Goal: Task Accomplishment & Management: Complete application form

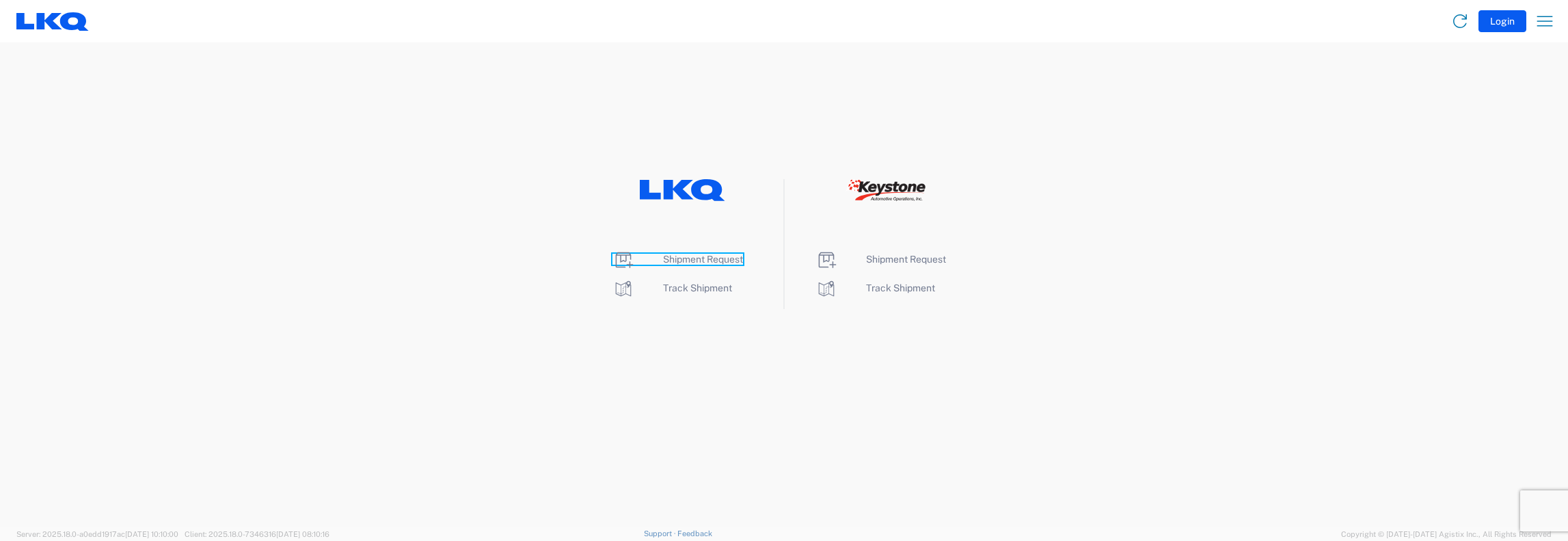
click at [696, 256] on span "Shipment Request" at bounding box center [703, 258] width 80 height 11
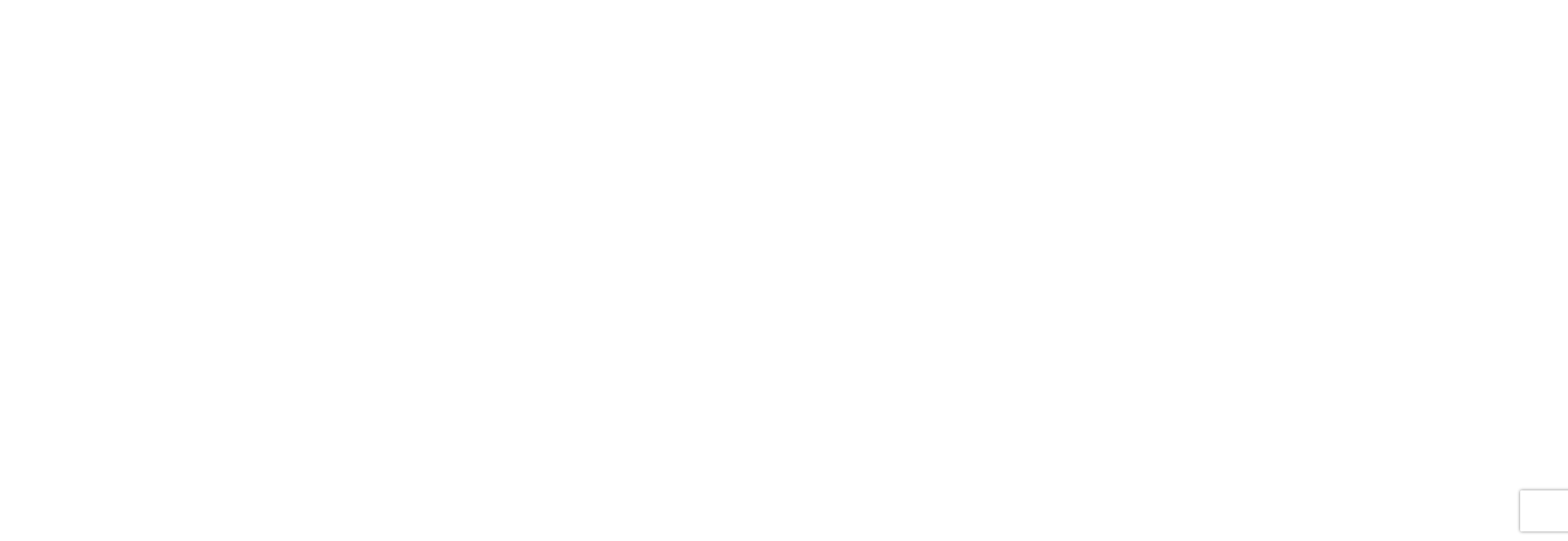
select select "FULL"
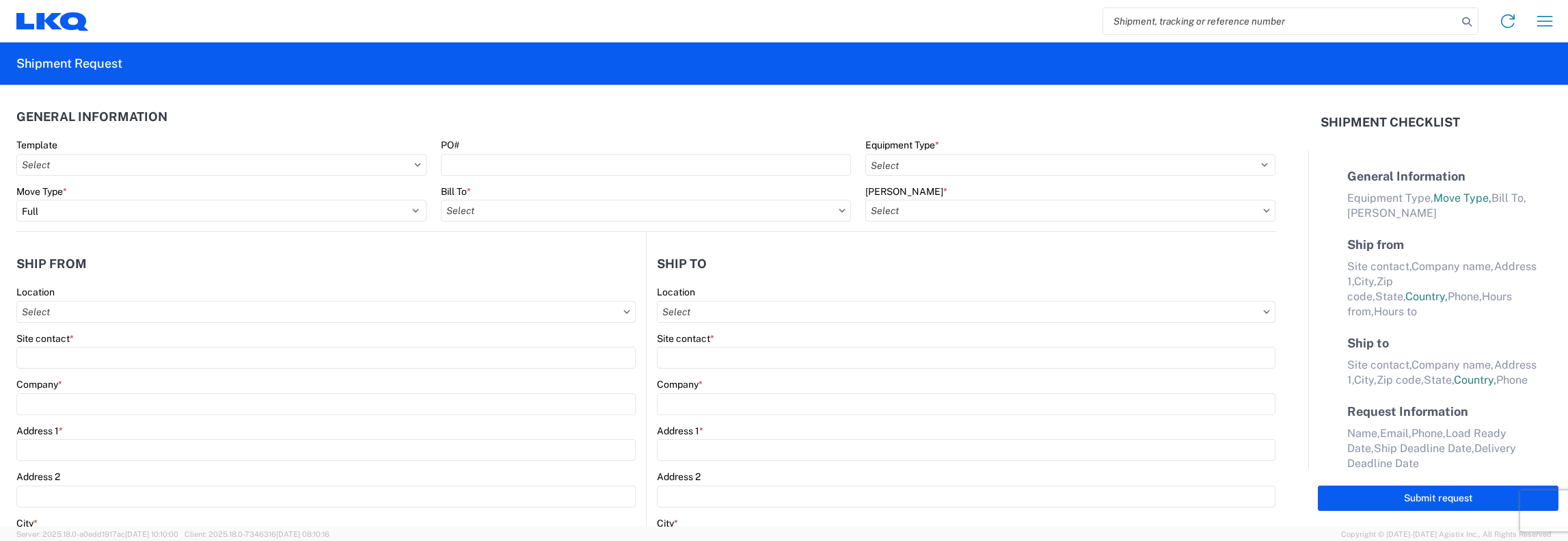
select select "LBS"
click at [1111, 22] on input "search" at bounding box center [1280, 21] width 354 height 26
type input "55876420"
click at [1466, 20] on icon at bounding box center [1466, 21] width 19 height 19
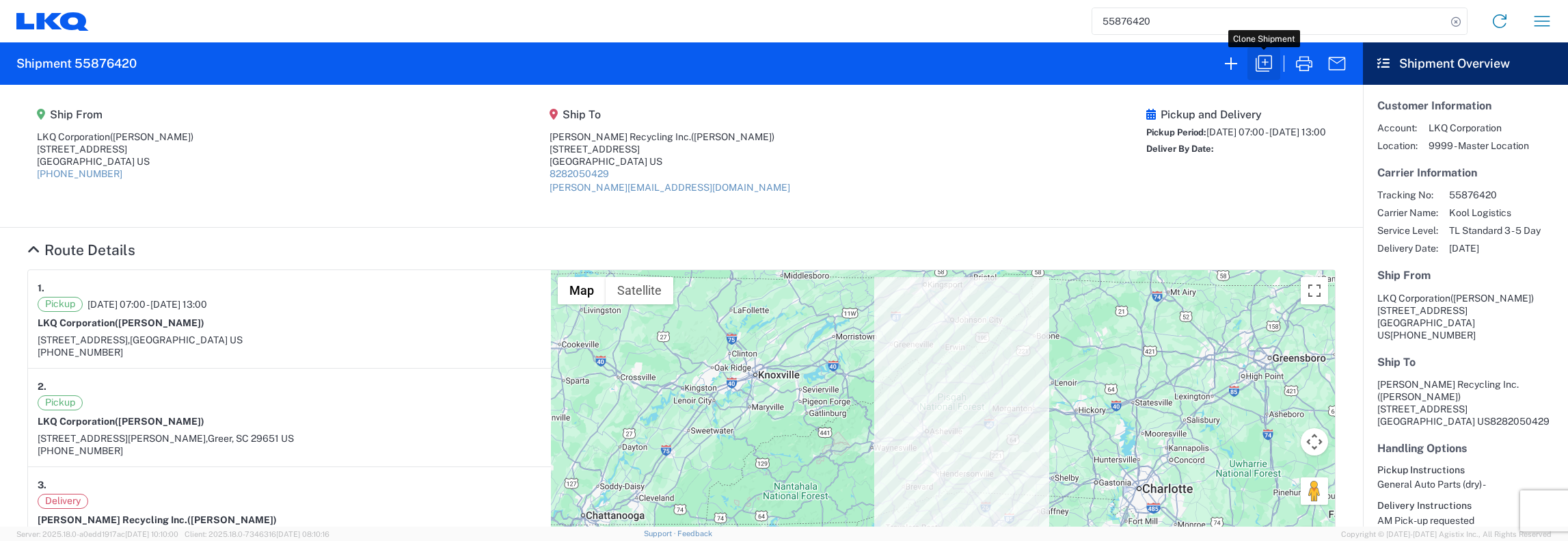
click at [1270, 62] on icon "button" at bounding box center [1263, 63] width 22 height 22
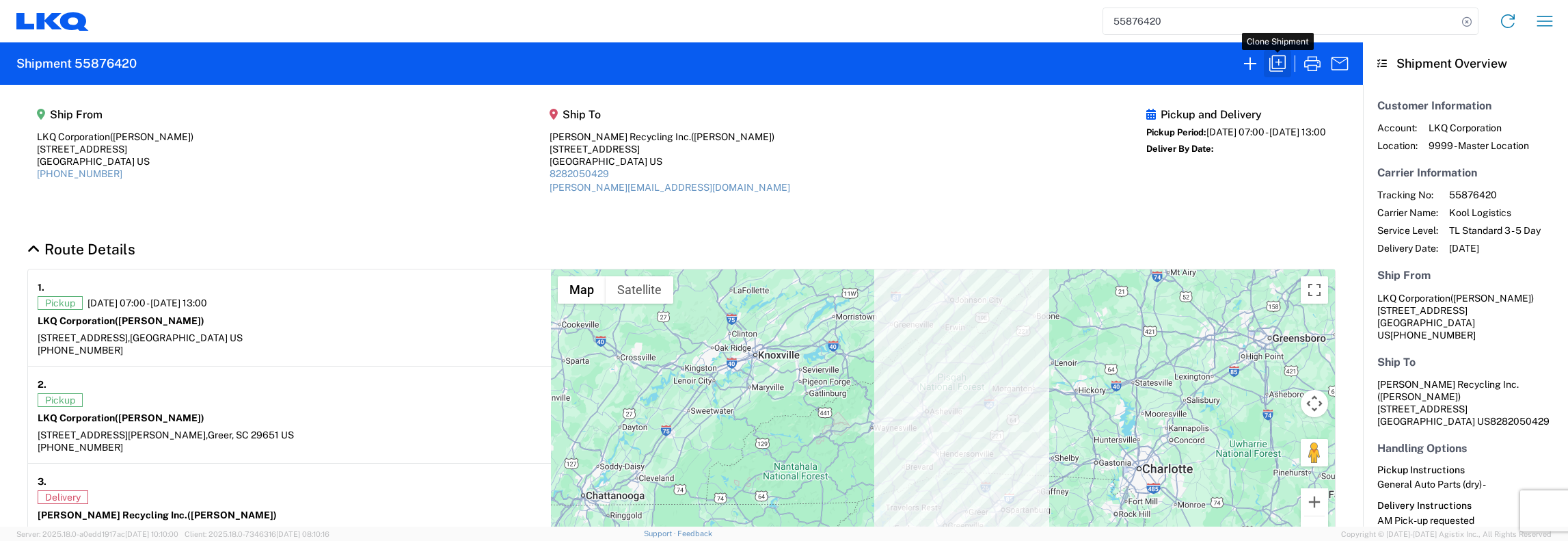
select select "FULL"
select select "LBS"
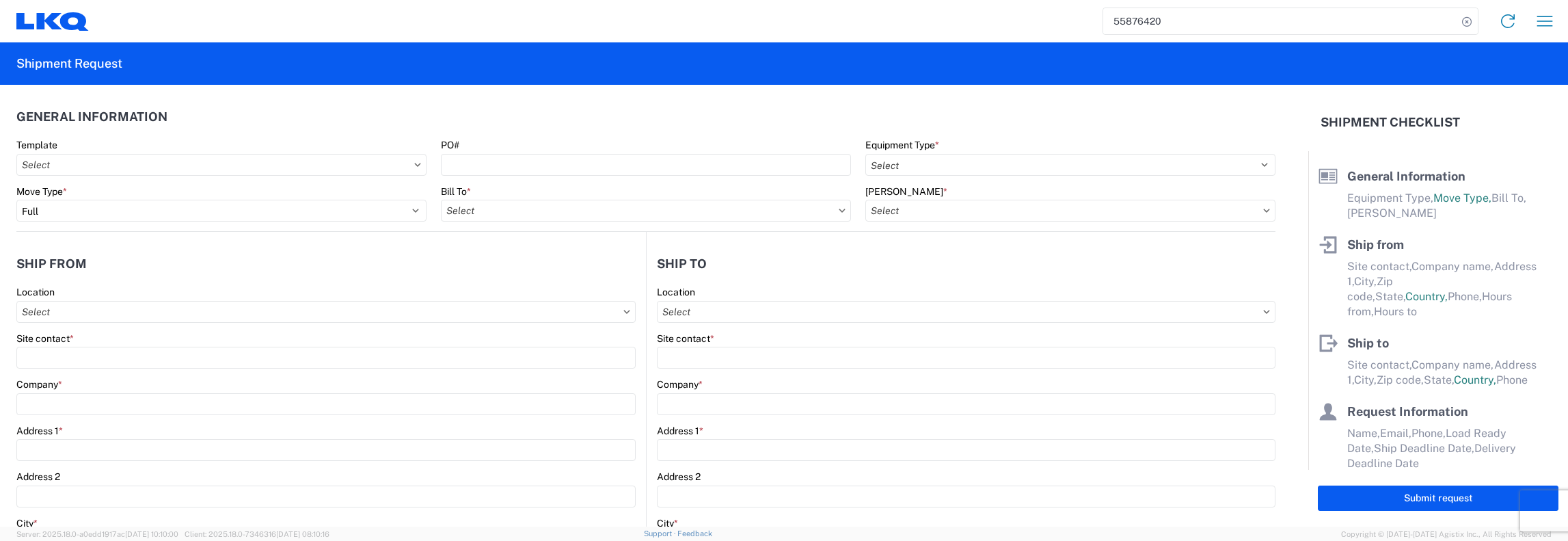
select select "STDV"
type input "Antonio Rios"
type input "LKQ Corporation"
type input "1300 White Horse Road"
type input "Greenville"
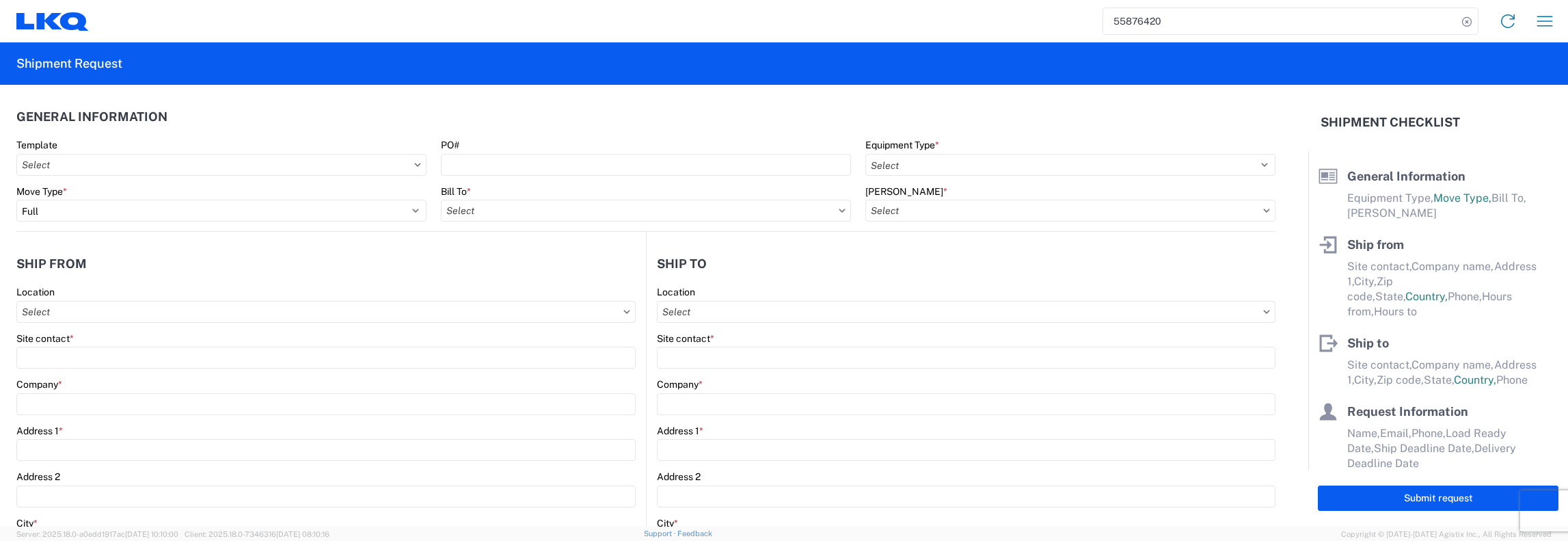
type input "29605"
type input "Aaron Kolb"
type input "Davis Recycling Inc."
type input "639 Woodlyn Road"
type input "Johnson City"
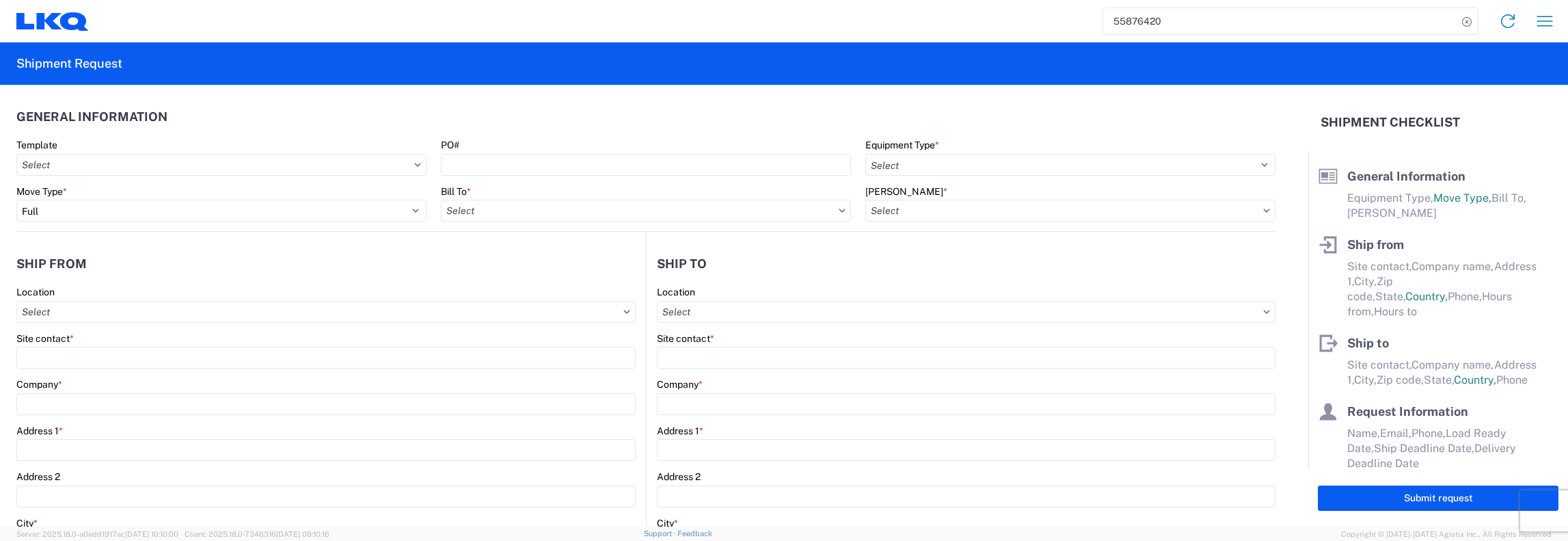
type input "37601"
type input "aaron@metalrecyclinginc.com"
type input "[PERSON_NAME]"
type input "jfkeating@lkqcorp.com, acrios@lkqcorp.com"
type input "[PHONE_NUMBER]"
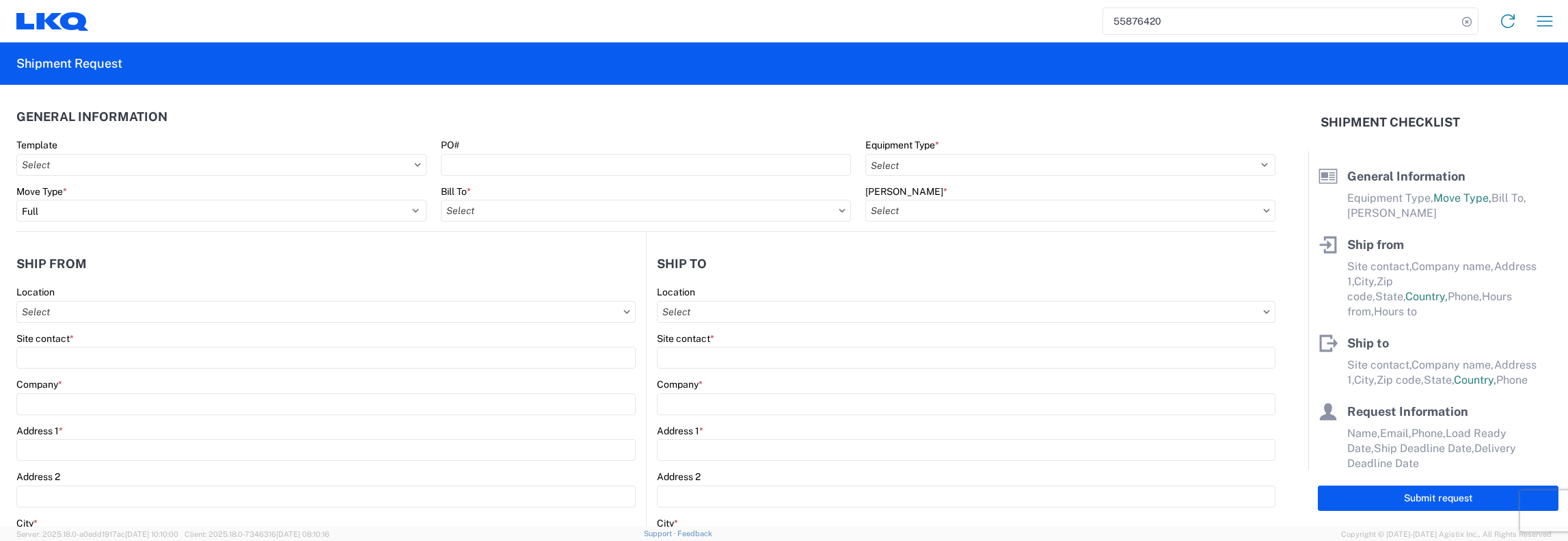
type input "2025-06-26"
type textarea "AM pick-up requested"
type textarea "AM Pick-up requested"
type input "9000"
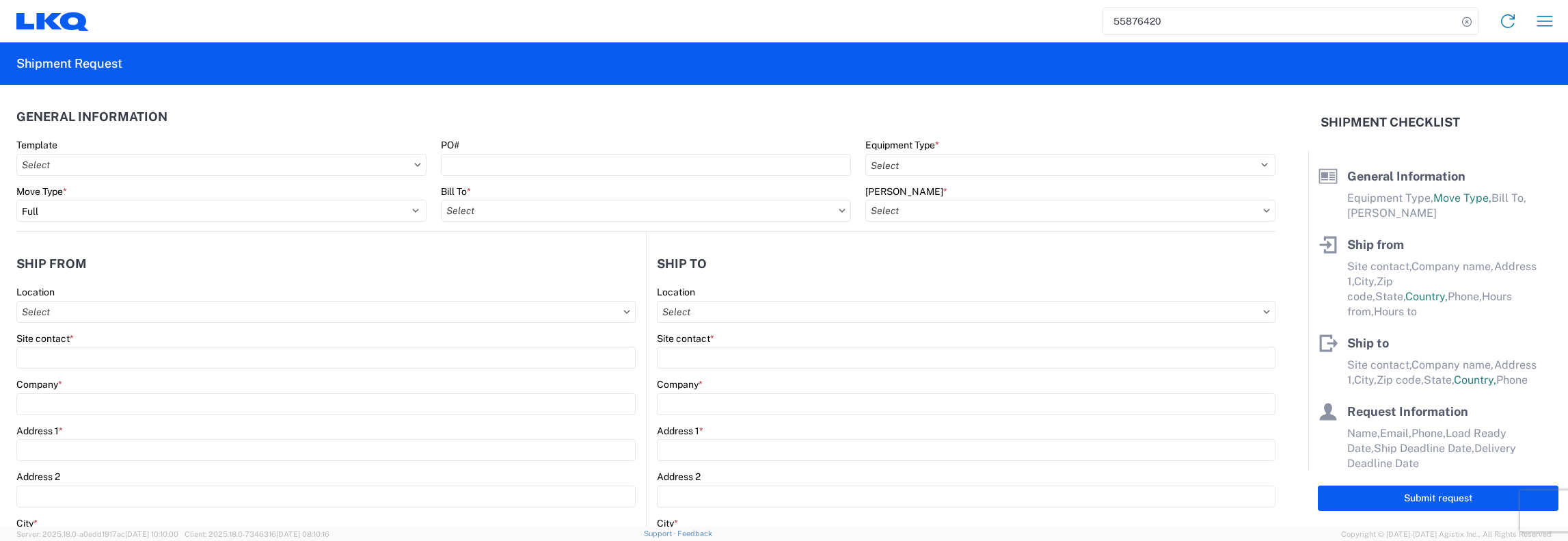
type input "General Auto Parts (dry)"
type input "15"
type input "1"
select select "US"
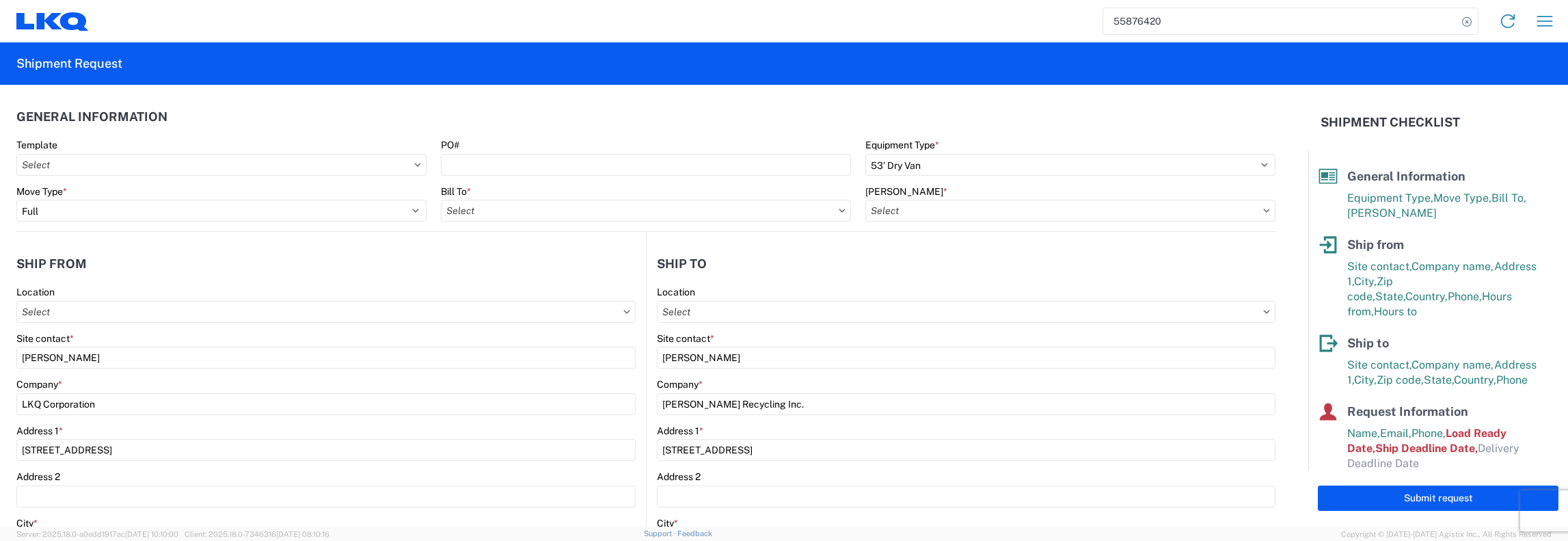
type input "1481-6300-66000-0000 - 1481 Freight Out"
type input "1212 - LKQ Self Service - Greenville"
type input "1481 - Precious Metals - Master Mining"
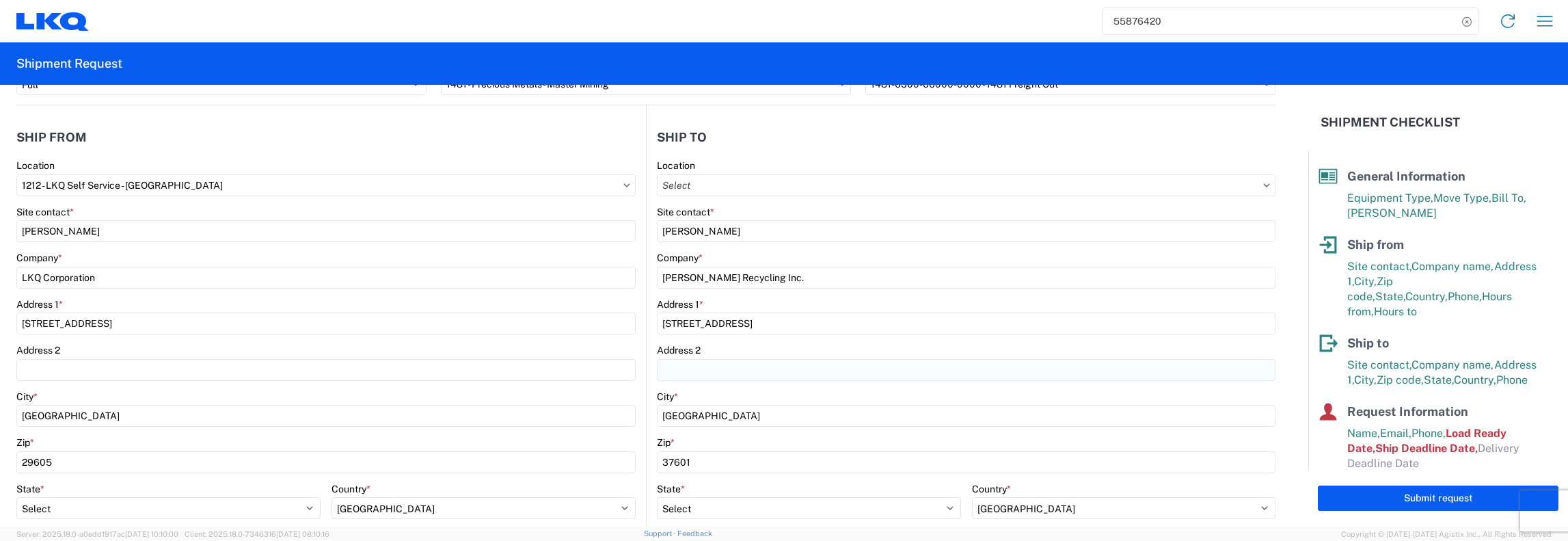
scroll to position [137, 0]
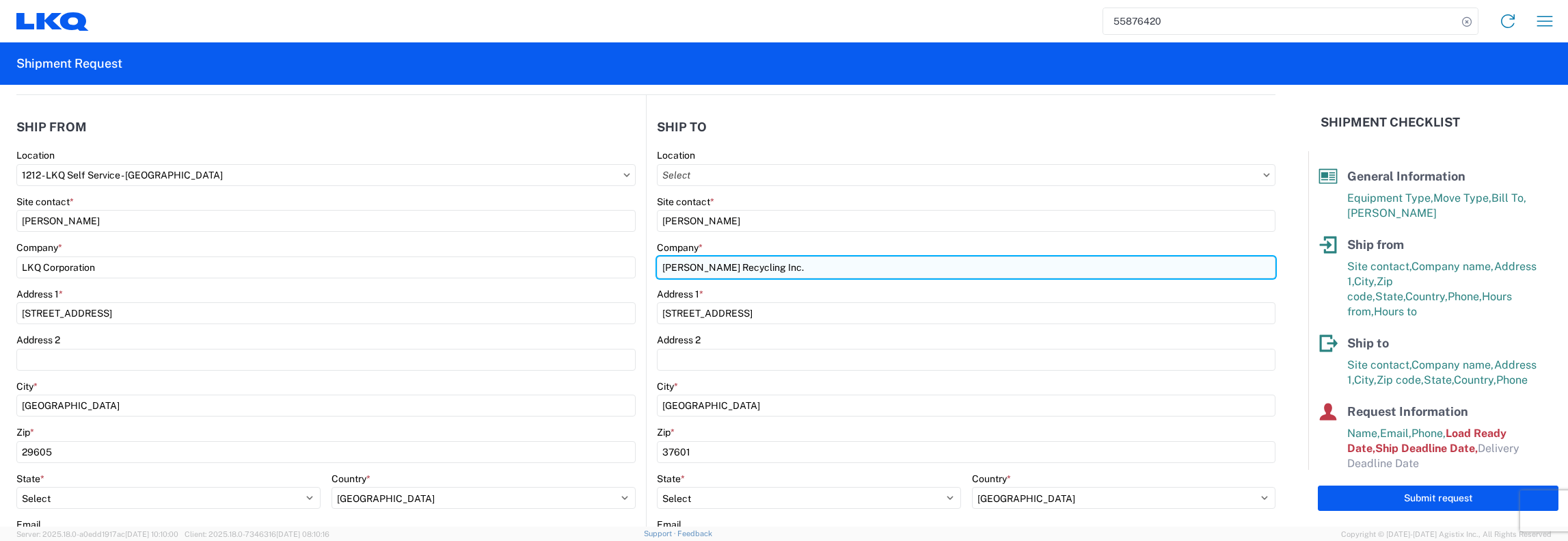
click at [766, 270] on input "Davis Recycling Inc." at bounding box center [966, 267] width 619 height 22
type input "D"
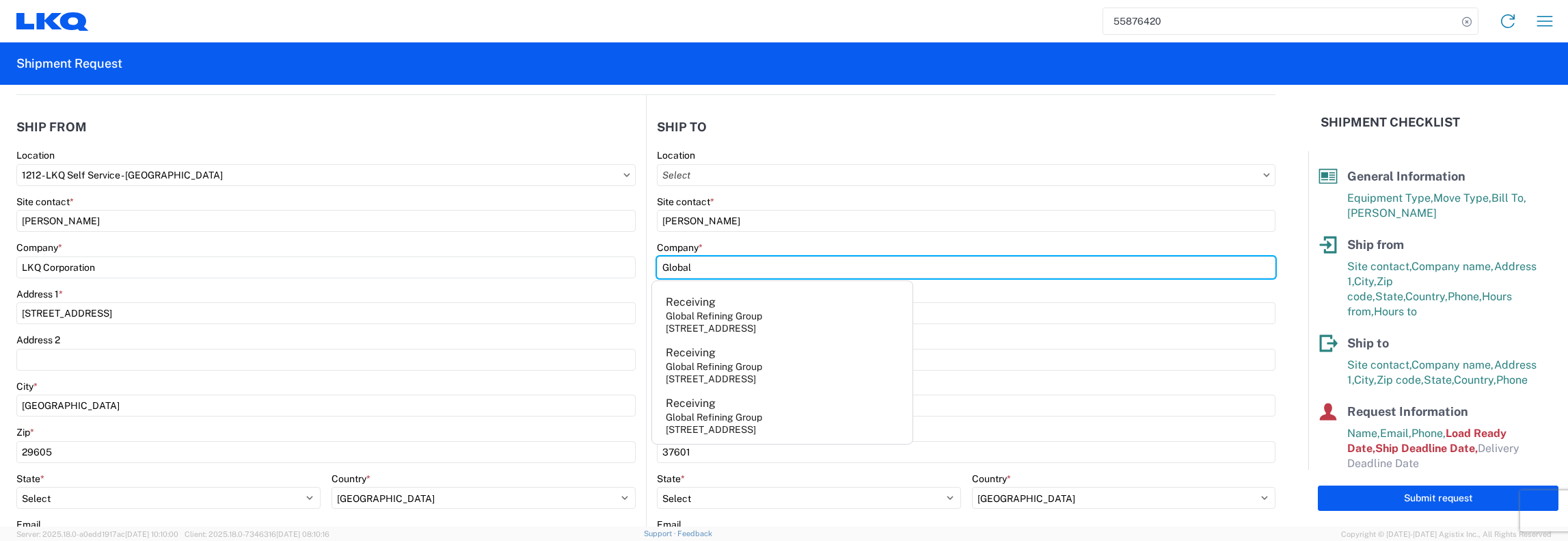
type input "Global Refining Group"
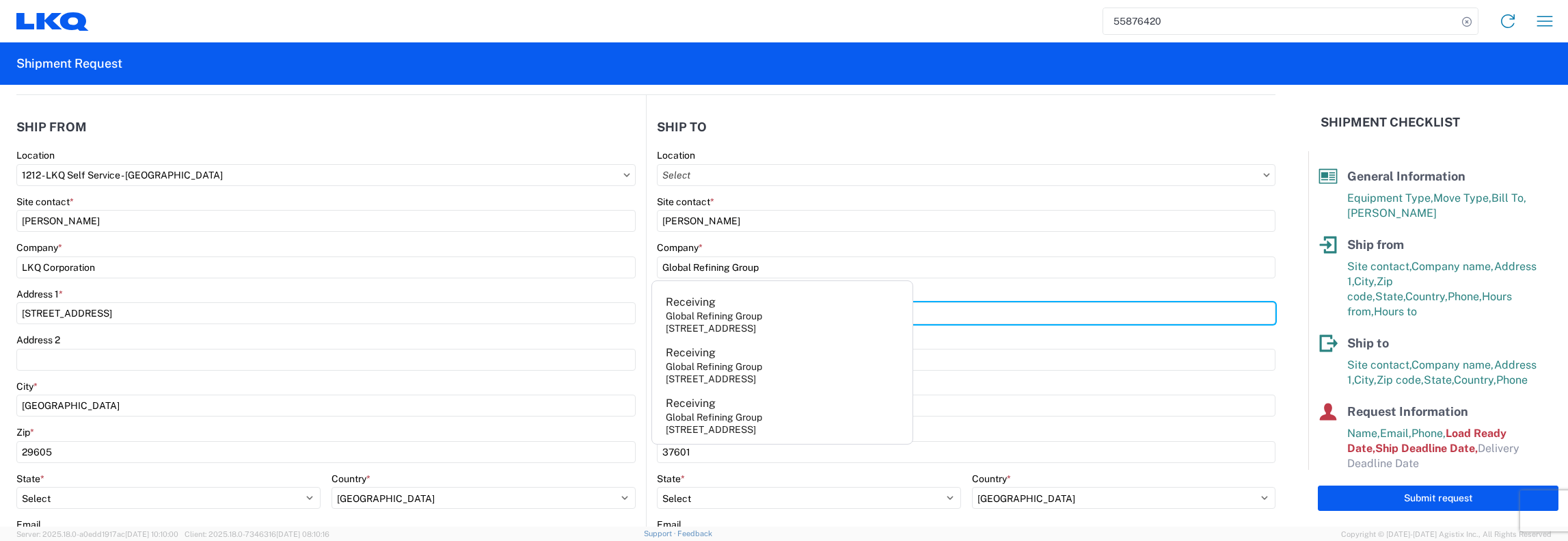
type input "618 Main St"
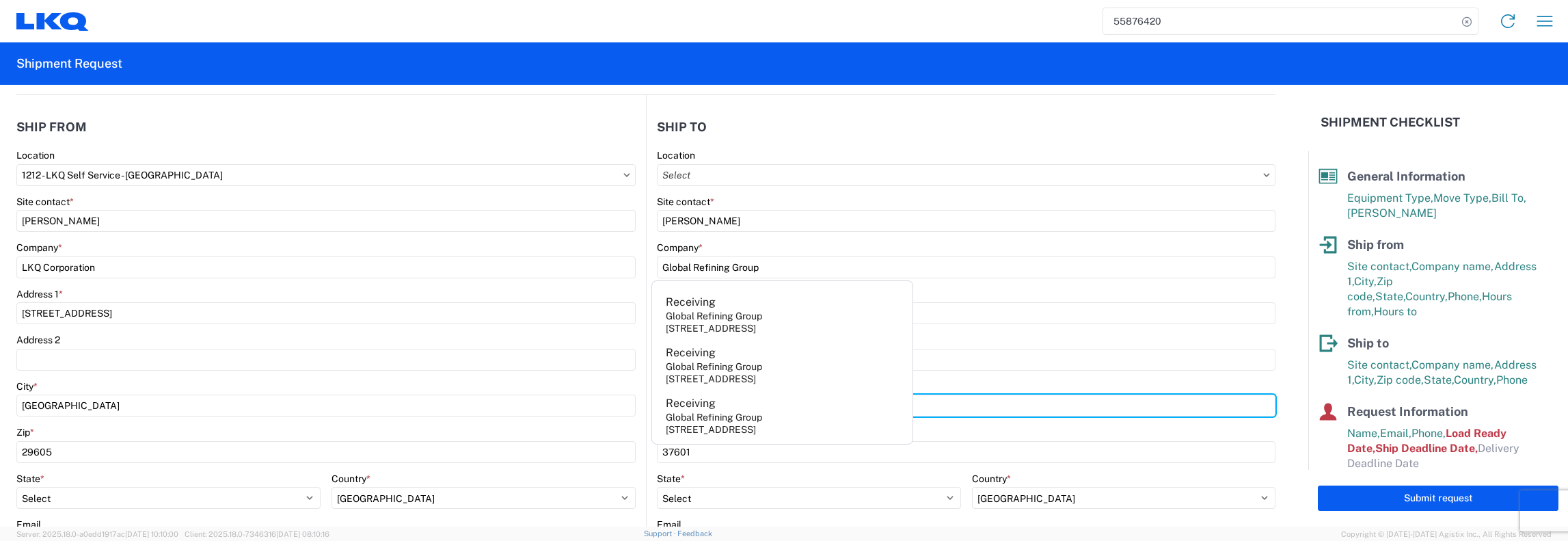
type input "Kenbridge"
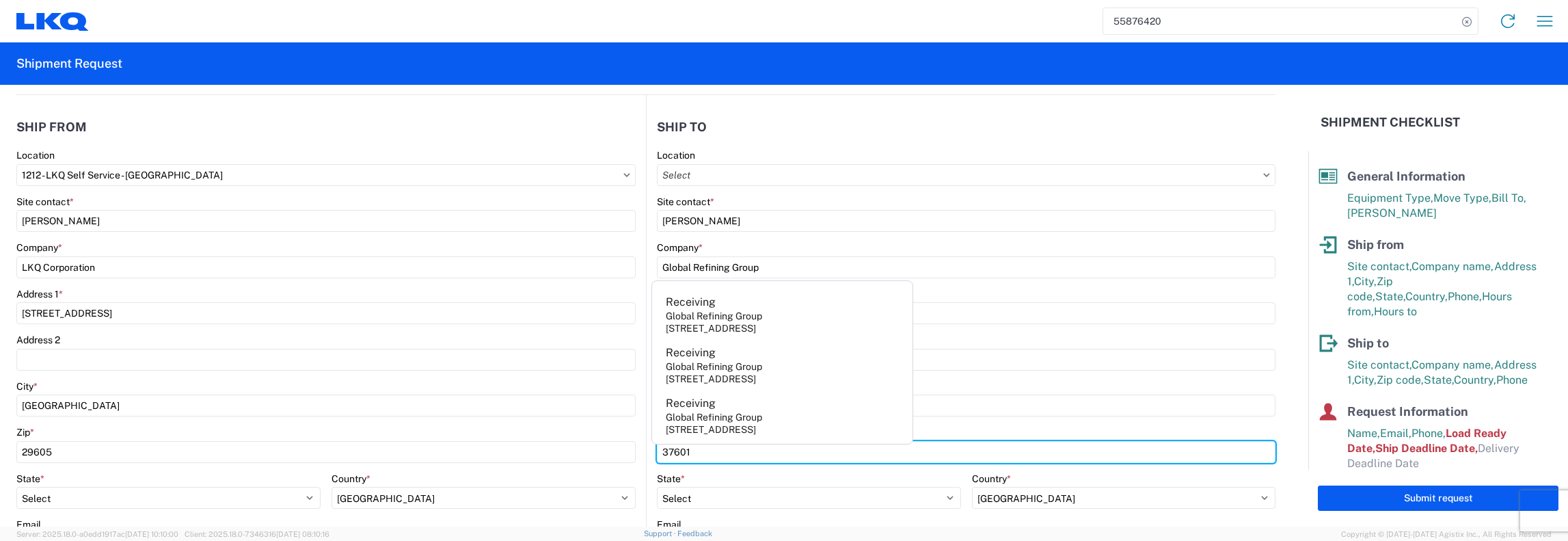
type input "23944"
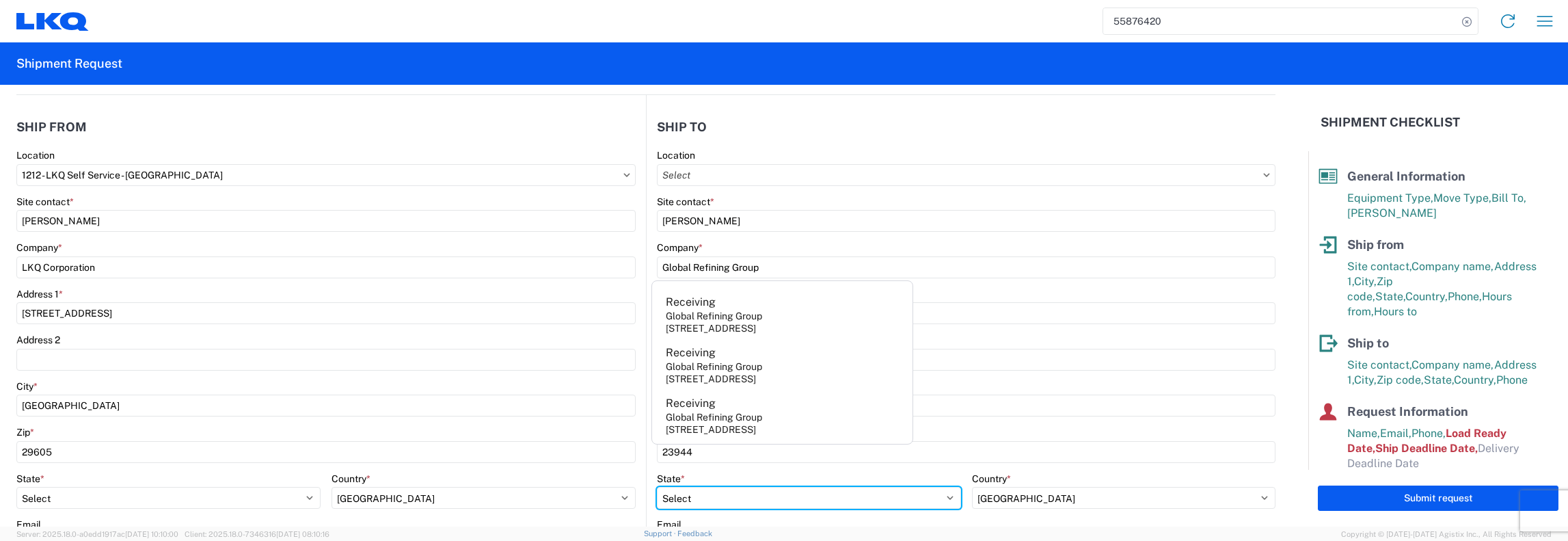
select select "VA"
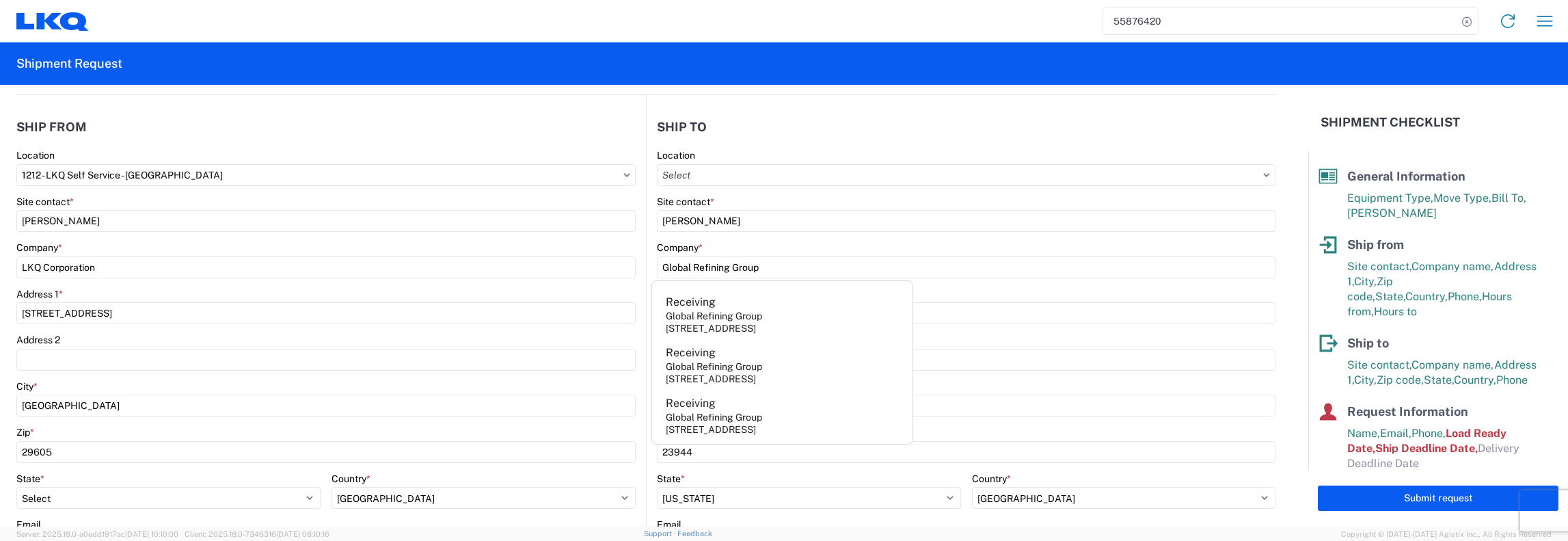
type input "laura@globalrefininggroup.com"
type input "Receiving"
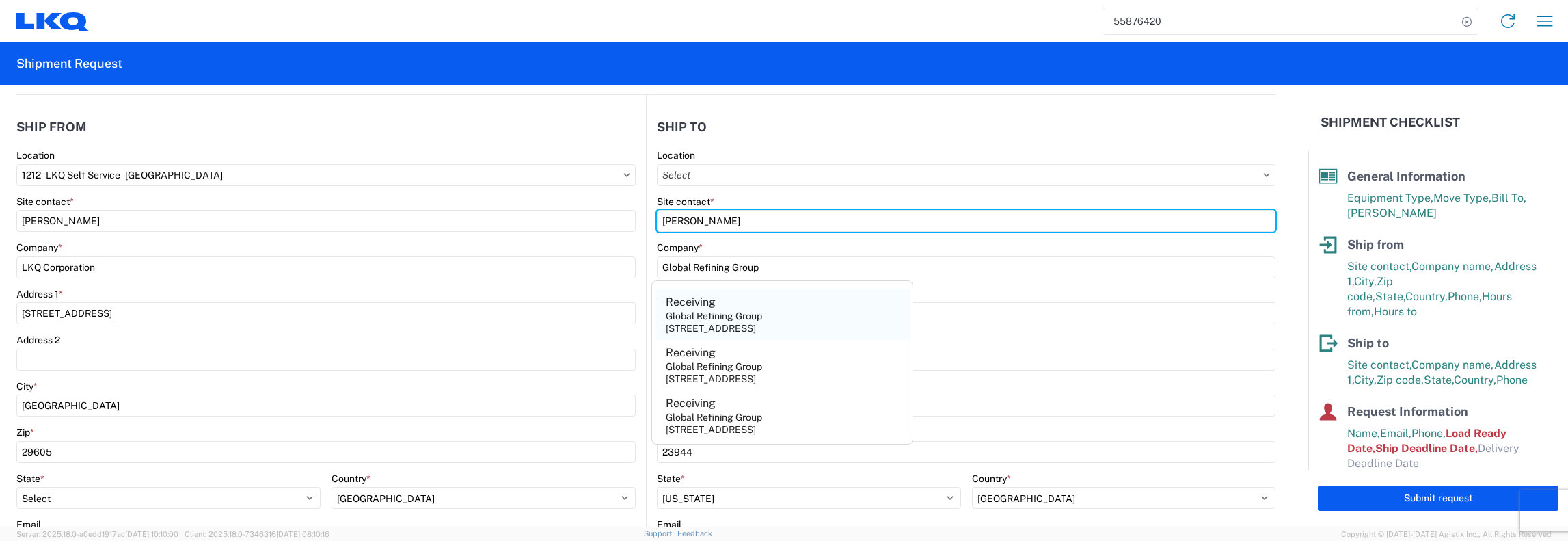
type input "Receiving"
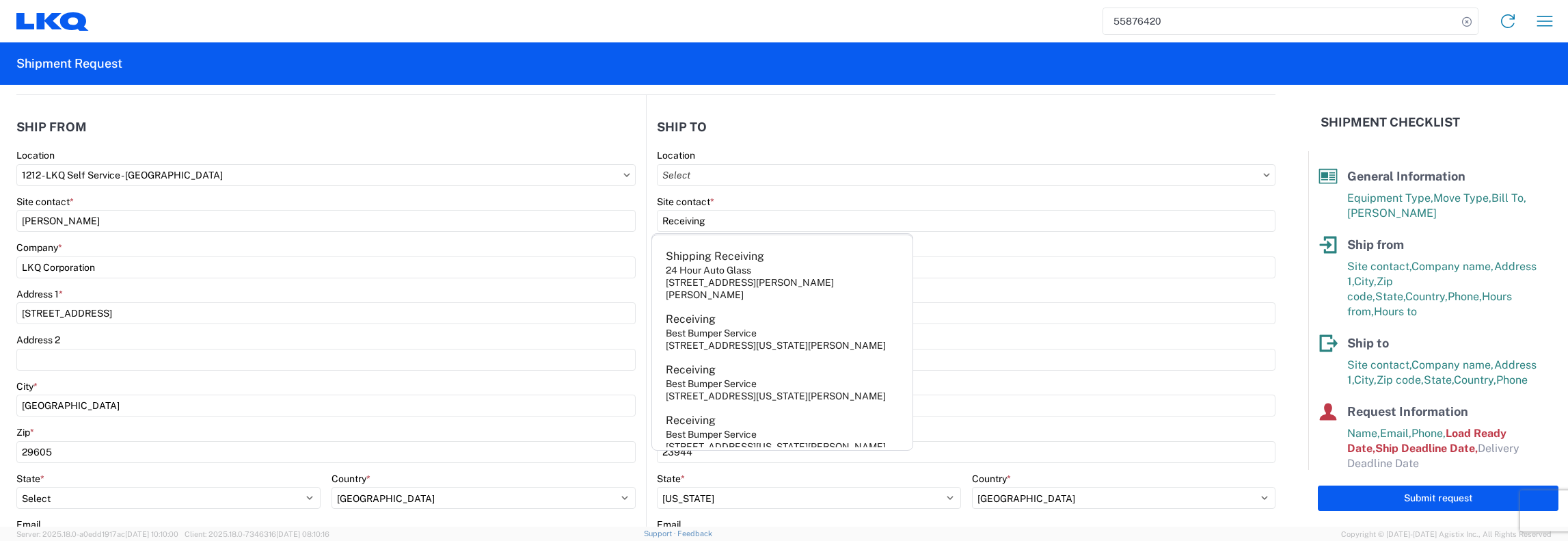
click at [885, 154] on div "Location" at bounding box center [966, 155] width 619 height 12
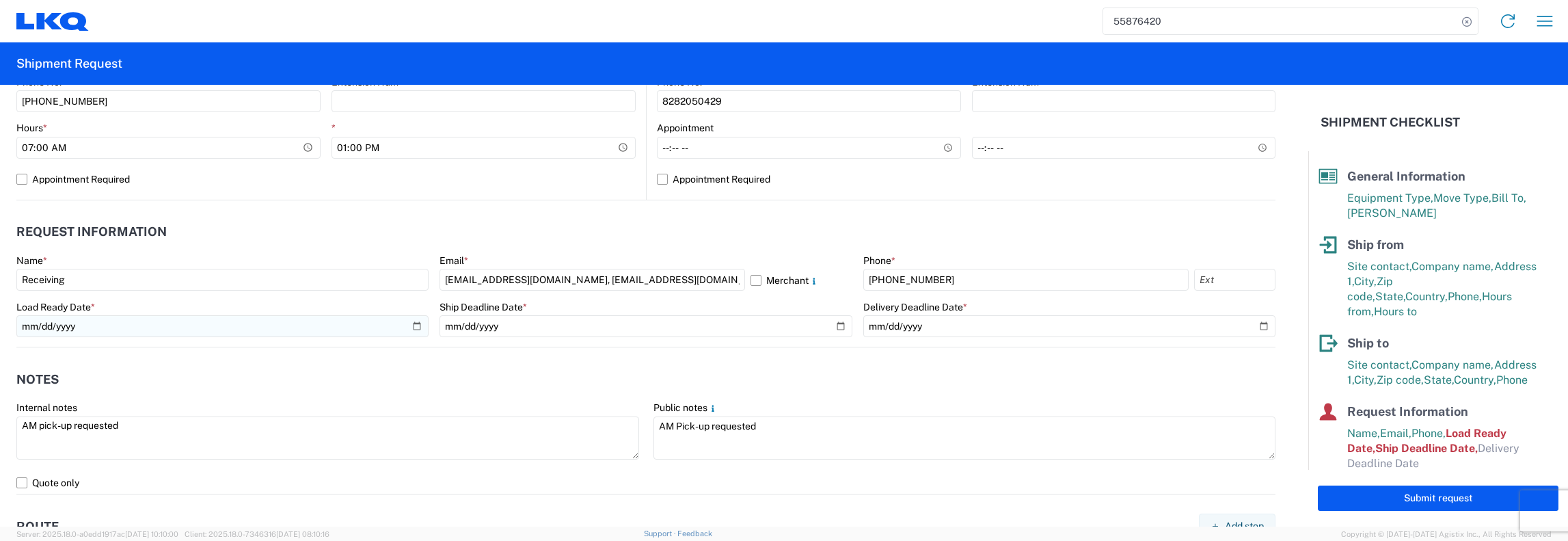
scroll to position [615, 0]
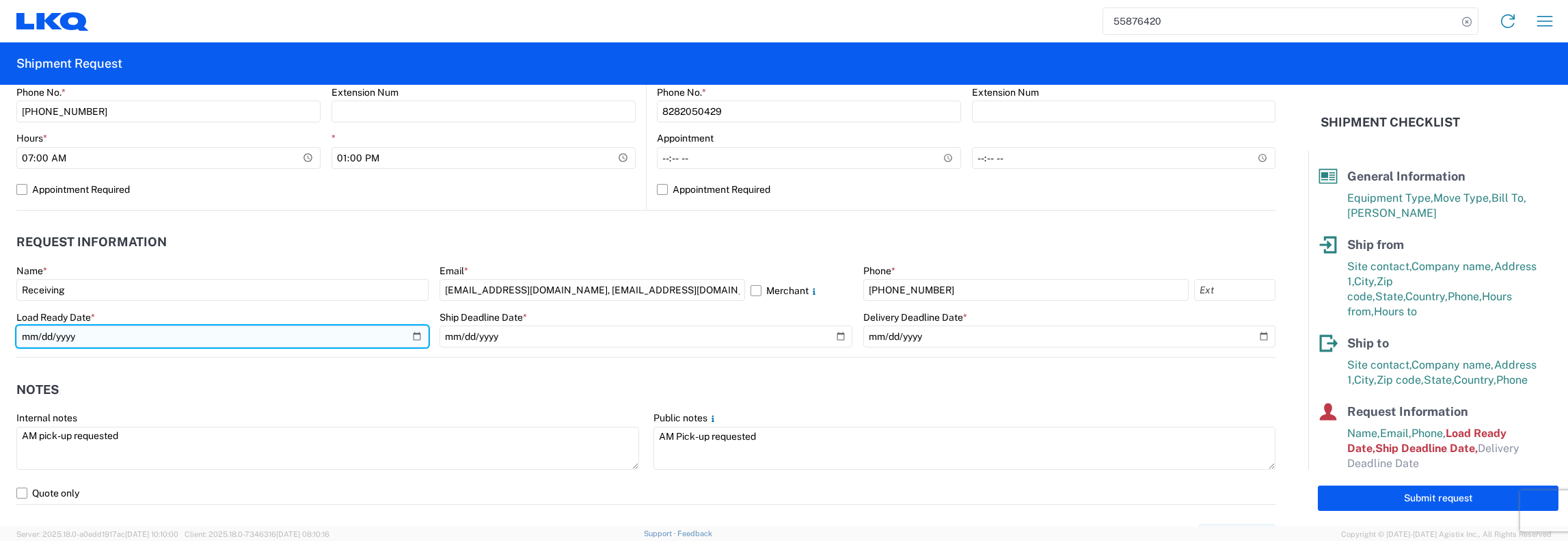
click at [412, 336] on input "2025-06-26" at bounding box center [222, 336] width 412 height 22
type input "2025-09-25"
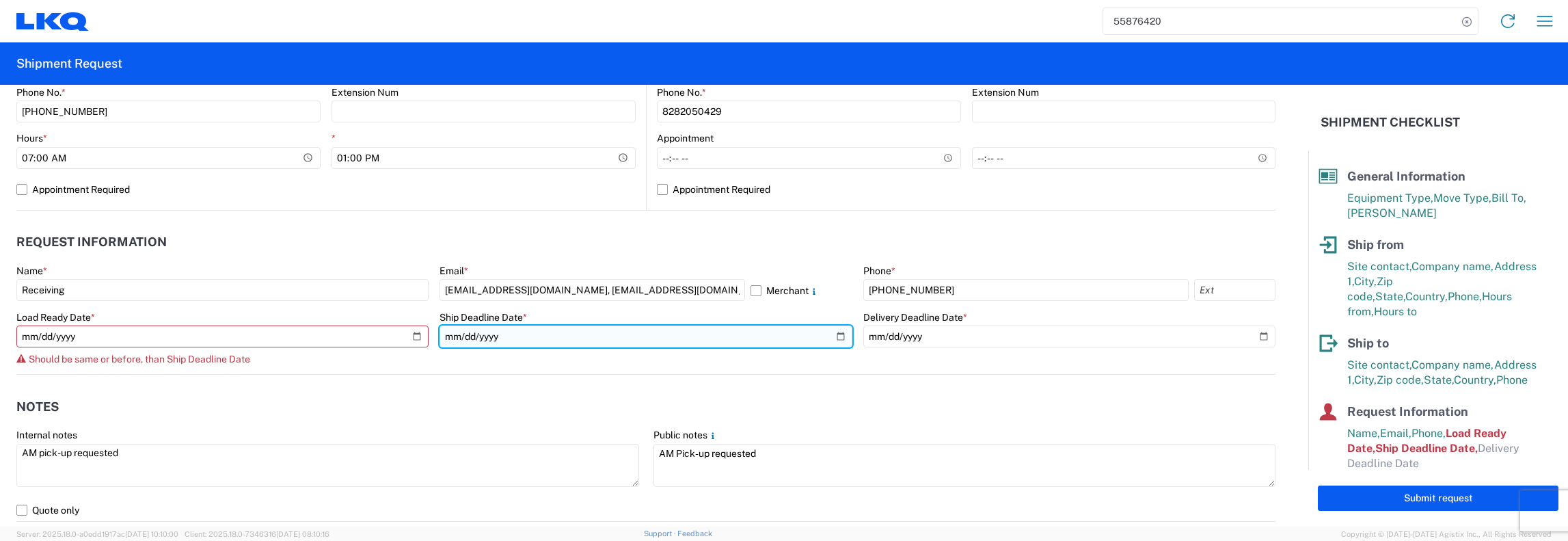
click at [834, 335] on input "2025-06-26" at bounding box center [645, 336] width 412 height 22
type input "2025-09-25"
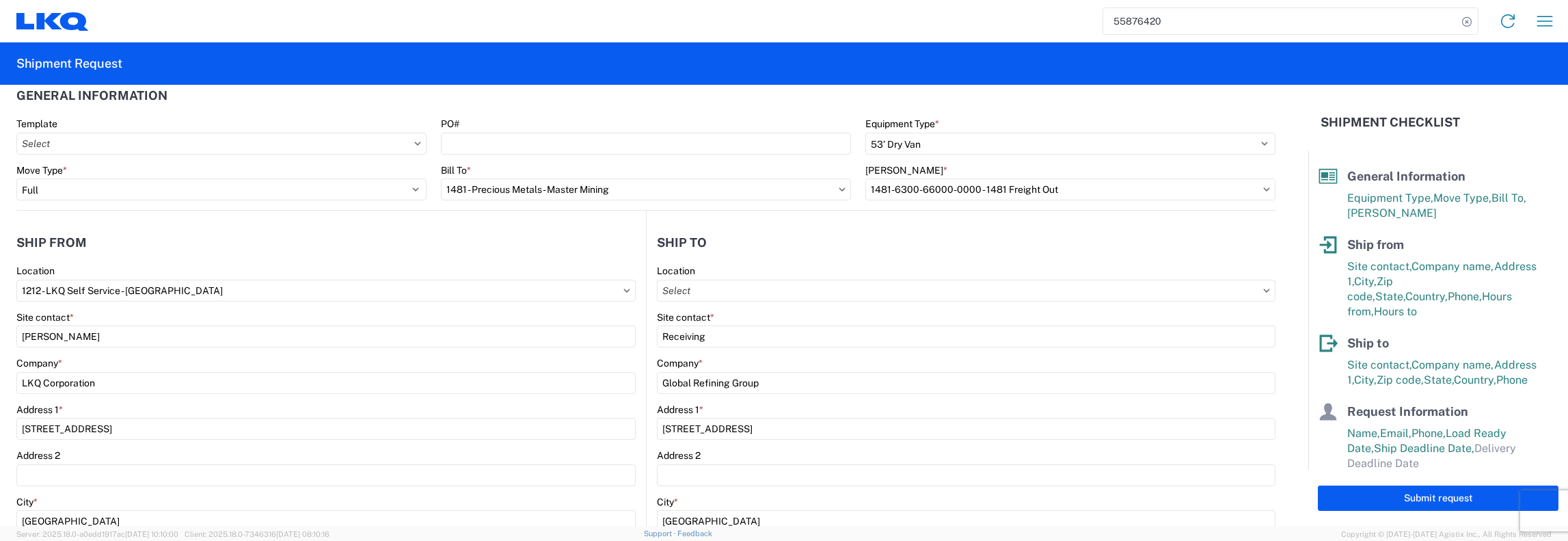
scroll to position [0, 0]
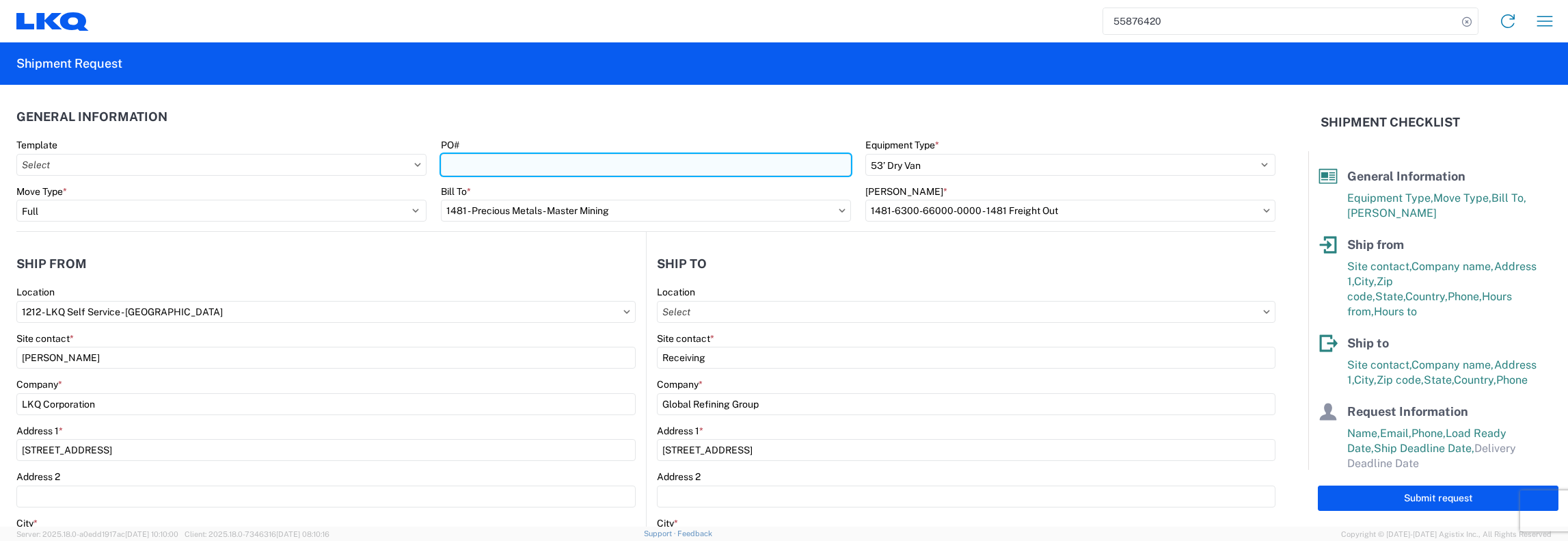
click at [455, 166] on input "PO#" at bounding box center [646, 165] width 410 height 22
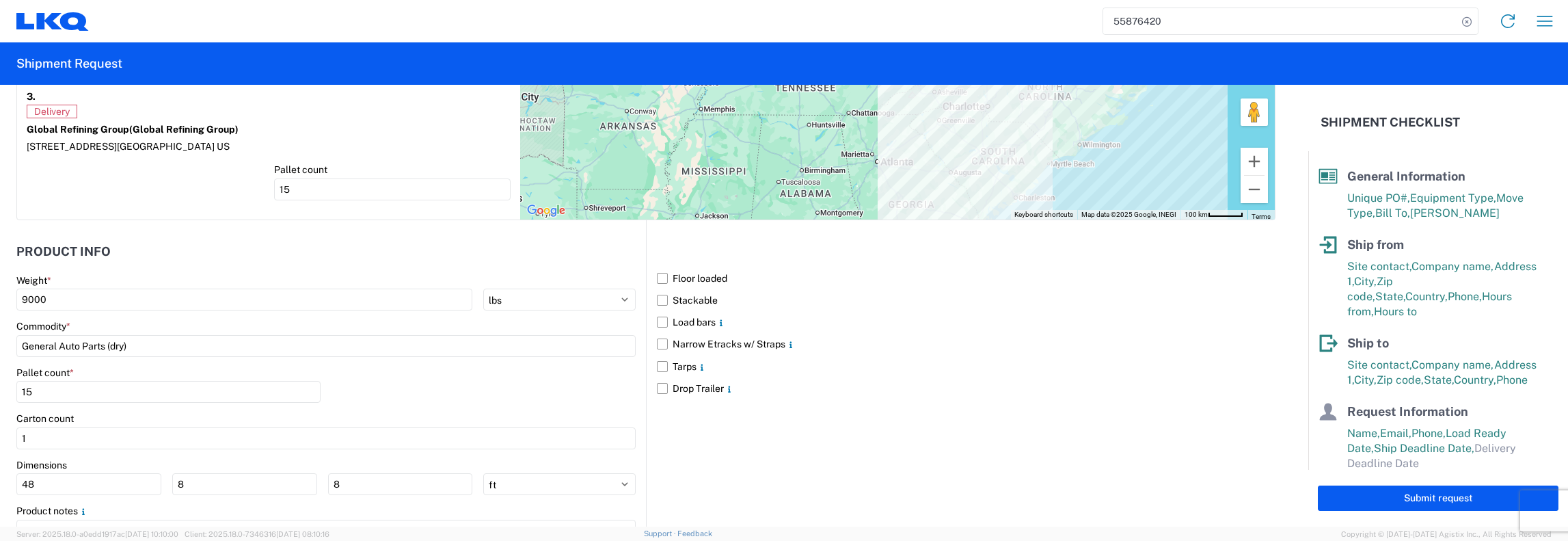
scroll to position [1316, 0]
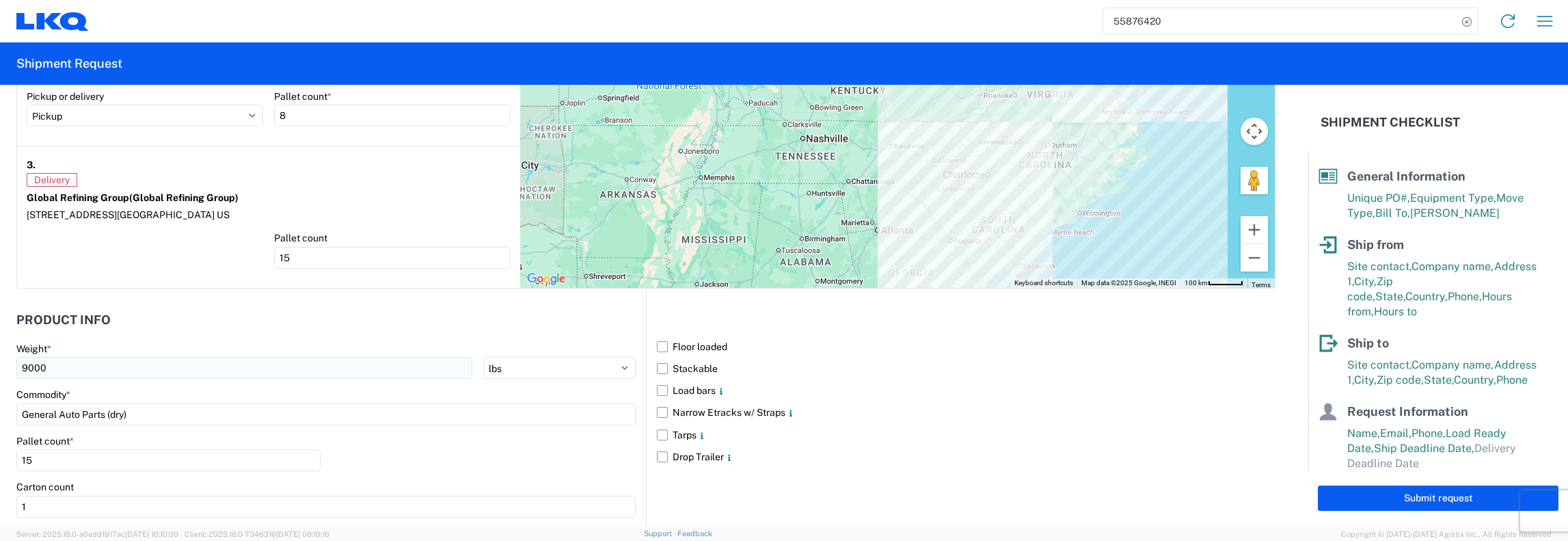
type input "1212-G001"
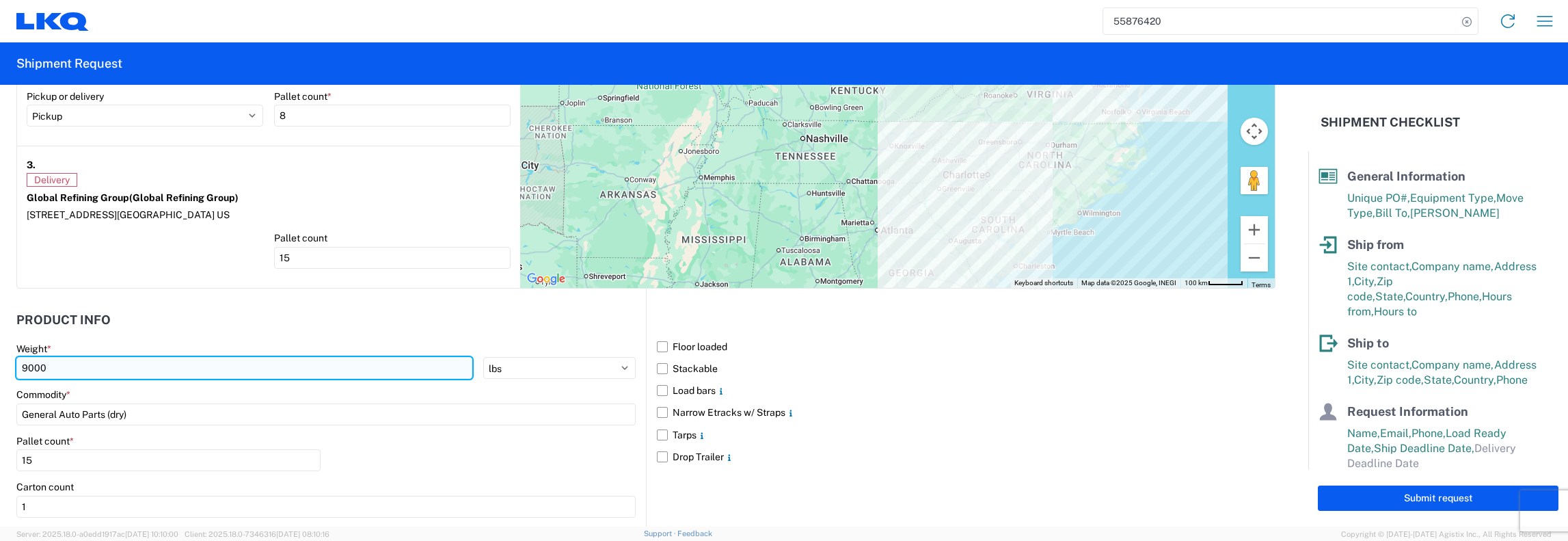
click at [29, 363] on input "9000" at bounding box center [244, 367] width 456 height 22
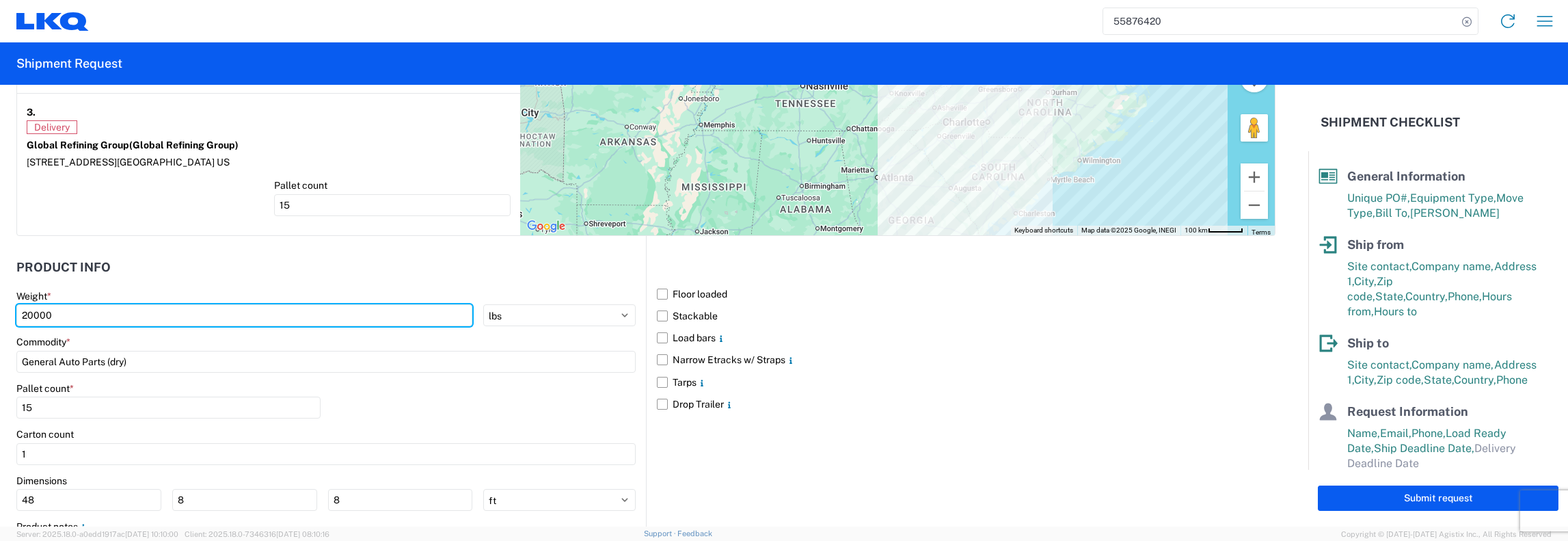
scroll to position [1453, 0]
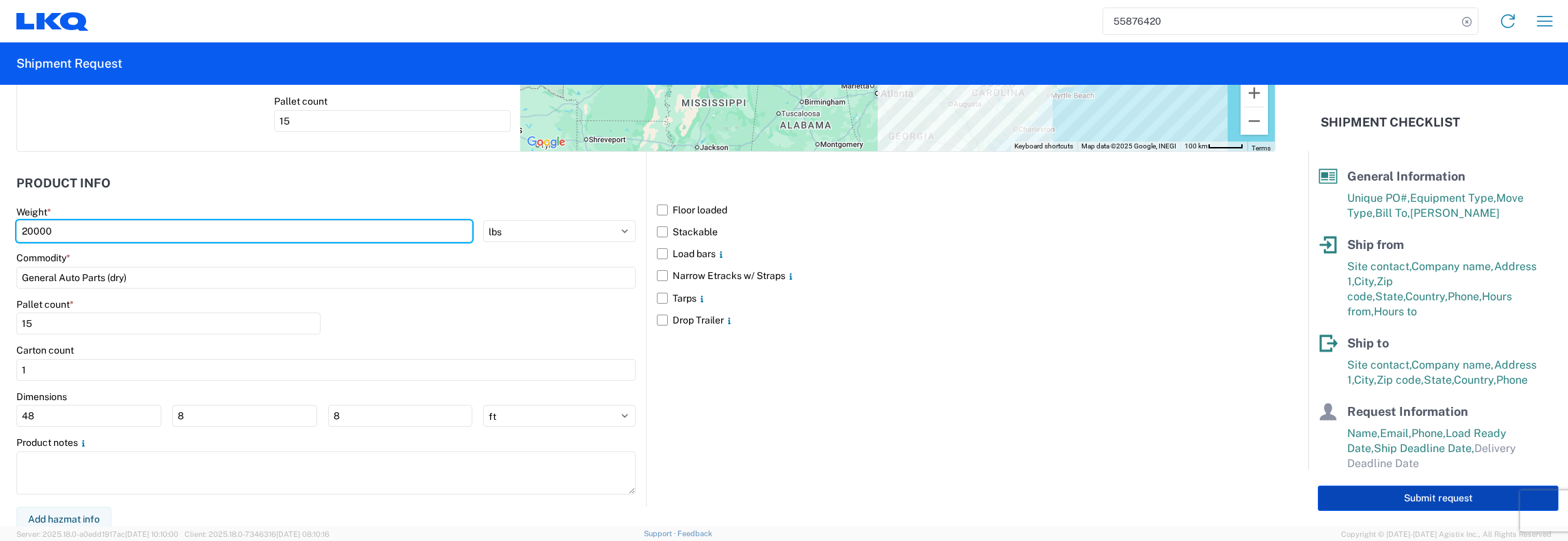
type input "20000"
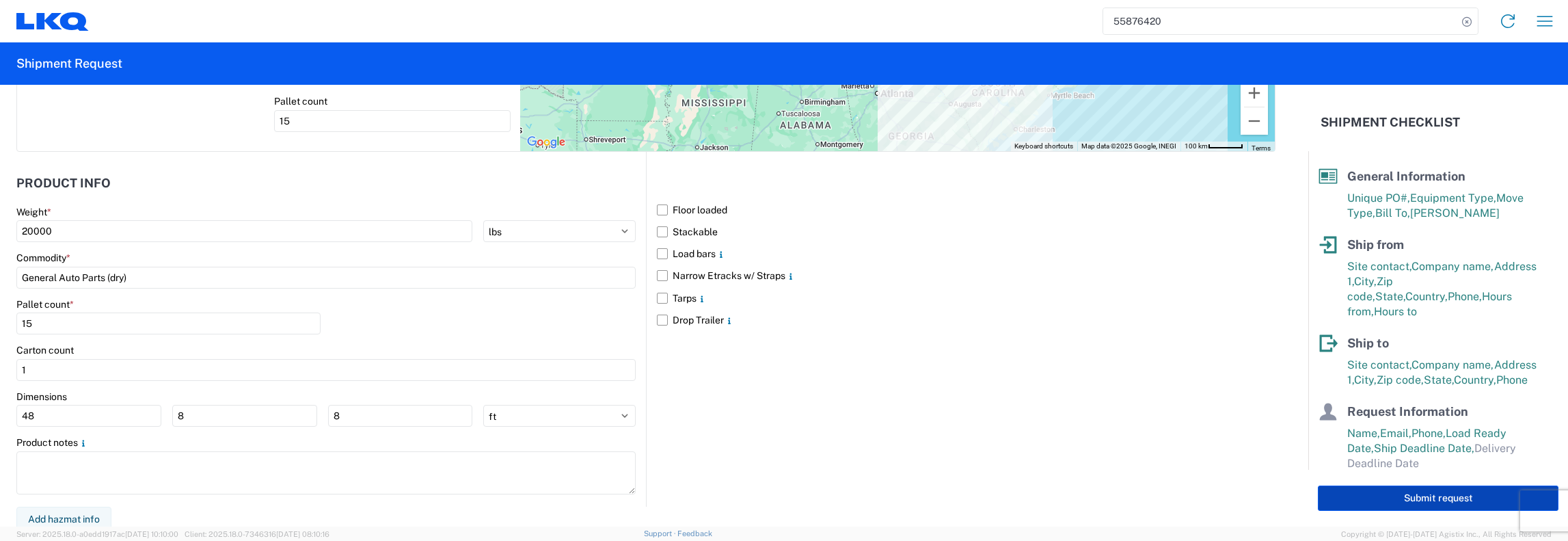
click at [1405, 496] on button "Submit request" at bounding box center [1438, 498] width 241 height 25
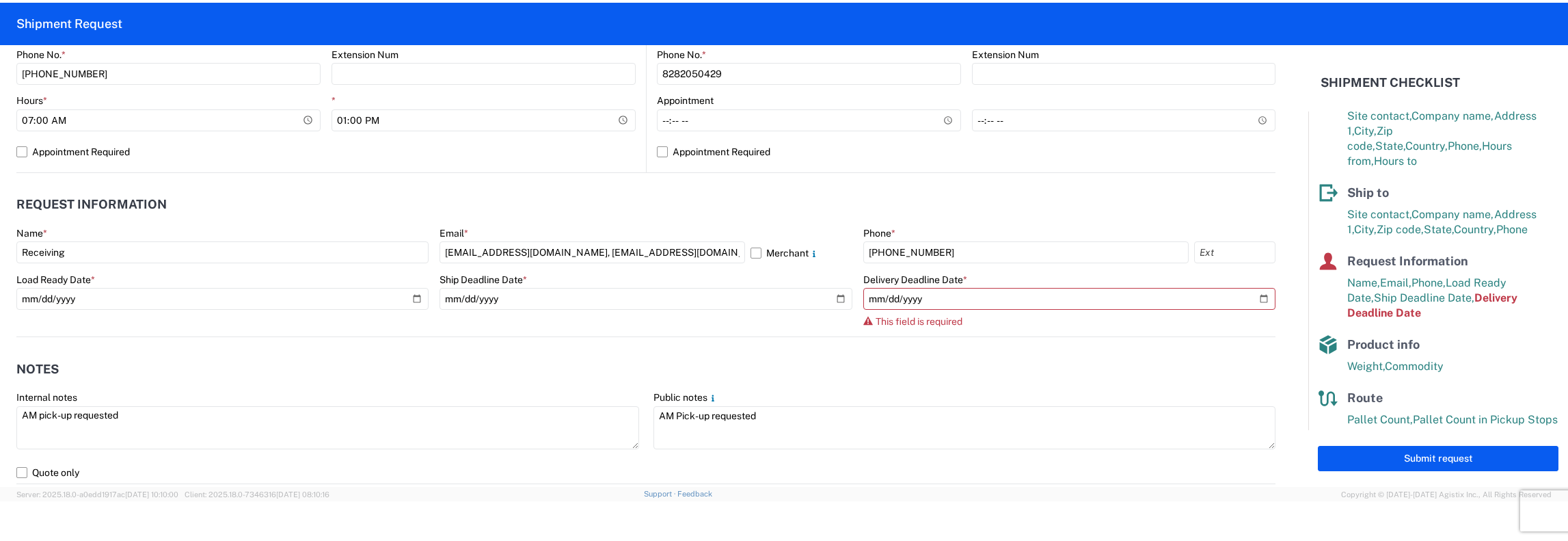
scroll to position [582, 0]
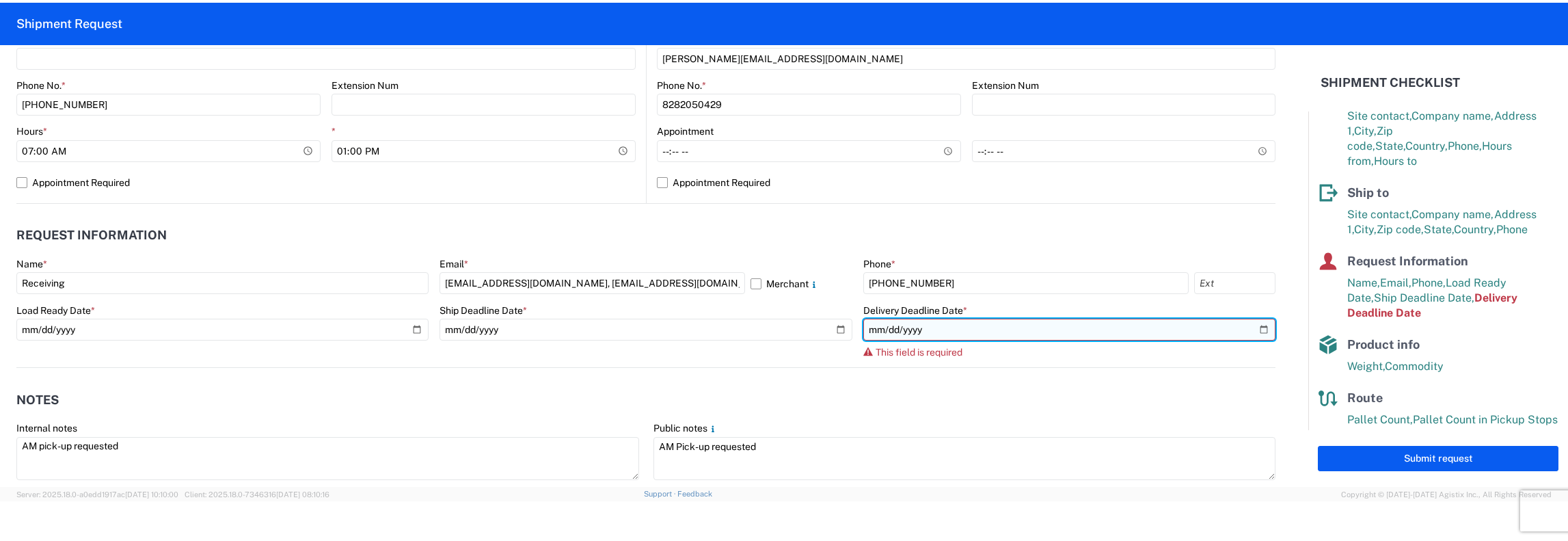
click at [1255, 323] on input "date" at bounding box center [1069, 330] width 412 height 22
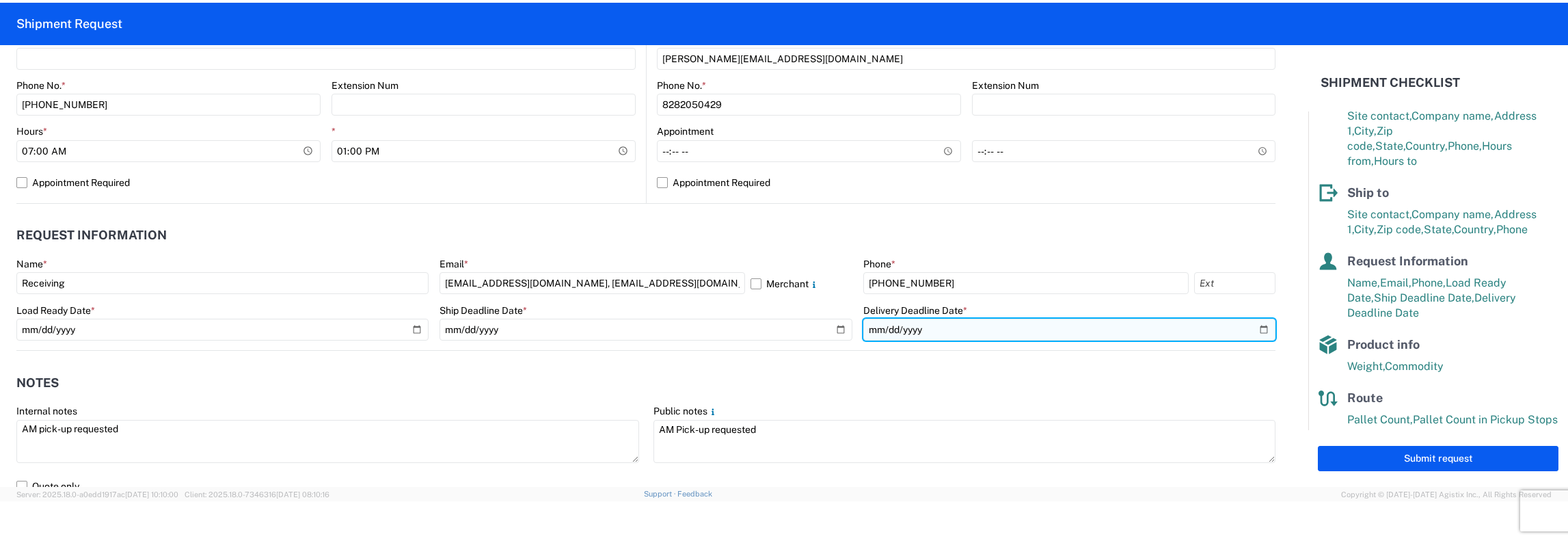
click at [1259, 326] on input "2025-09-05" at bounding box center [1069, 330] width 412 height 22
type input "2025-09-26"
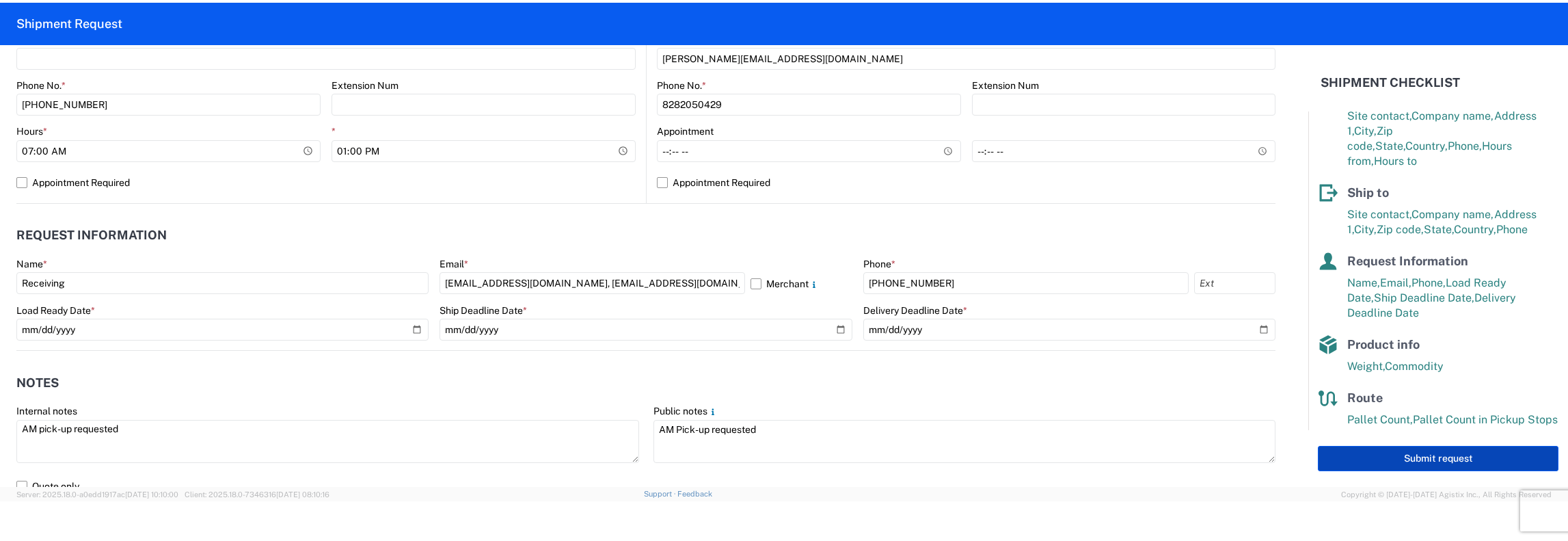
click at [1426, 459] on button "Submit request" at bounding box center [1438, 458] width 241 height 25
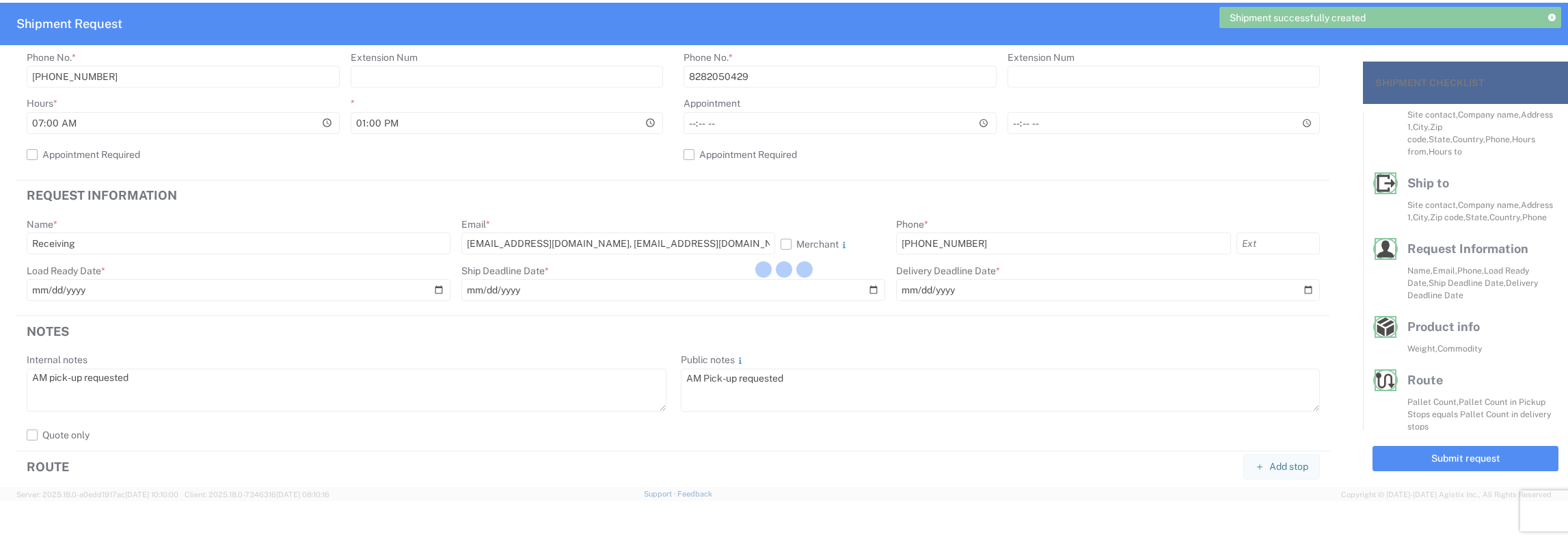
scroll to position [105, 0]
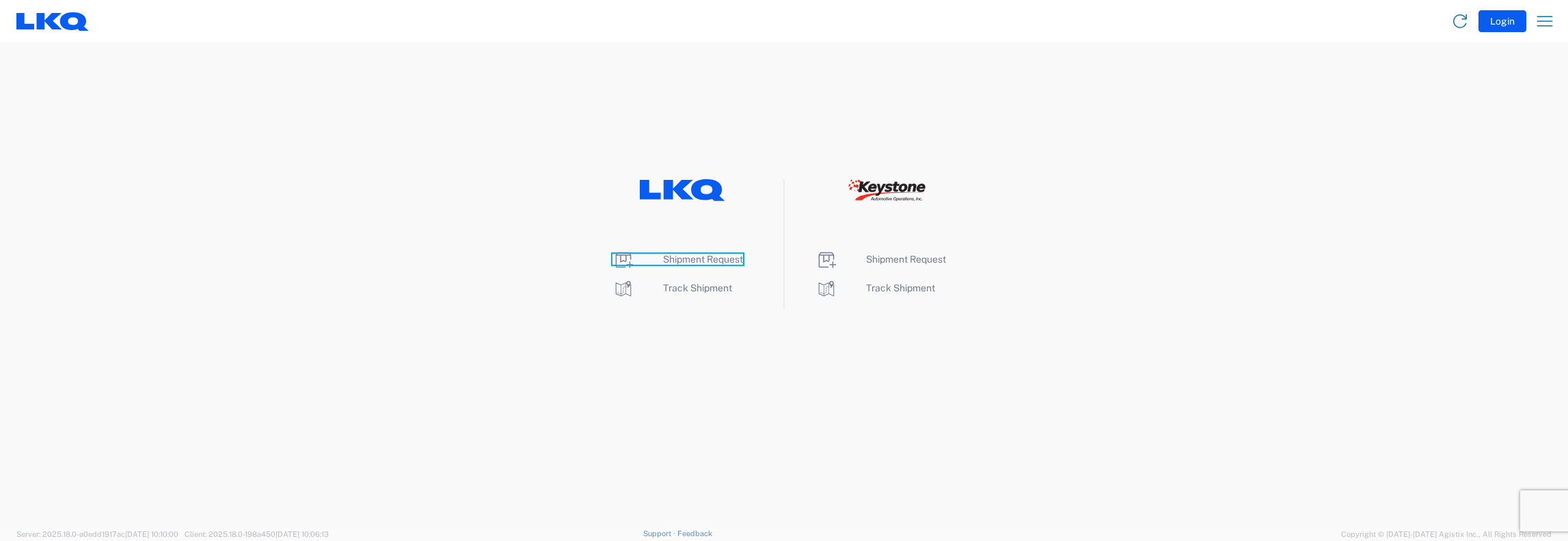
click at [692, 259] on span "Shipment Request" at bounding box center [703, 258] width 80 height 11
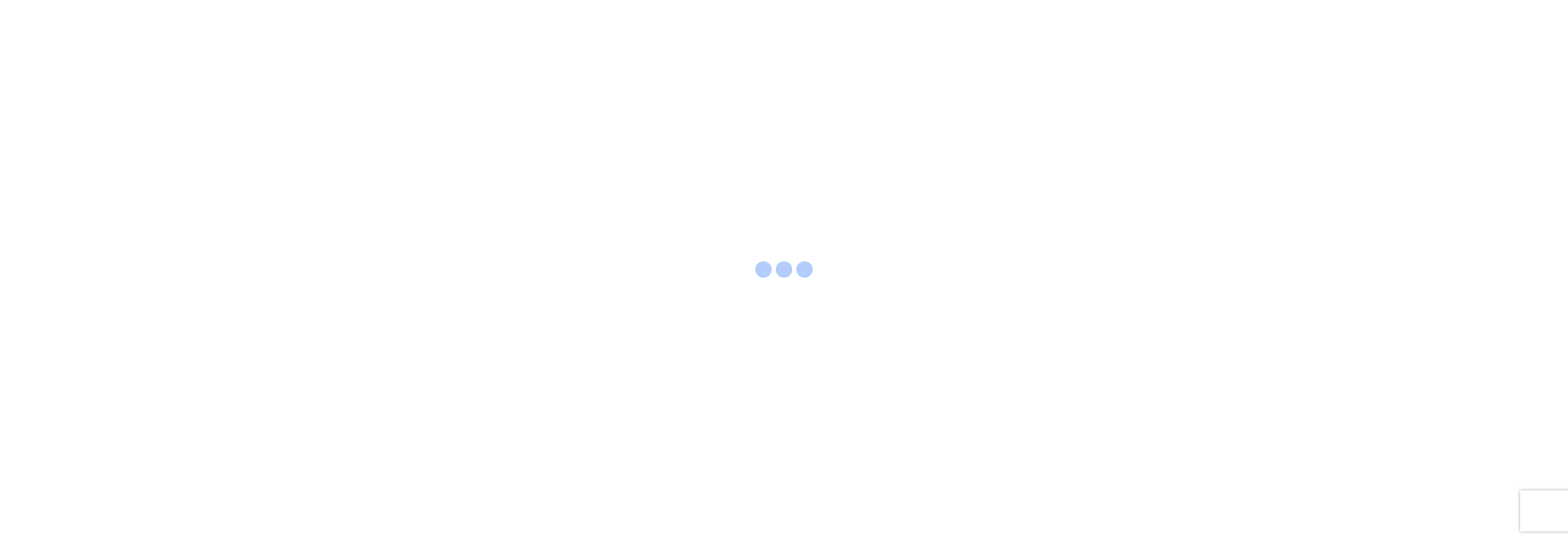
select select "FULL"
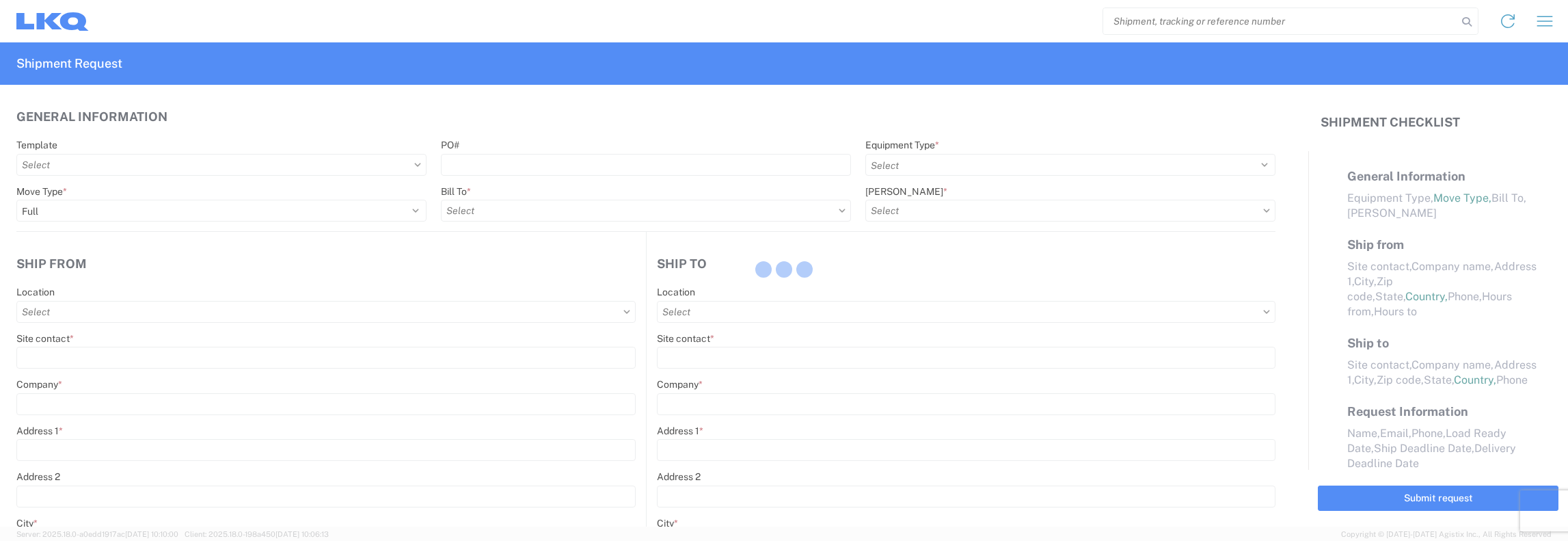
select select "LBS"
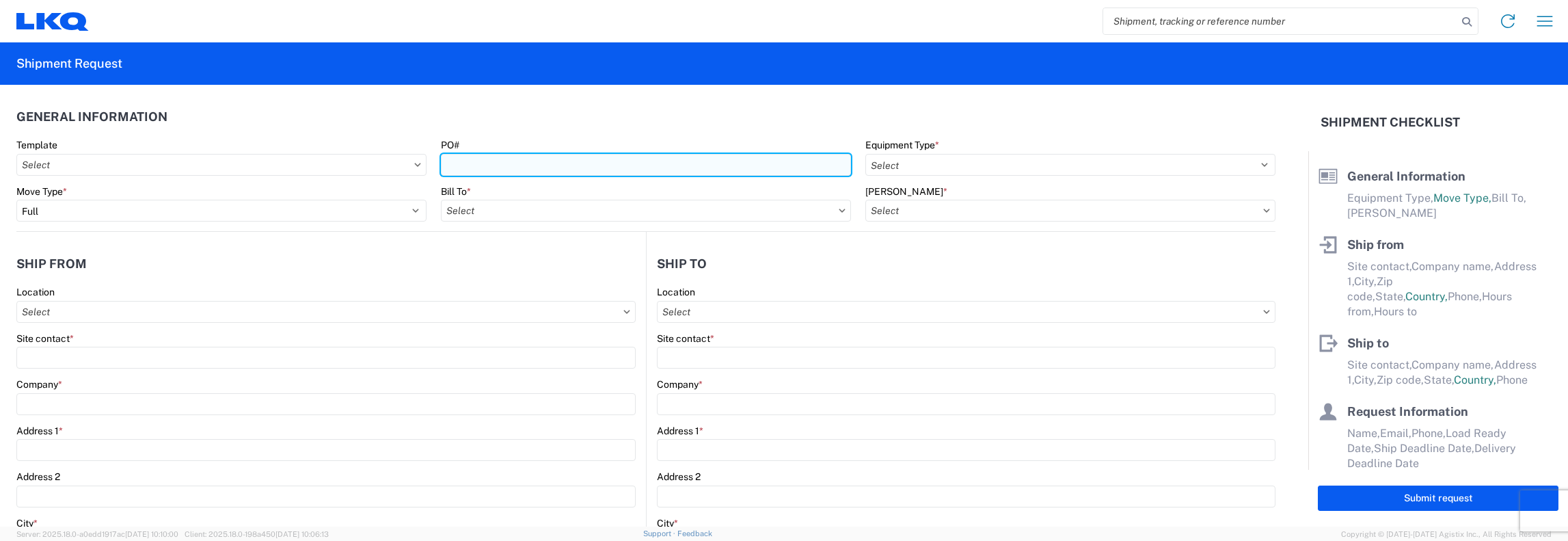
click at [466, 165] on input "PO#" at bounding box center [646, 165] width 410 height 22
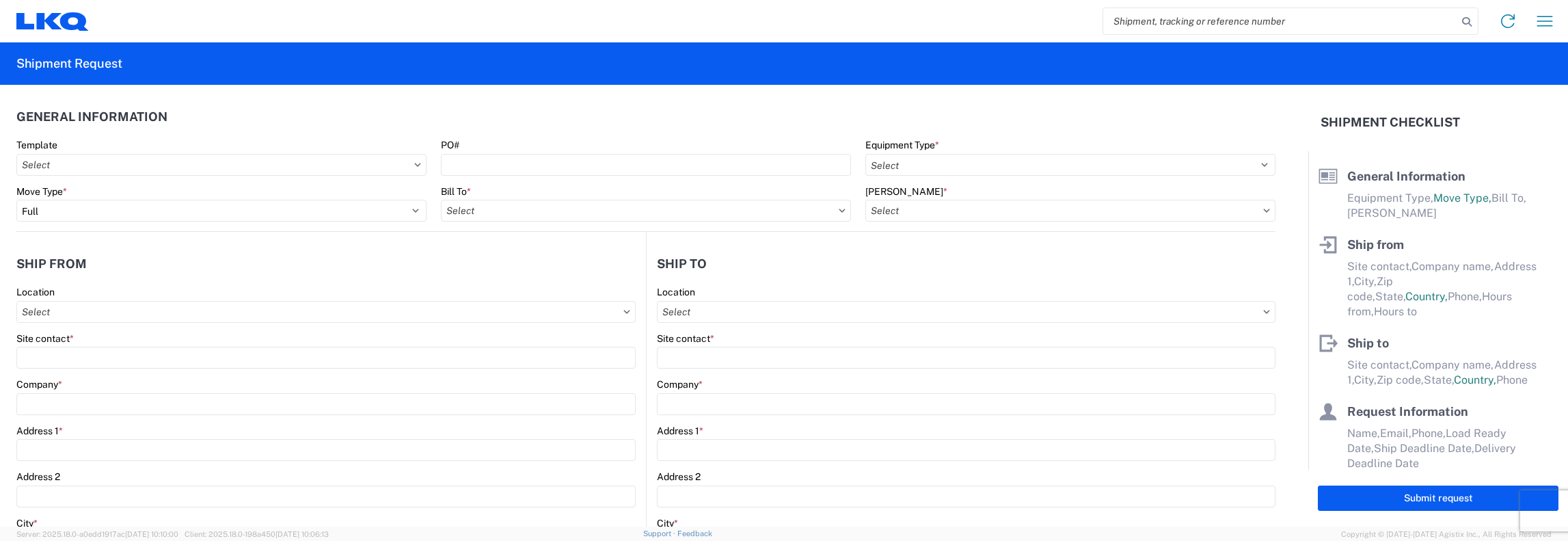
click at [1134, 16] on input "search" at bounding box center [1280, 21] width 354 height 26
type input "56392480"
click at [1467, 22] on icon at bounding box center [1466, 21] width 19 height 19
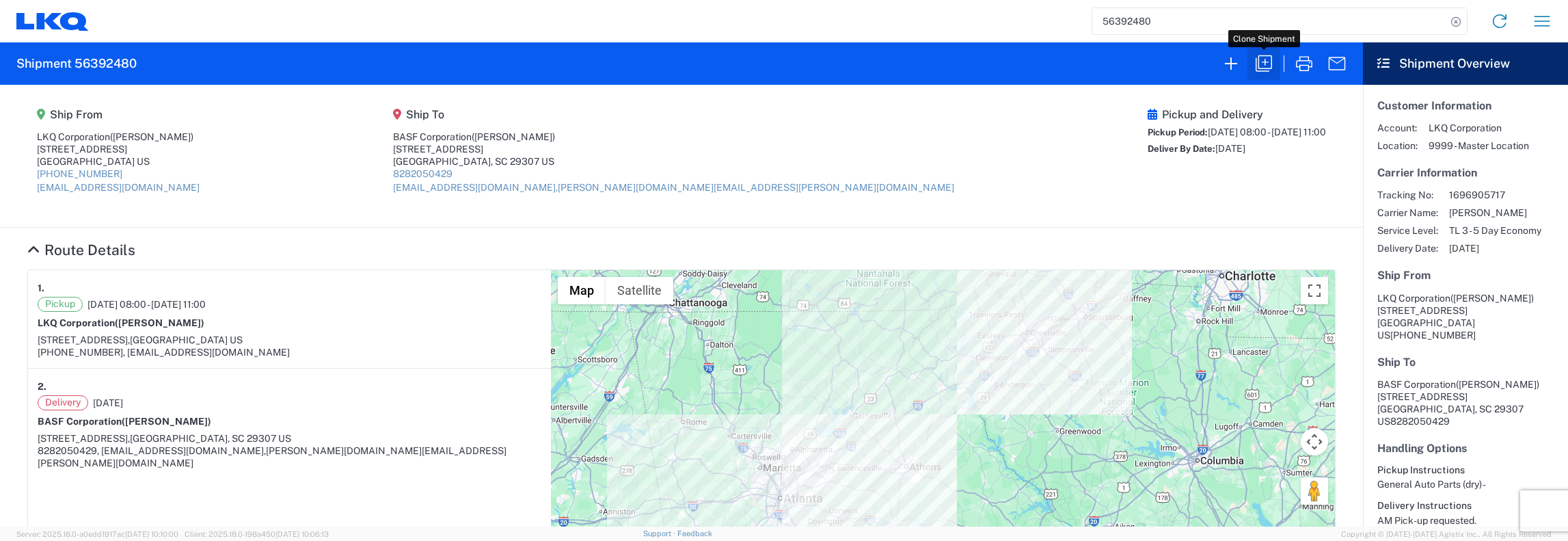
click at [1263, 67] on icon "button" at bounding box center [1263, 63] width 22 height 22
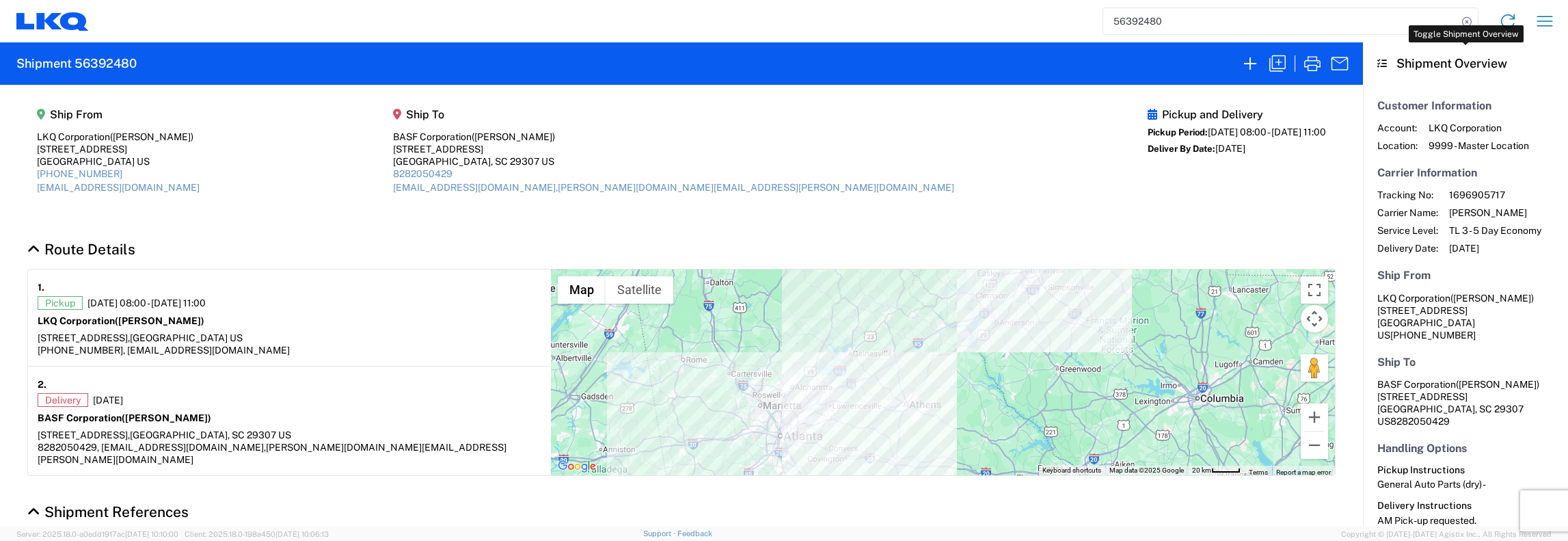
select select "FULL"
select select "LBS"
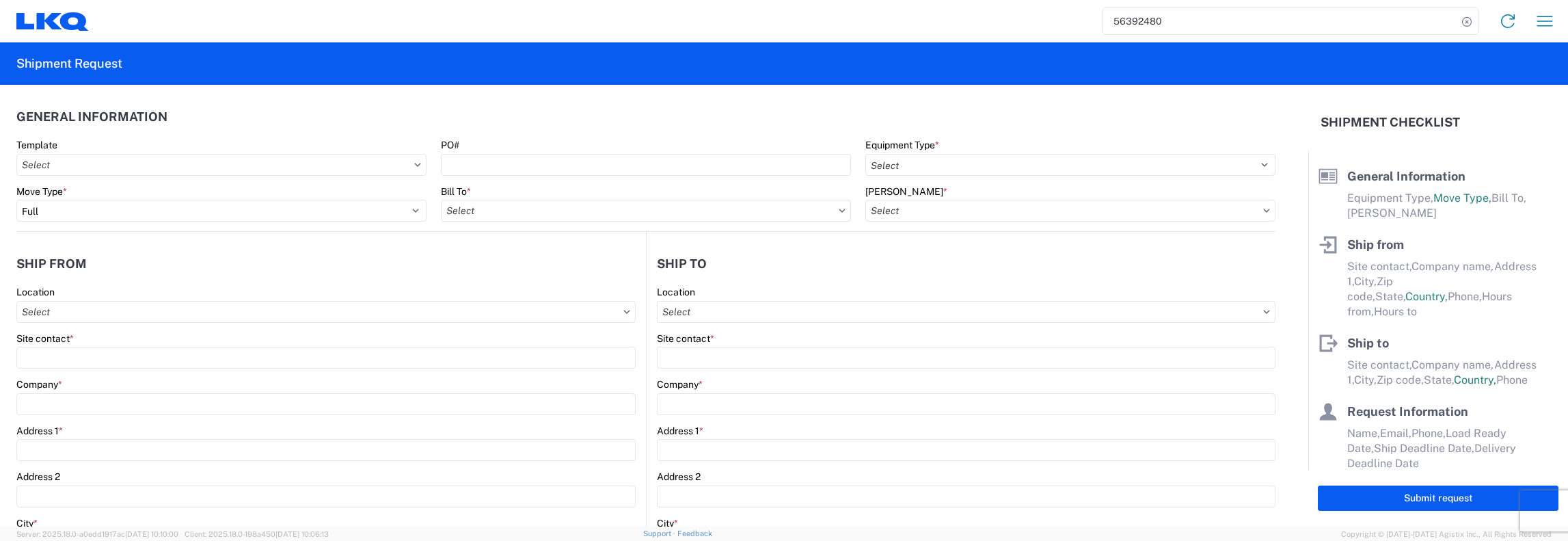
select select "STDV"
type input "Jason Griffin"
type input "LKQ Corporation"
type input "2401 Highway 42 N"
type input "Jenkinsburg"
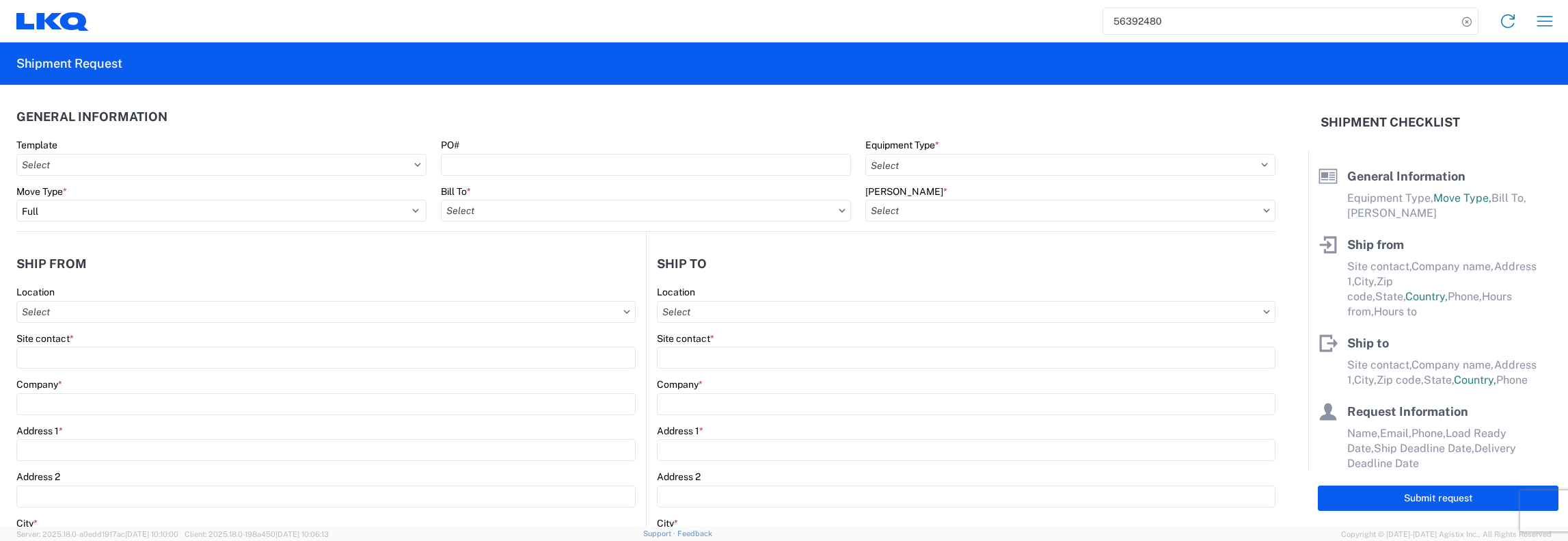
type input "30234"
type input "jagriffin@lkqcorp.com"
type input "[PERSON_NAME]"
type input "BASF Corporation"
type input "[STREET_ADDRESS]"
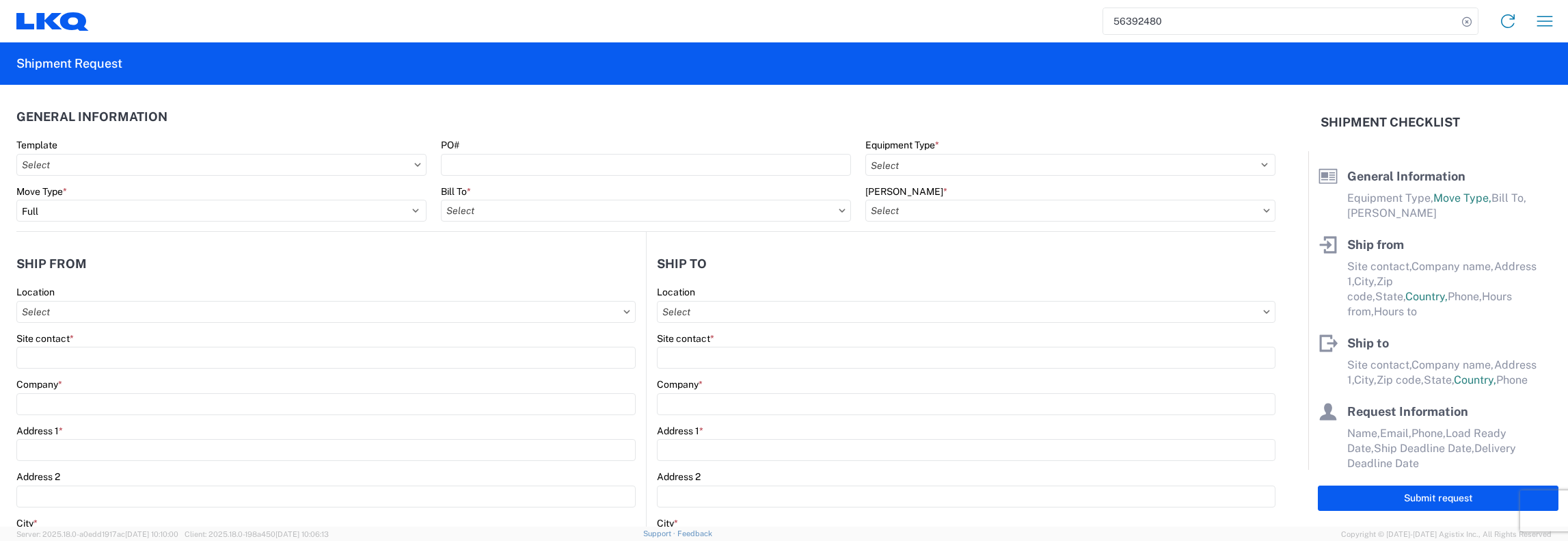
type input "[GEOGRAPHIC_DATA]"
type input "29307"
type input "converse-logistics@basf-catalystsmetals.com,meagan-elizabeth.trozzo@basf-cataly…"
type input "[PERSON_NAME]"
type input "jfkeating@lkqcorp.com, jagriffin@lkqcorp.com"
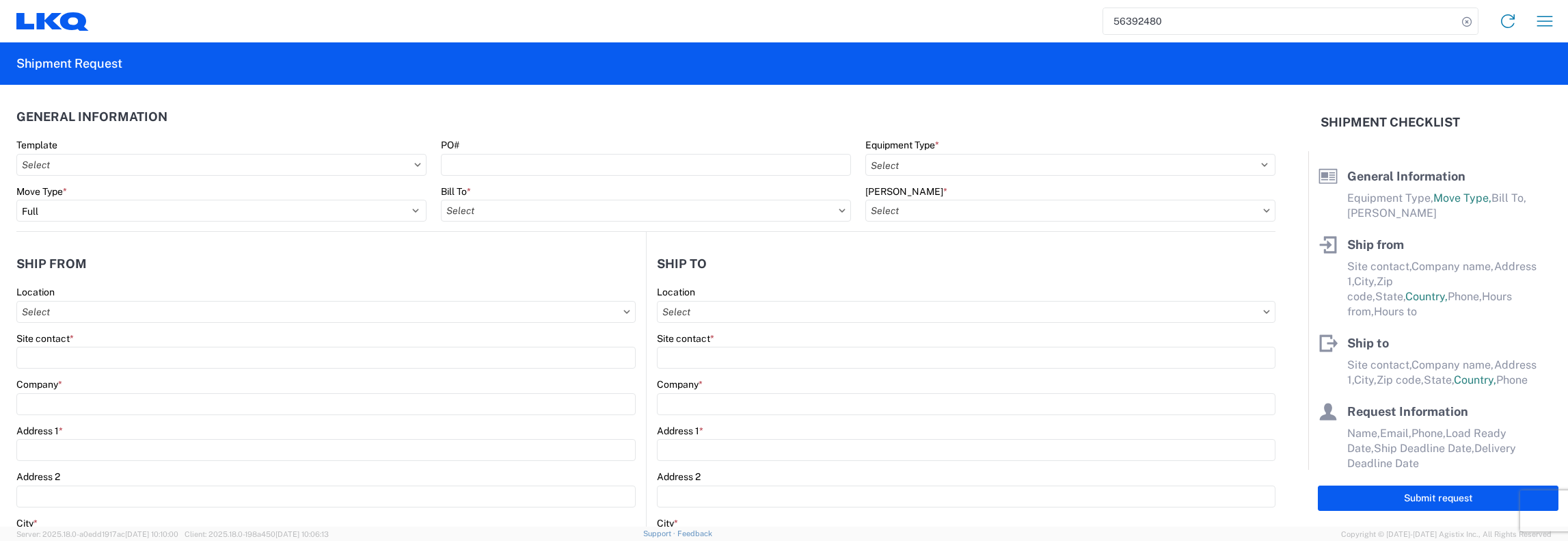
type input "[PHONE_NUMBER]"
type input "2025-08-18"
type input "2025-08-20"
type textarea "AM Pick-up requested."
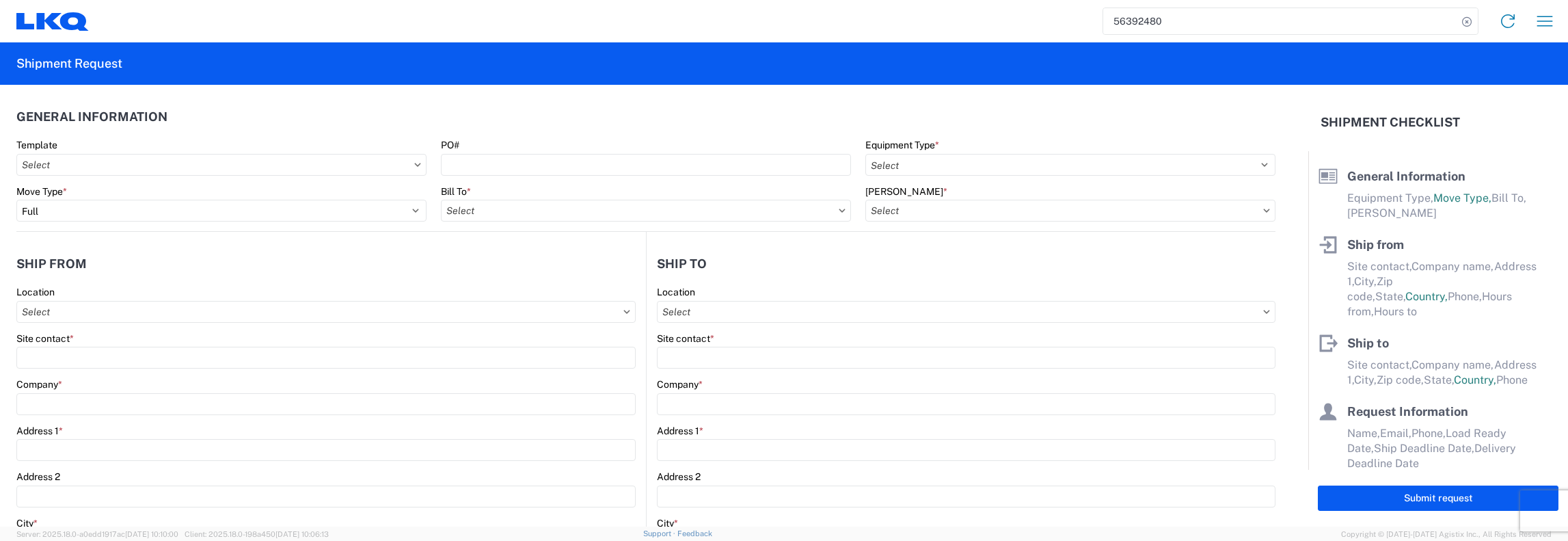
type textarea "AM Pick-up requested."
type input "36000"
type input "General Auto Parts (dry)"
type input "30"
type input "1"
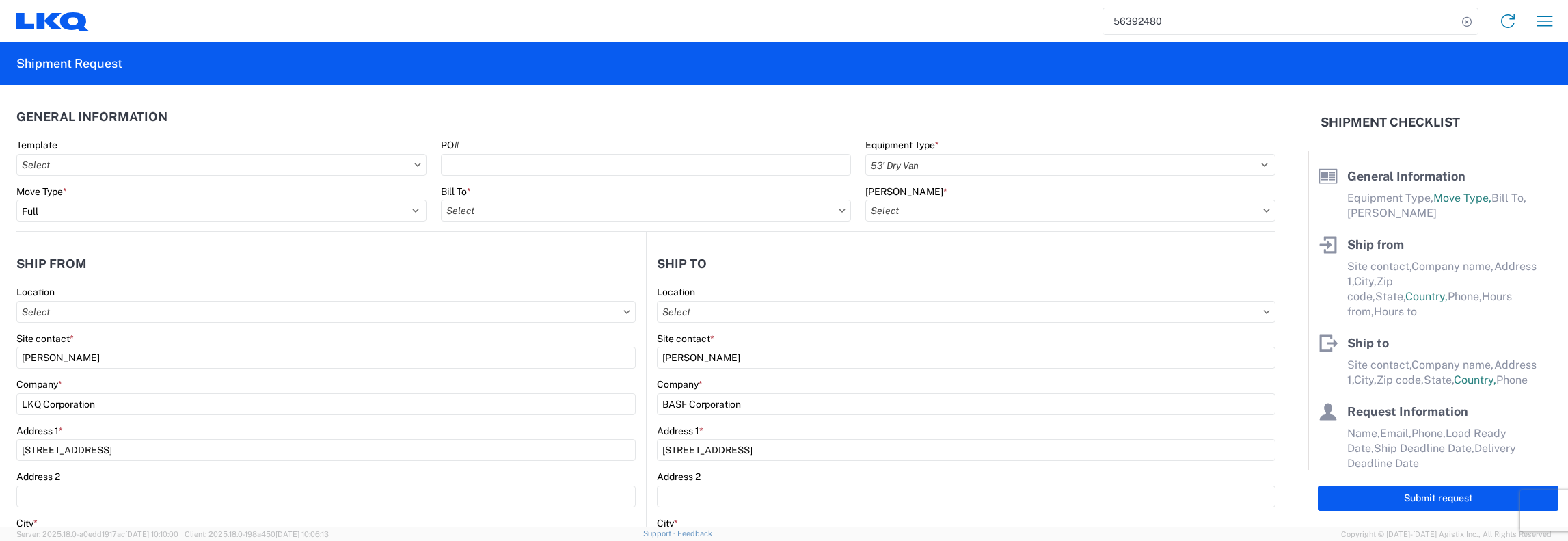
type input "1481 - Precious Metals - Master Mining"
select select "GA"
select select "US"
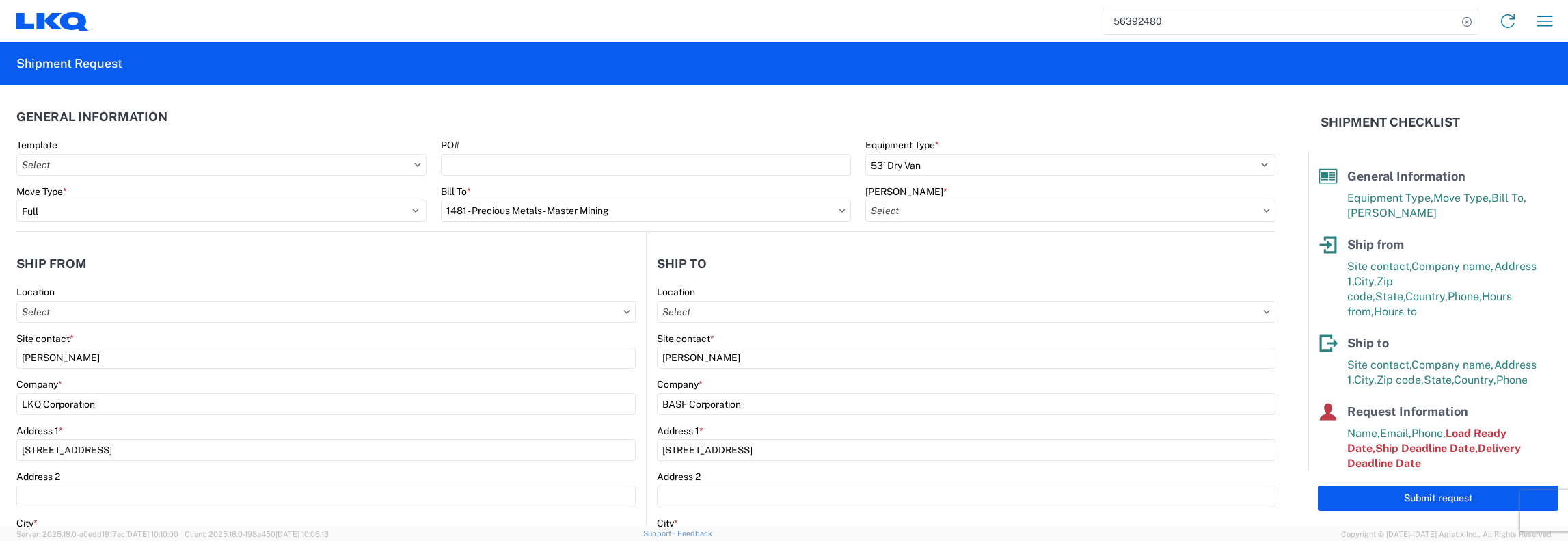
type input "1112 - LKQ Atlanta"
type input "1481-6300-66000-0000 - 1481 Freight Out"
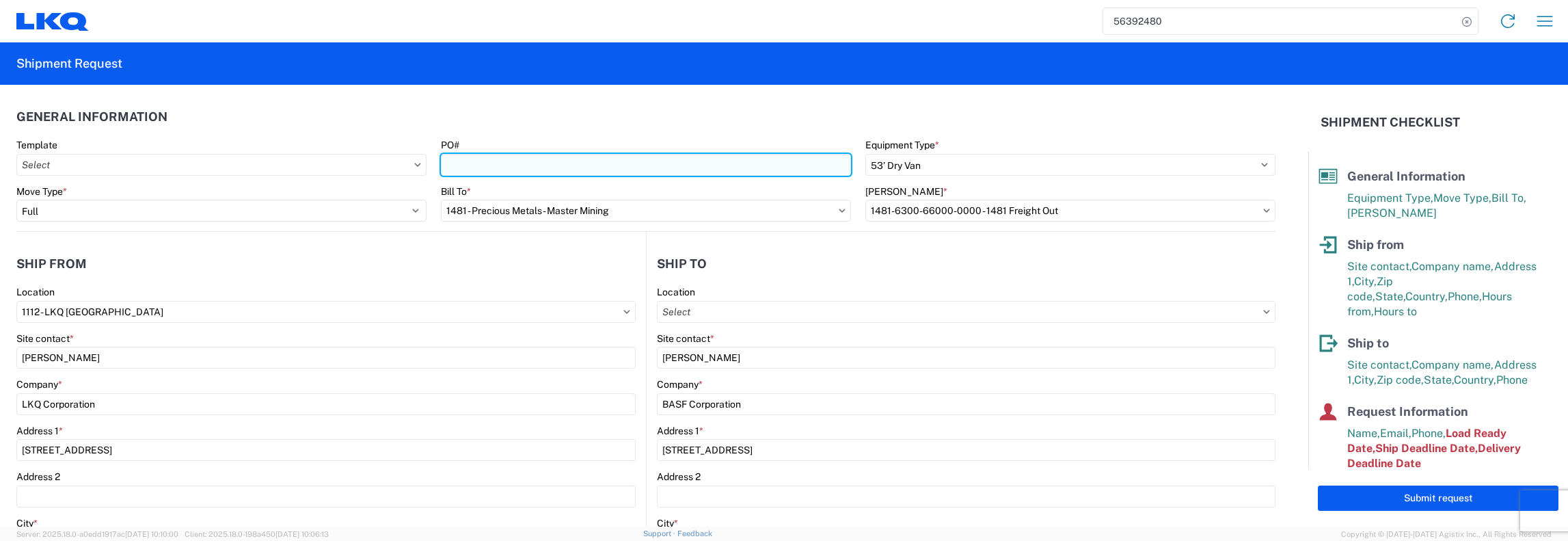
click at [462, 167] on input "PO#" at bounding box center [646, 165] width 410 height 22
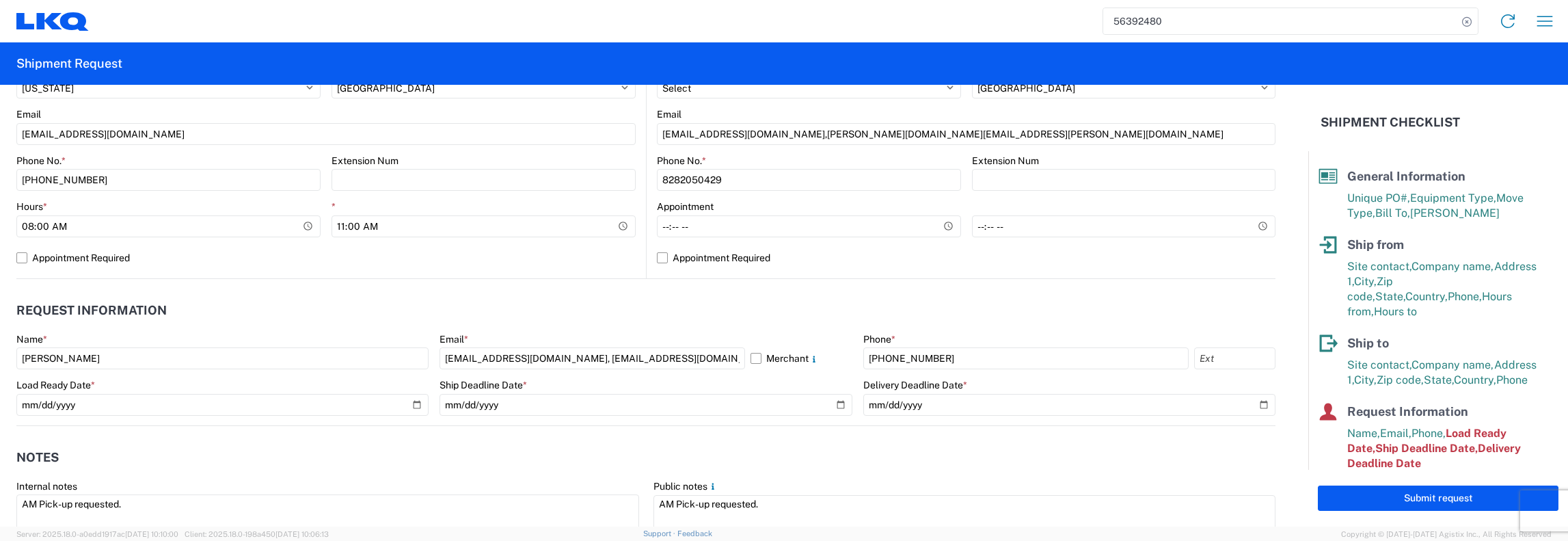
scroll to position [684, 0]
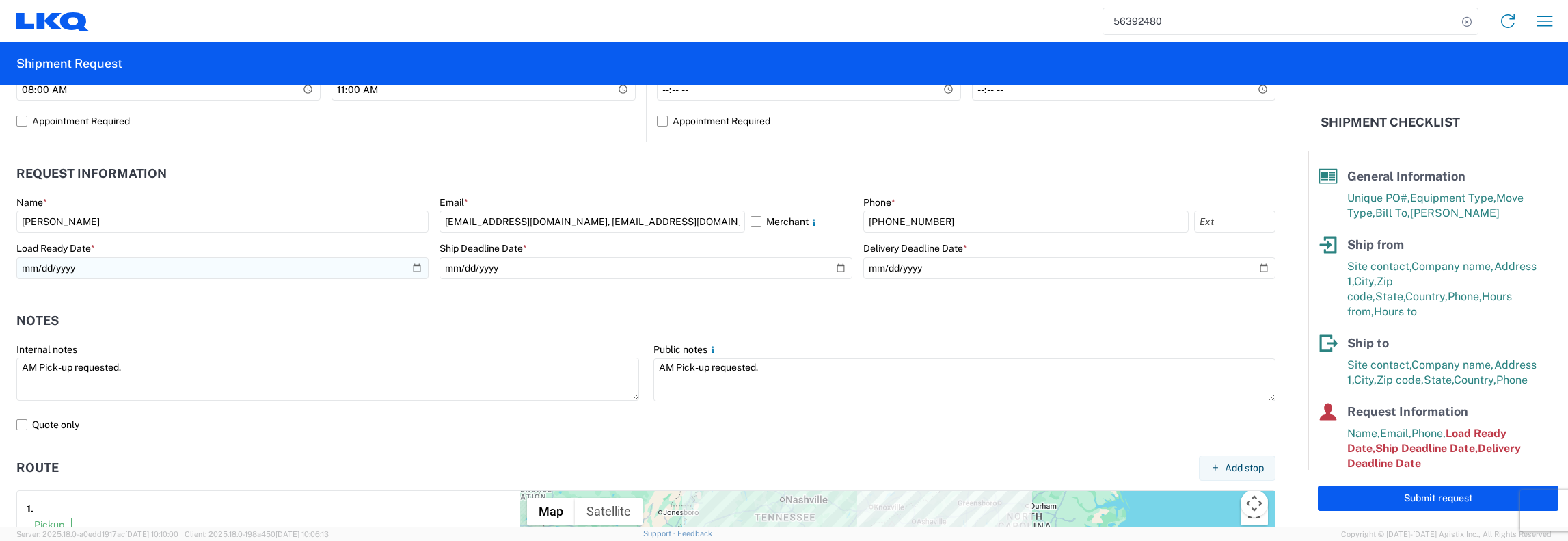
type input "1112-B043"
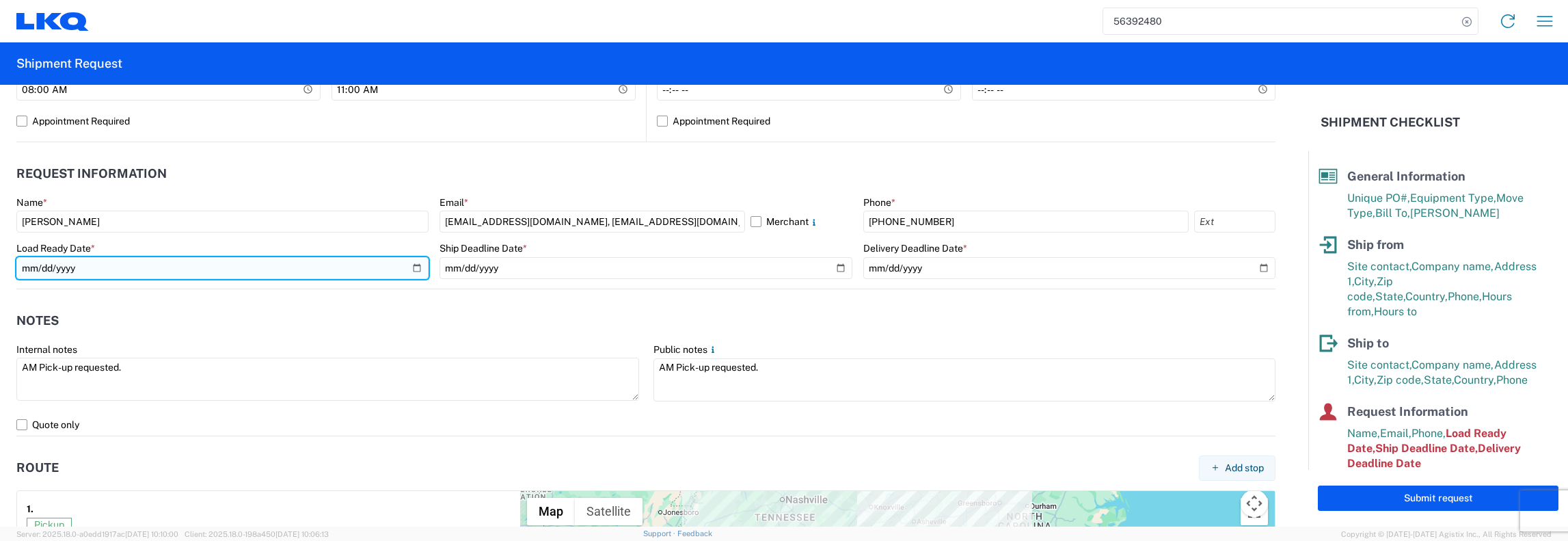
click at [411, 267] on input "2025-08-18" at bounding box center [222, 268] width 412 height 22
type input "2025-09-15"
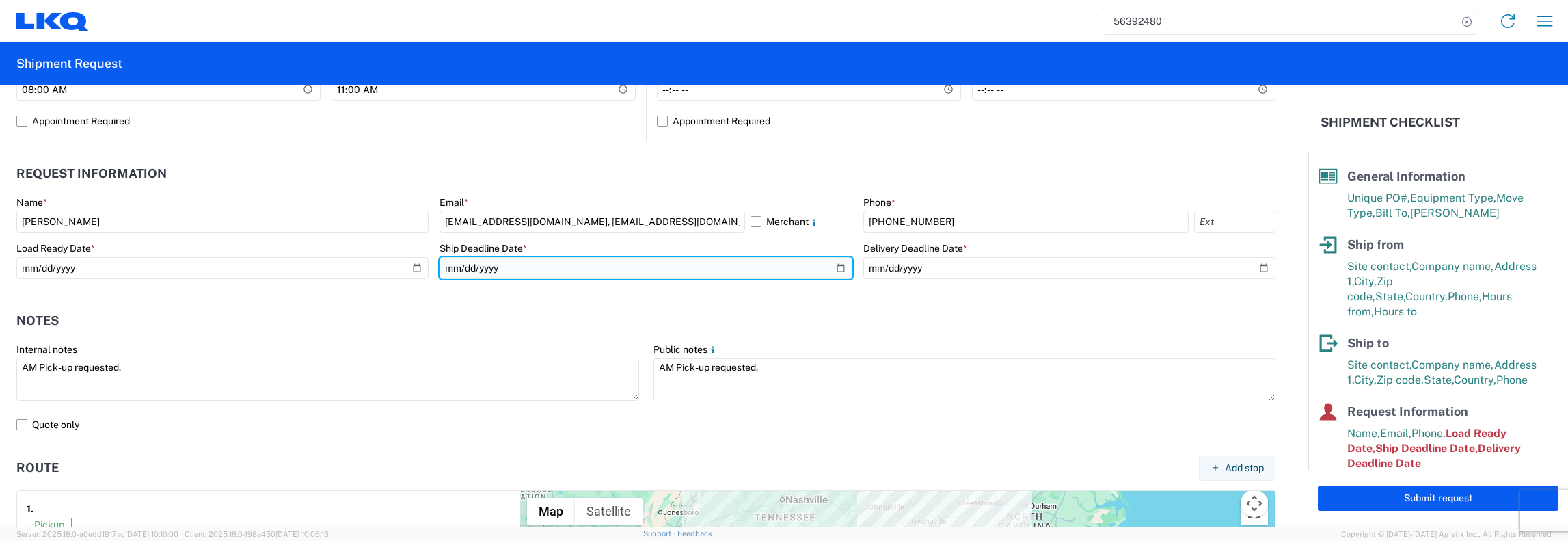
click at [829, 266] on input "2025-08-18" at bounding box center [645, 268] width 412 height 22
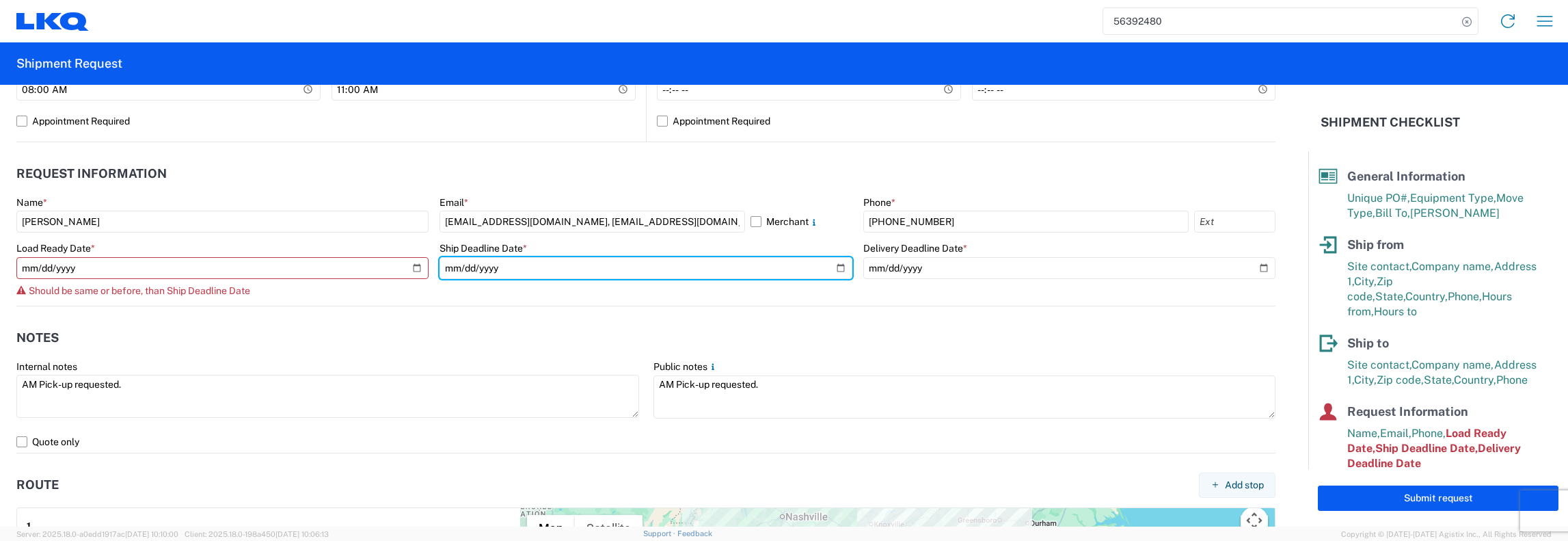
type input "2025-09-15"
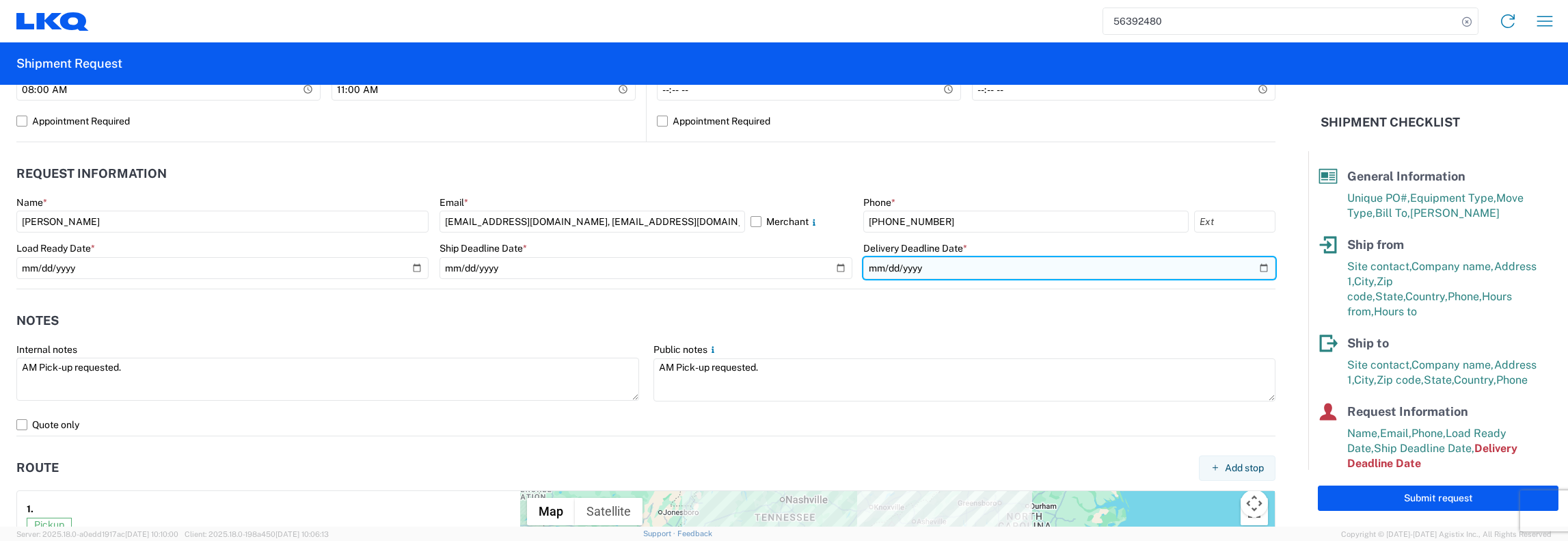
click at [1249, 264] on input "2025-08-20" at bounding box center [1069, 268] width 412 height 22
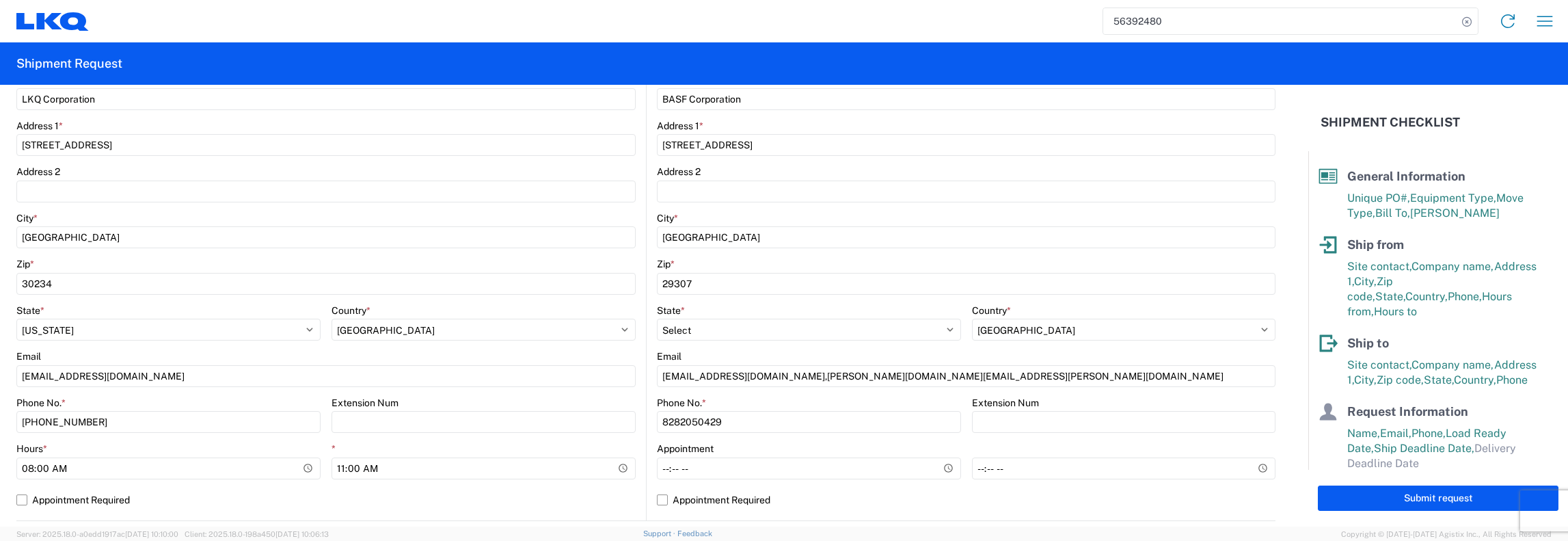
scroll to position [0, 0]
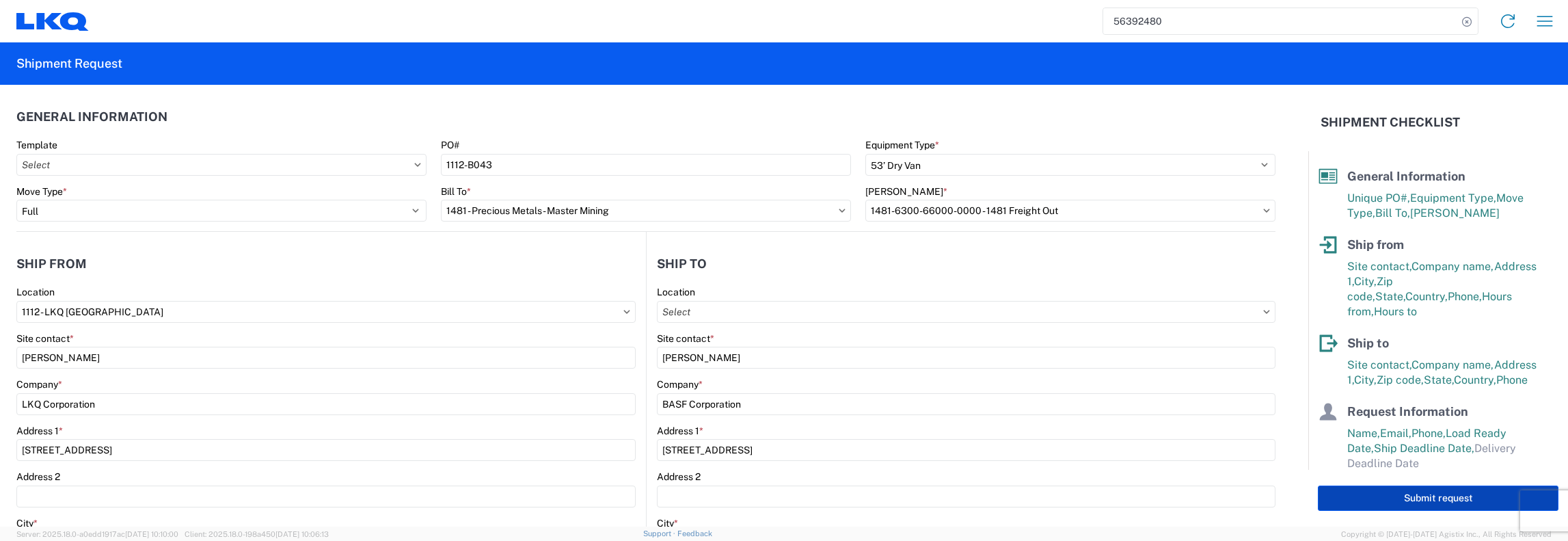
click at [1408, 497] on button "Submit request" at bounding box center [1438, 498] width 241 height 25
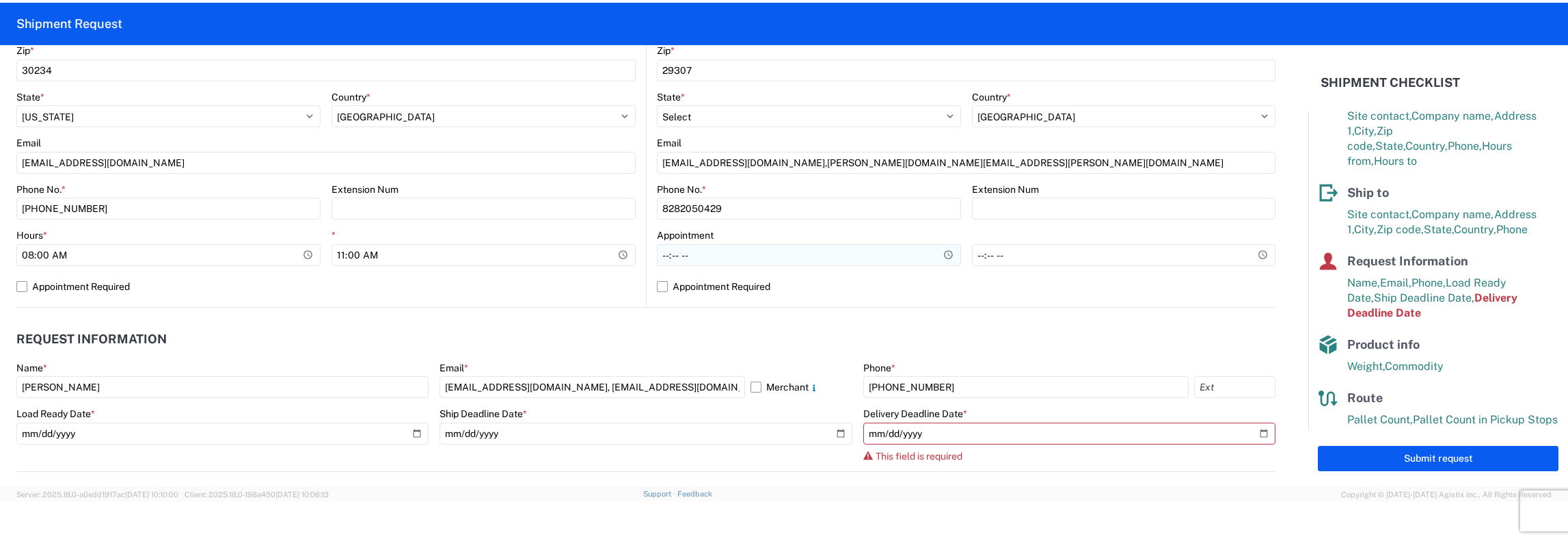
scroll to position [547, 0]
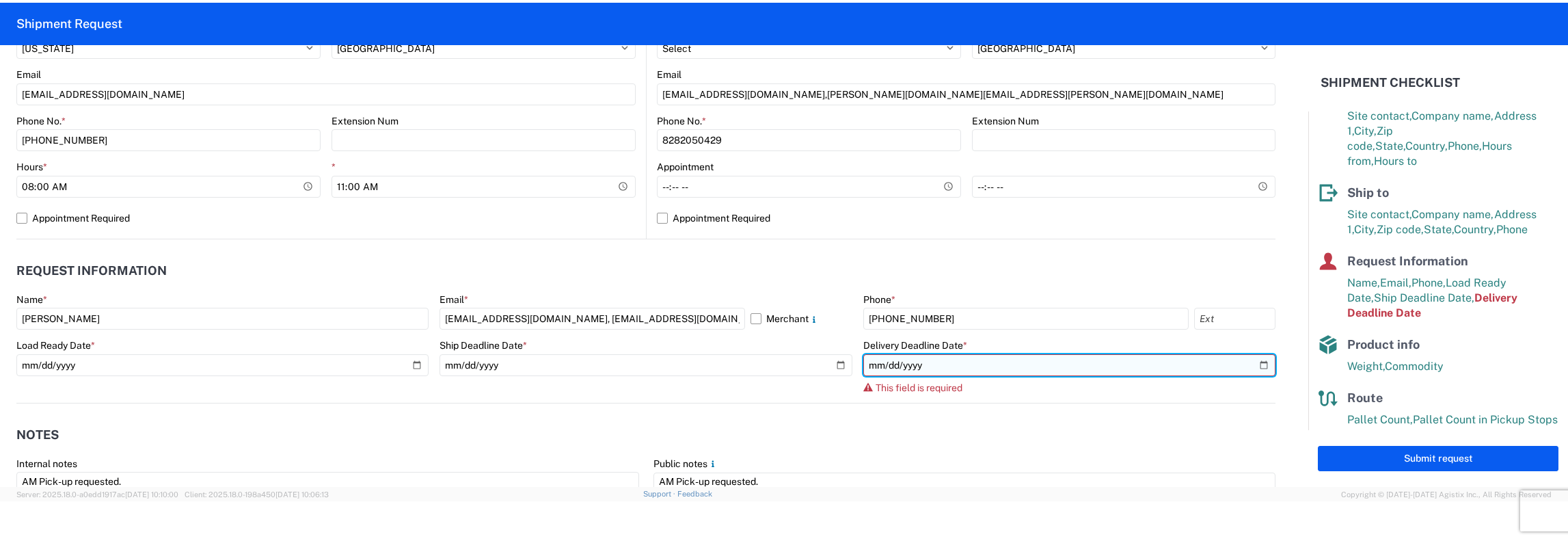
click at [1253, 365] on input "date" at bounding box center [1069, 365] width 412 height 22
type input "2025-09-16"
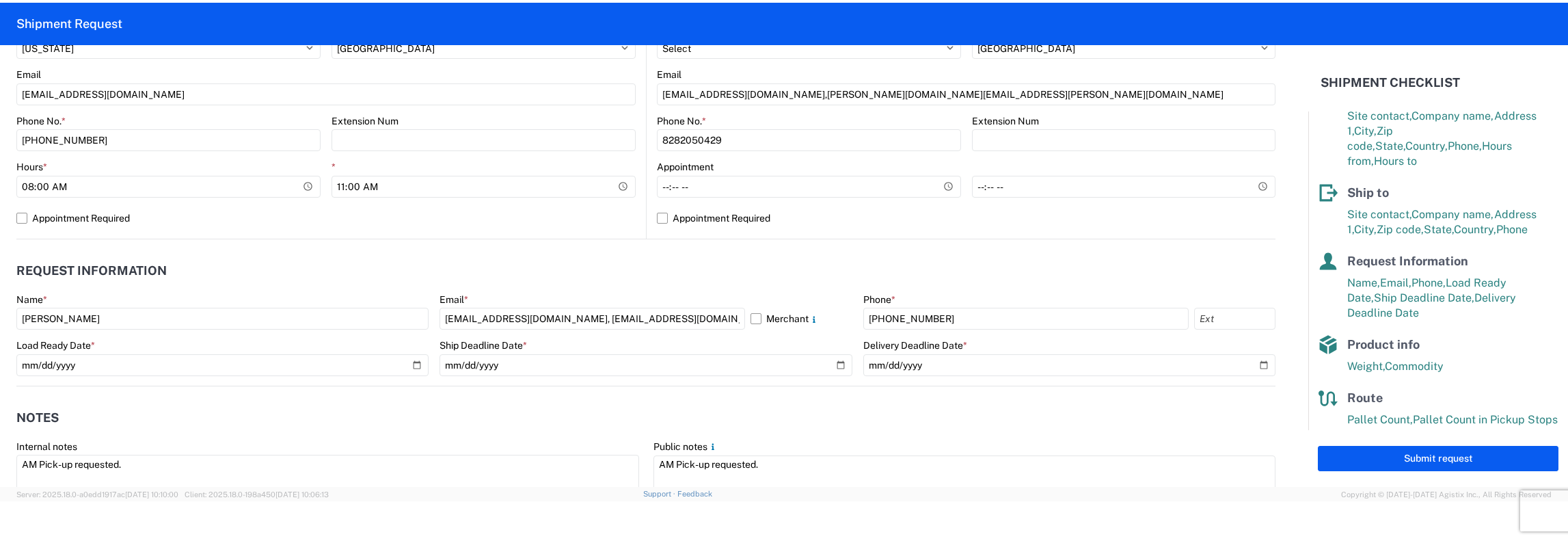
click at [1423, 453] on button "Submit request" at bounding box center [1438, 458] width 241 height 25
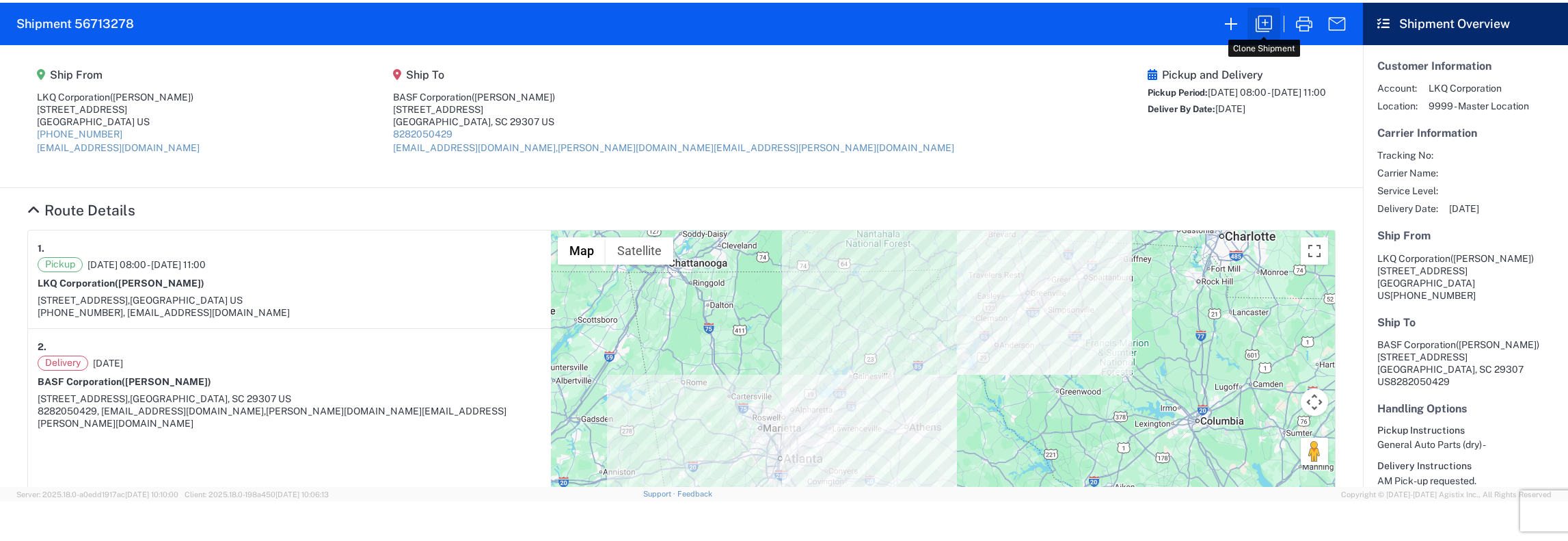
click at [1265, 23] on icon "button" at bounding box center [1263, 24] width 22 height 22
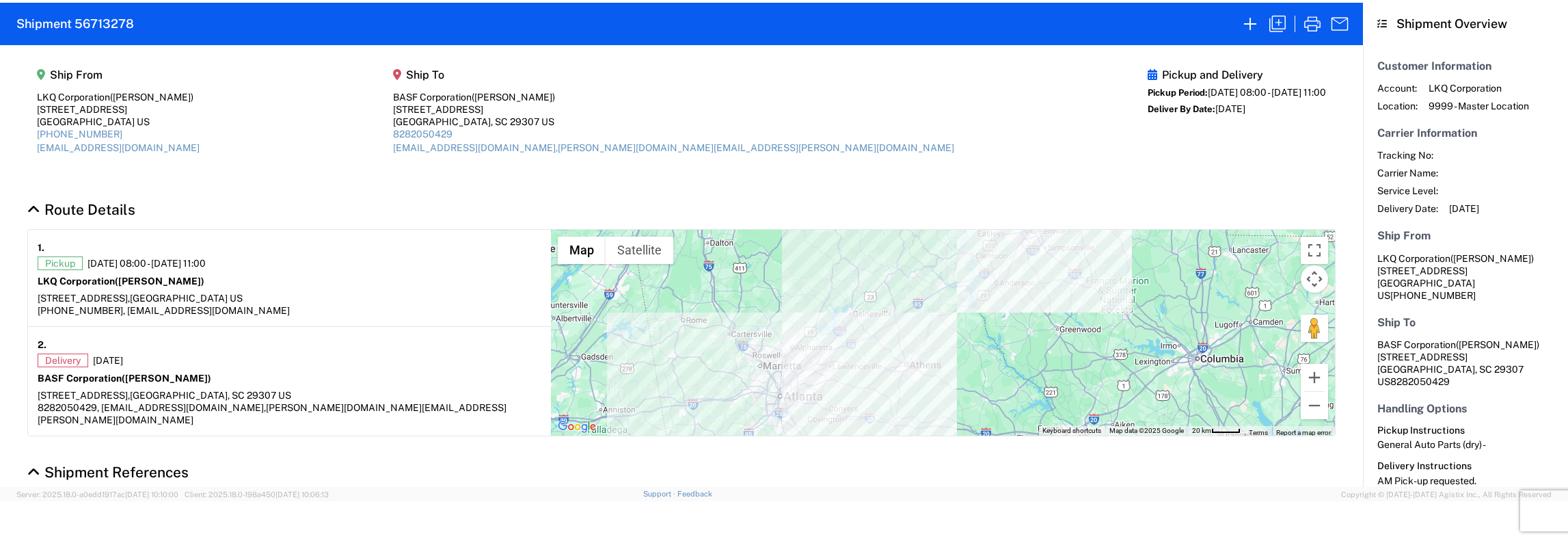
select select "STDV"
select select "FULL"
select select "US"
select select "LBS"
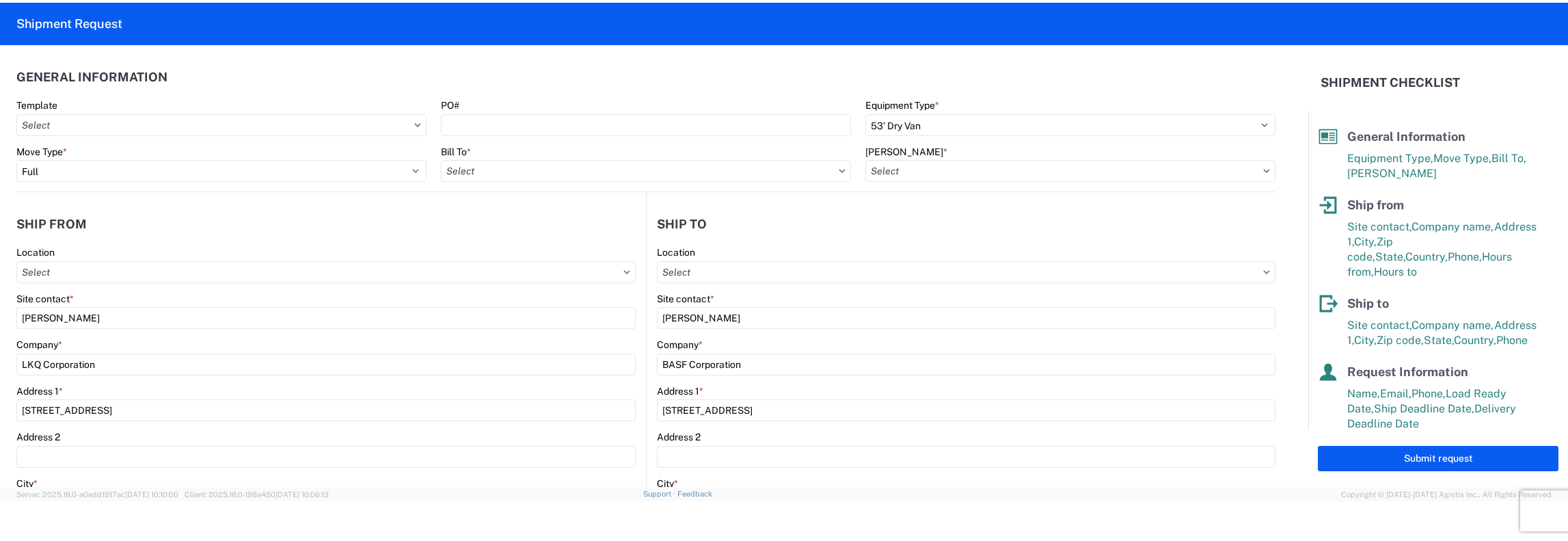
type input "1112 - LKQ Atlanta"
type input "1481-6300-66000-0000 - 1481 Freight Out"
type input "1481 - Precious Metals - Master Mining"
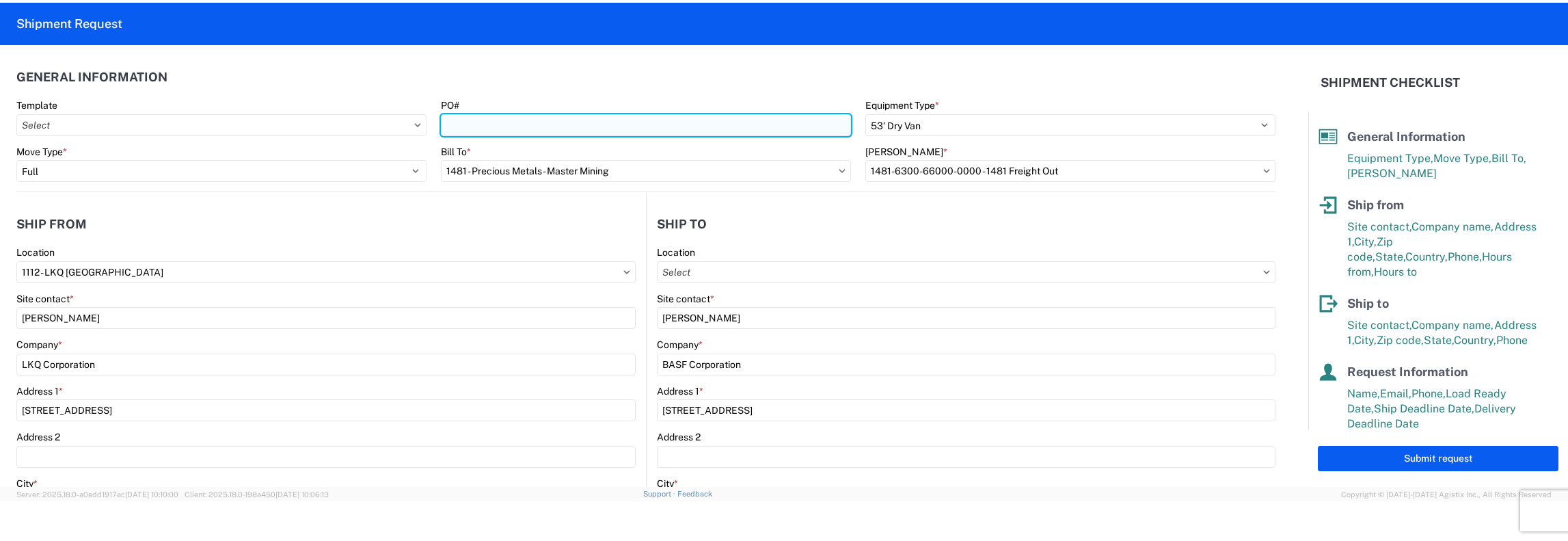
drag, startPoint x: 453, startPoint y: 125, endPoint x: 463, endPoint y: 123, distance: 10.2
click at [453, 125] on input "PO#" at bounding box center [646, 125] width 410 height 22
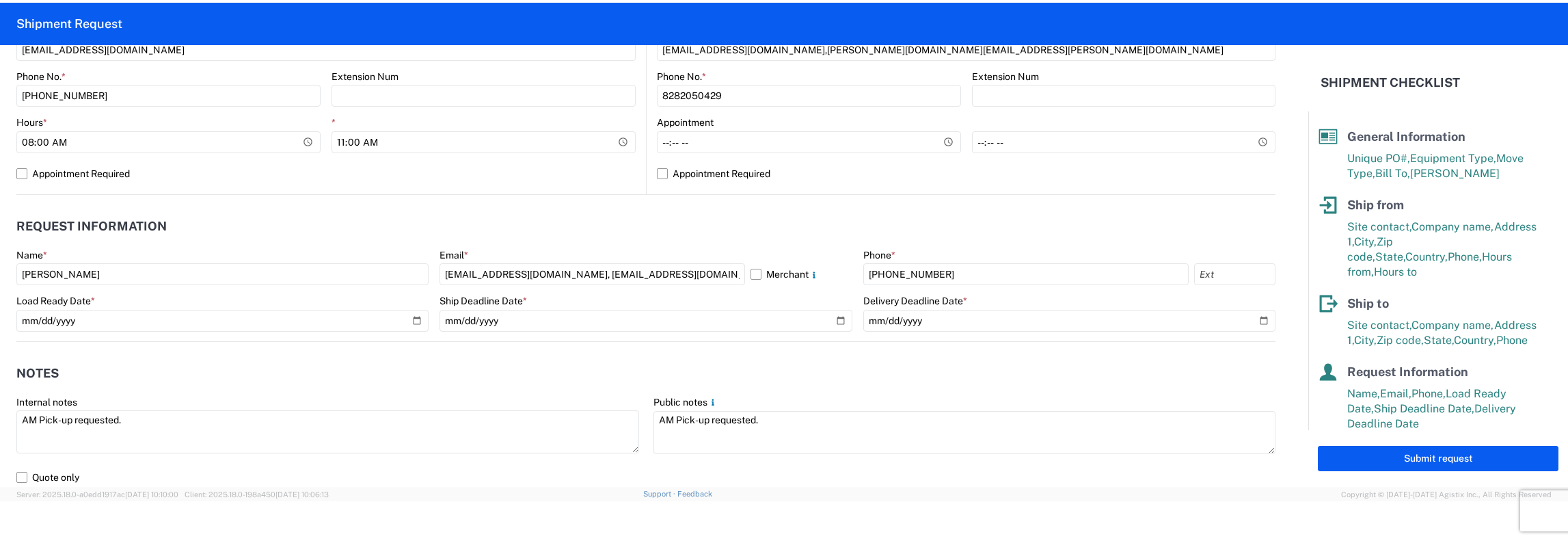
scroll to position [615, 0]
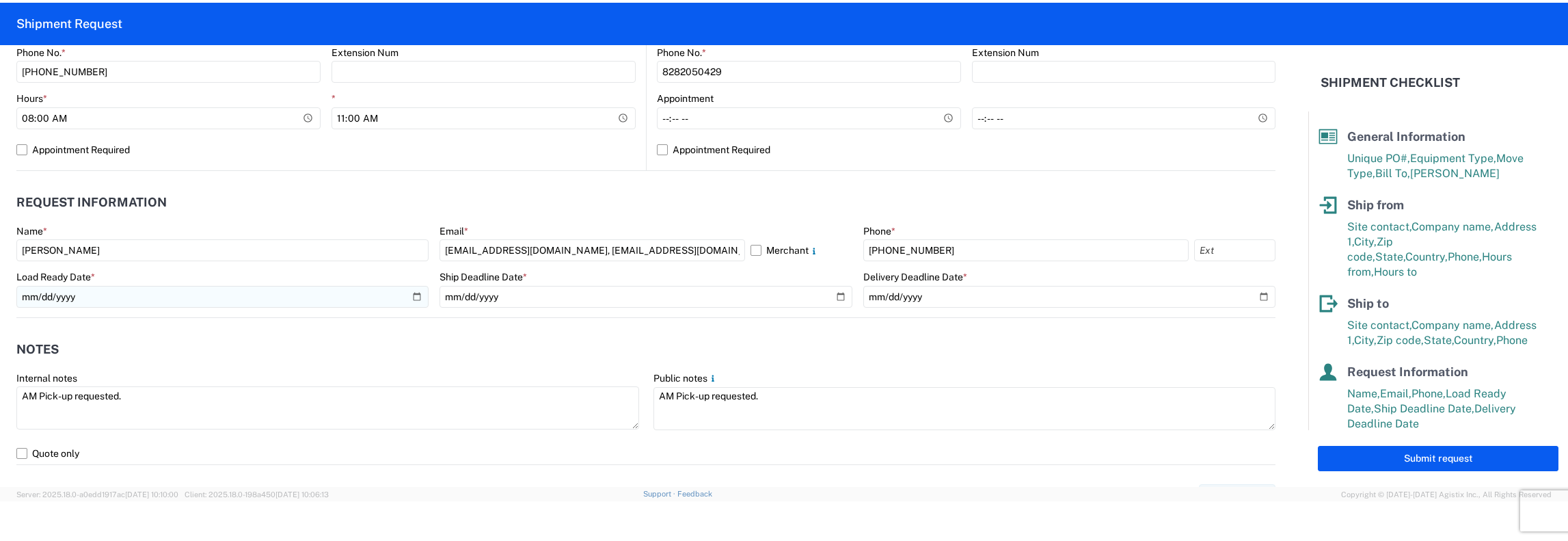
type input "1112-B044"
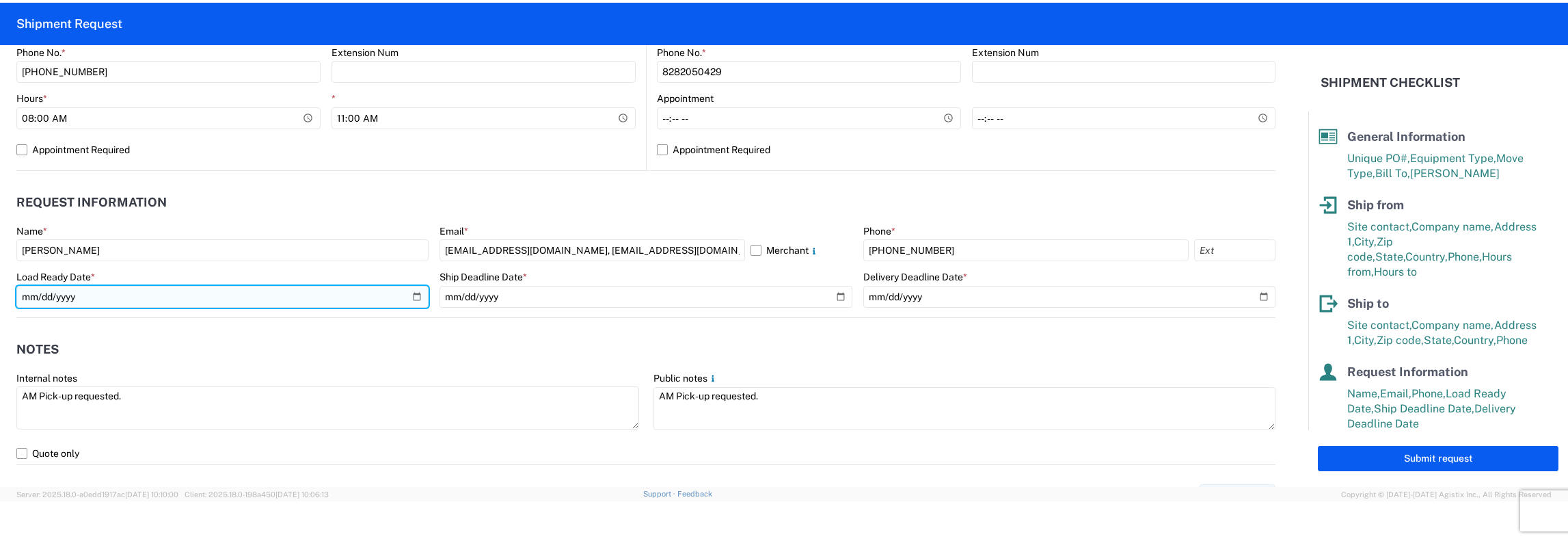
click at [417, 296] on input "2025-09-15" at bounding box center [222, 297] width 412 height 22
type input "[DATE]"
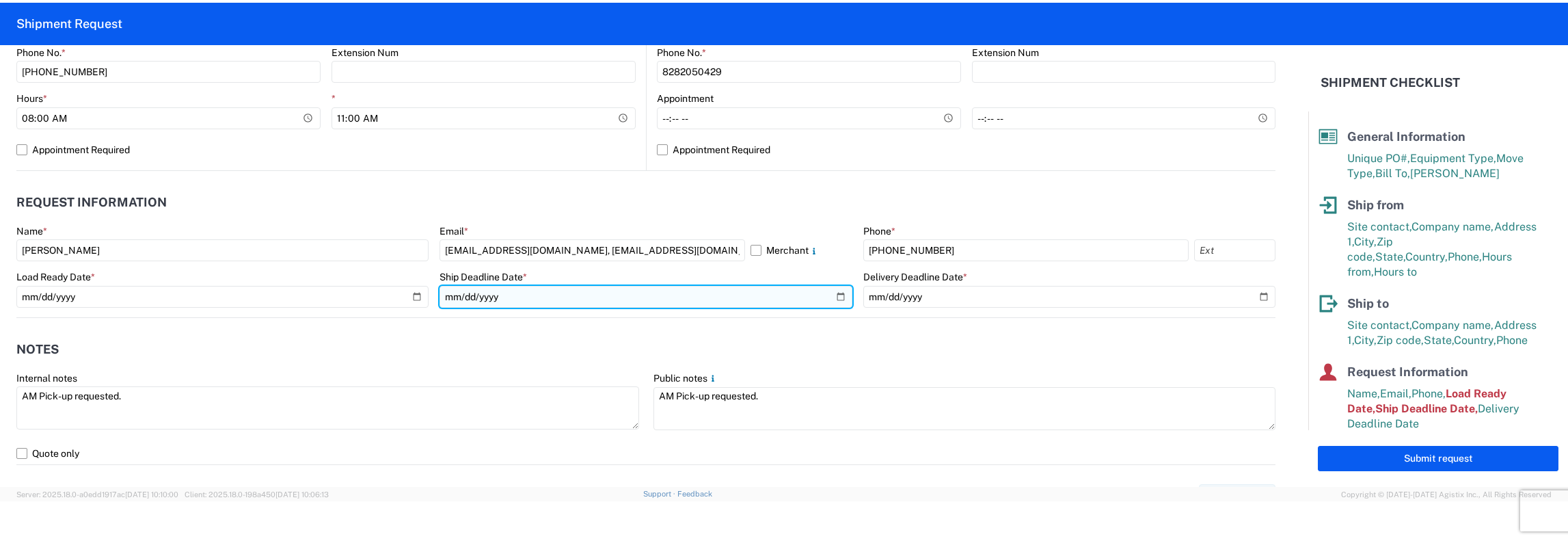
click at [836, 295] on input "2025-09-15" at bounding box center [645, 297] width 412 height 22
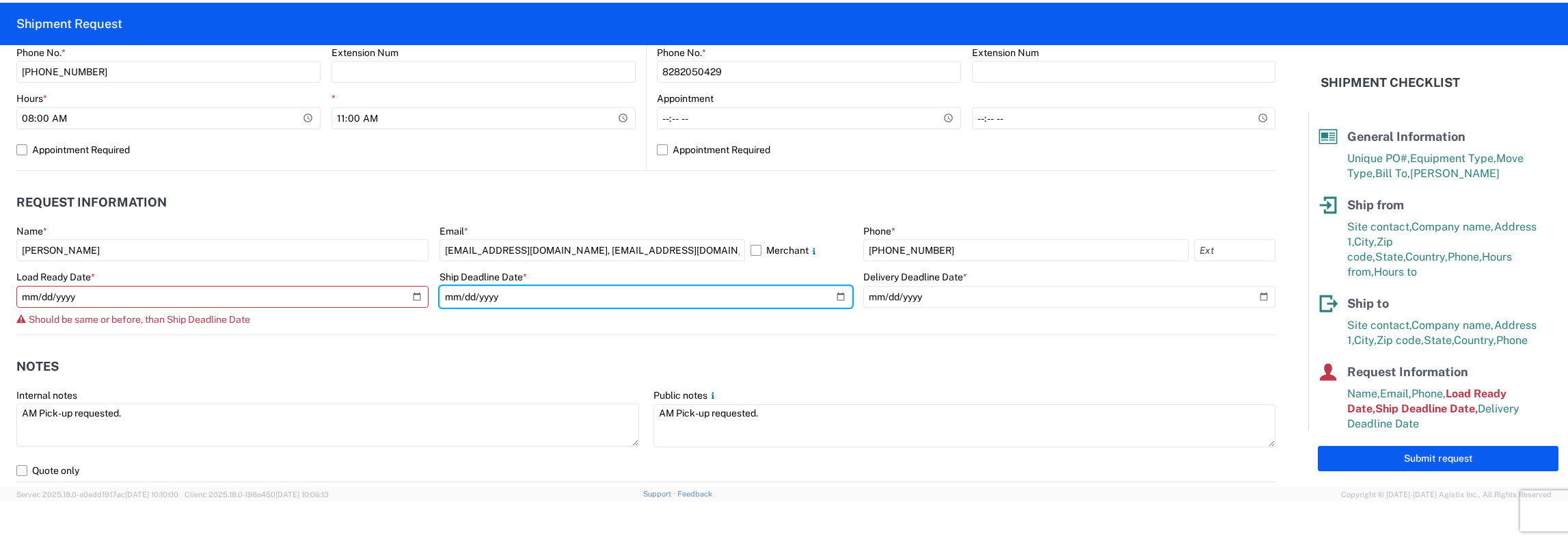
type input "[DATE]"
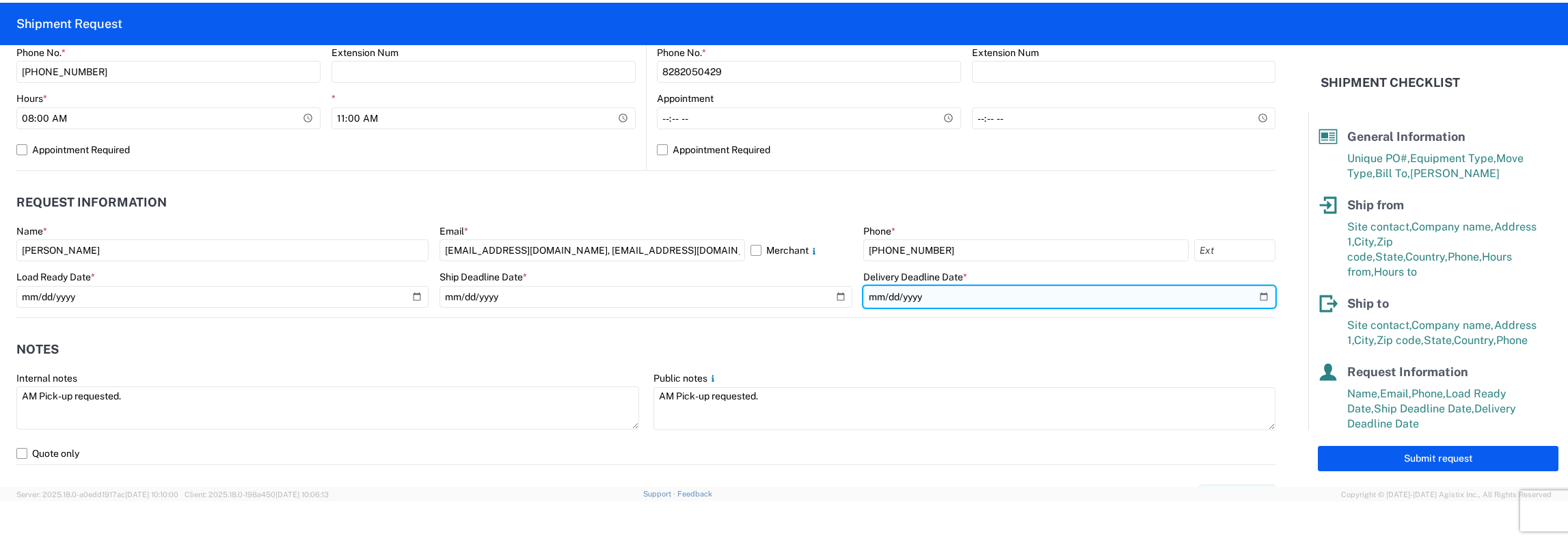
click at [1252, 296] on input "2025-09-16" at bounding box center [1069, 297] width 412 height 22
type input "[DATE]"
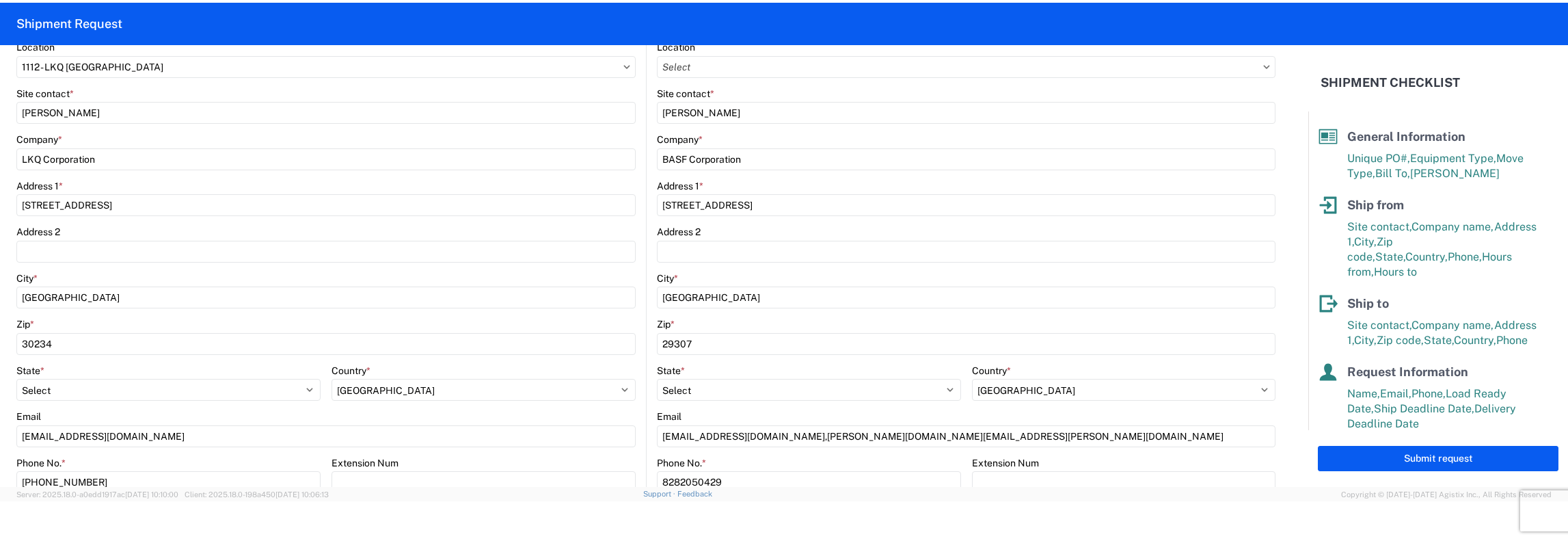
scroll to position [0, 0]
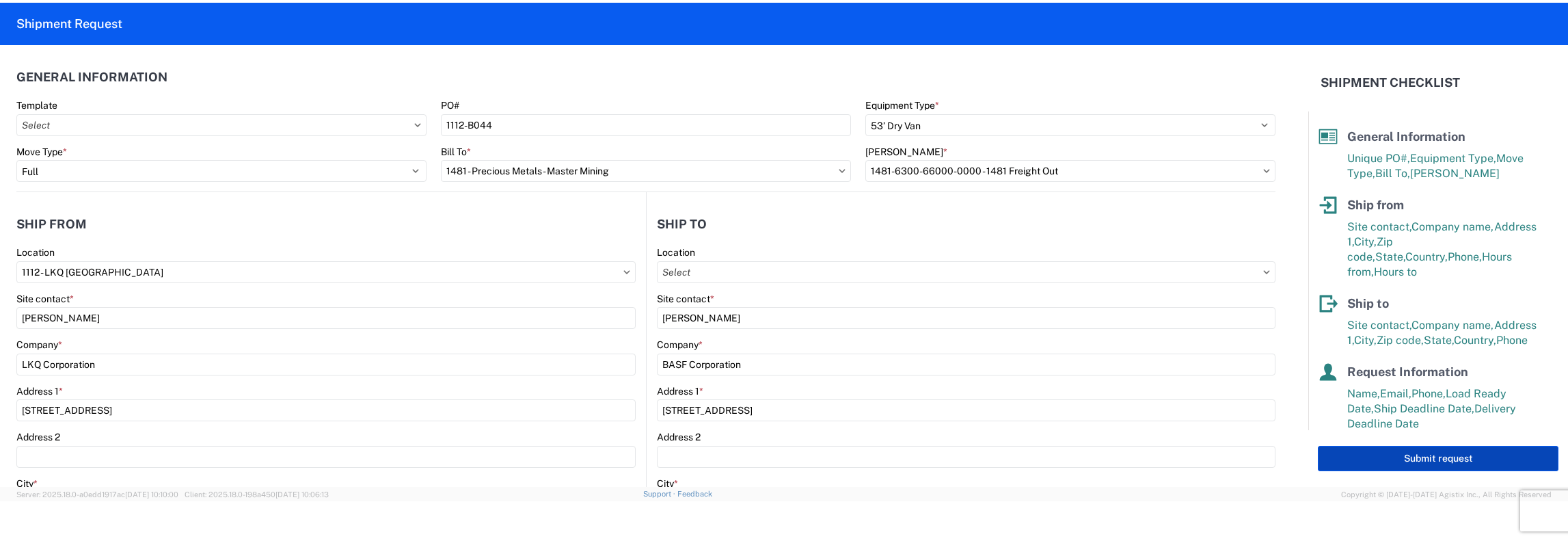
click at [1433, 452] on button "Submit request" at bounding box center [1438, 458] width 241 height 25
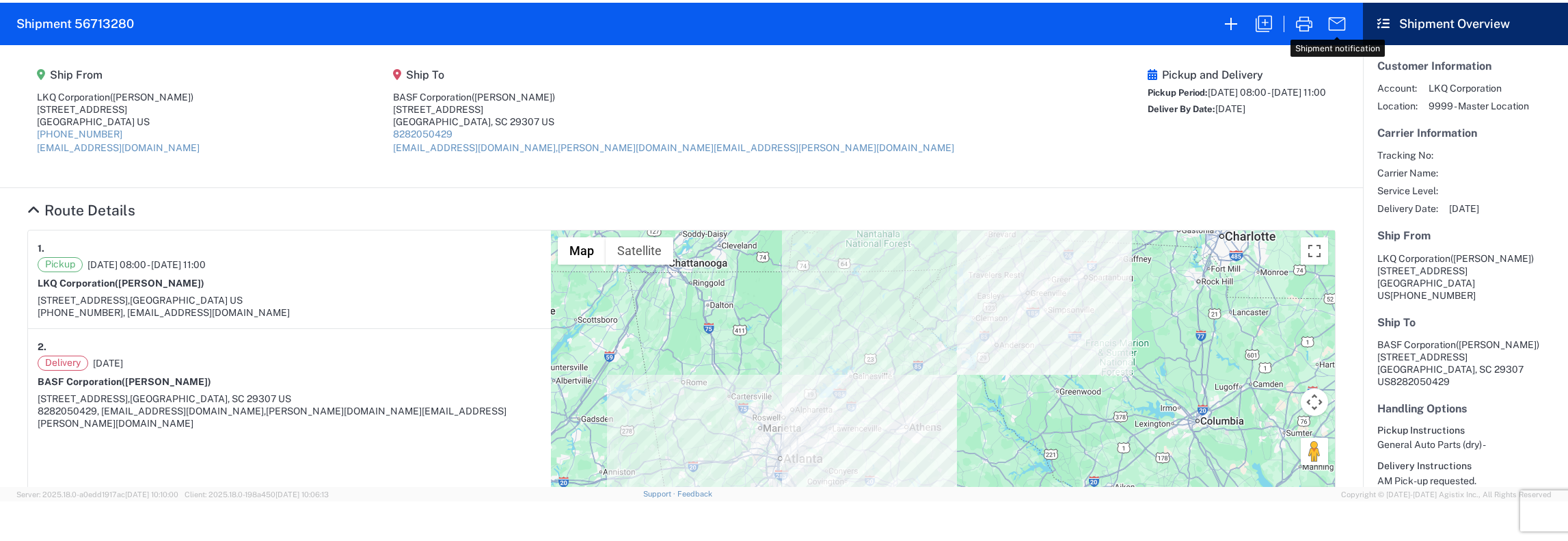
select select "FULL"
select select "US"
select select "LBS"
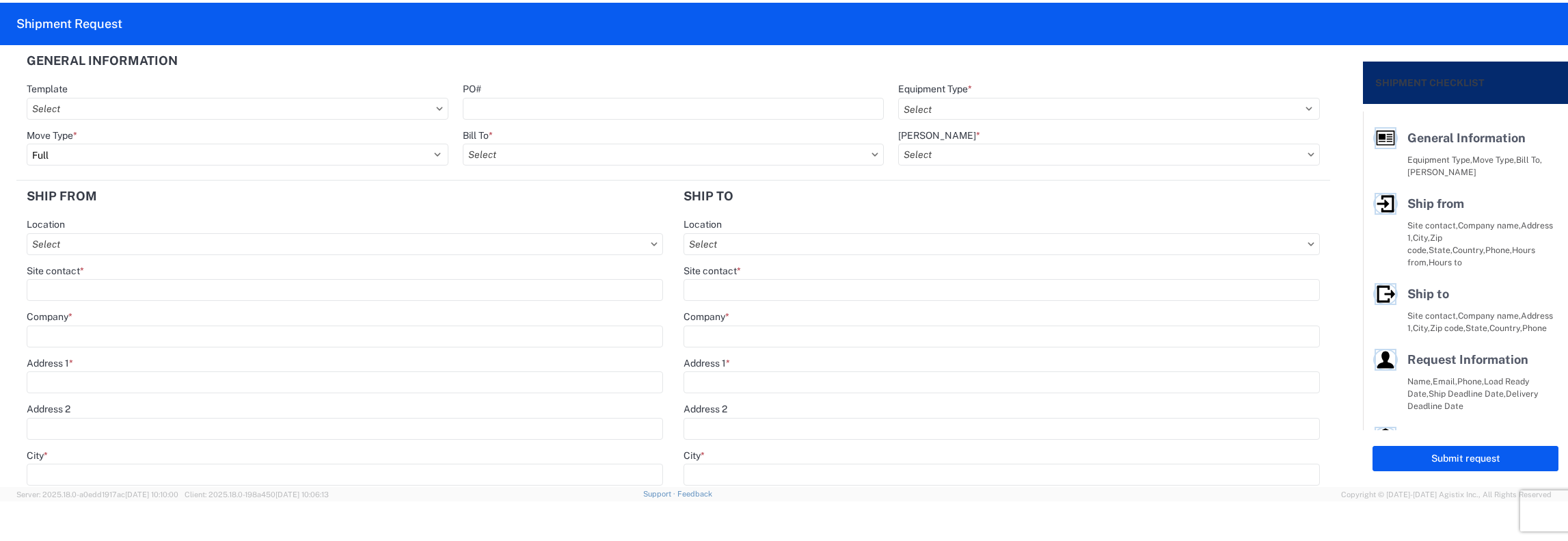
select select "STDV"
type input "Jason Griffin"
type input "LKQ Corporation"
type input "2401 Highway 42 N"
type input "Jenkinsburg"
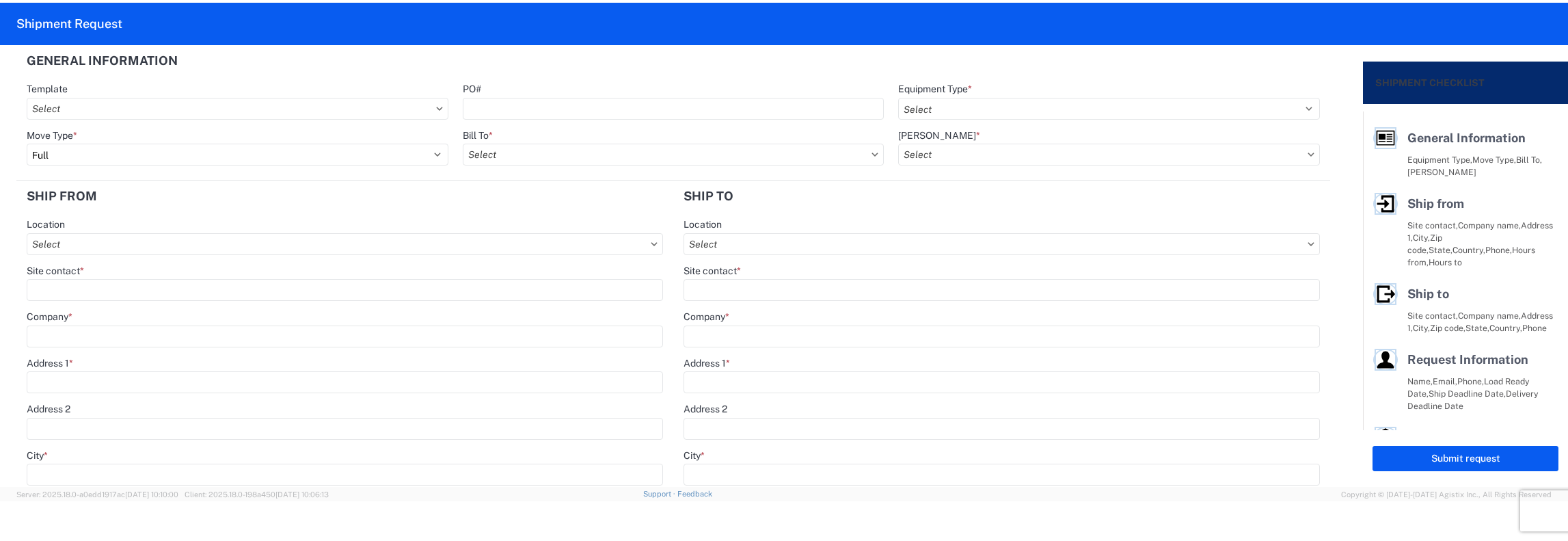
type input "30234"
type input "jagriffin@lkqcorp.com"
type input "[PERSON_NAME]"
type input "BASF Corporation"
type input "[STREET_ADDRESS]"
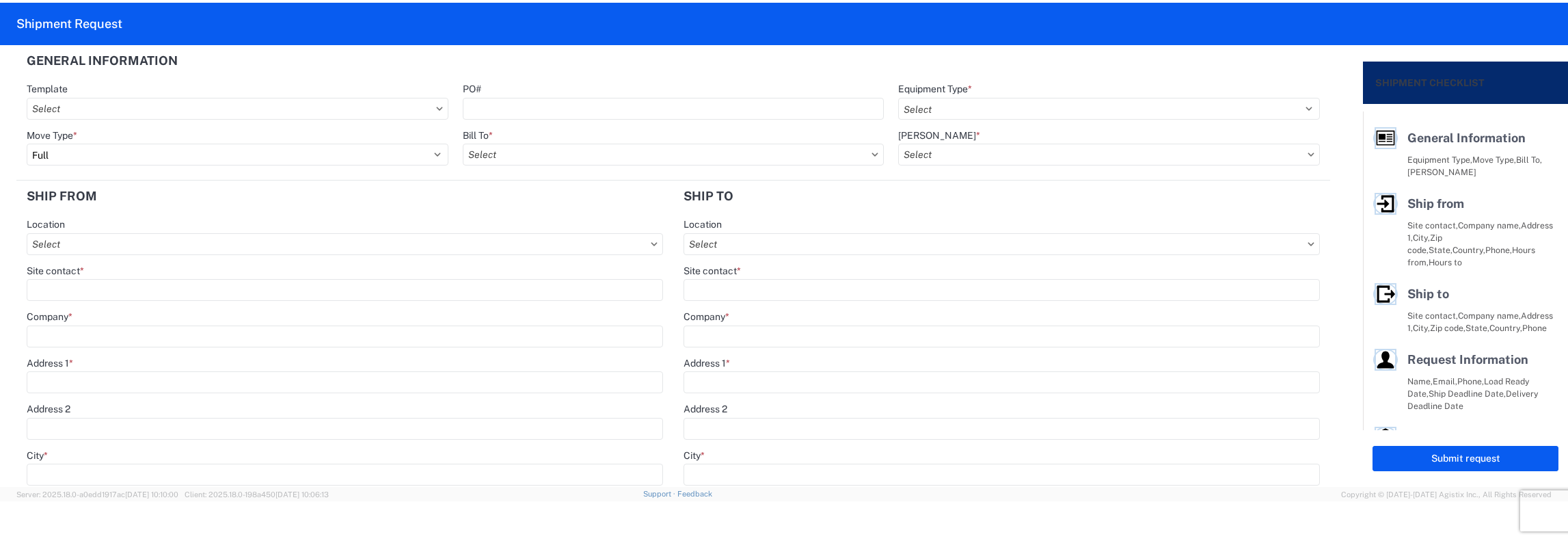
type input "[GEOGRAPHIC_DATA]"
type input "29307"
type input "converse-logistics@basf-catalystsmetals.com,meagan-elizabeth.trozzo@basf-cataly…"
type input "[PERSON_NAME]"
type input "jfkeating@lkqcorp.com, jagriffin@lkqcorp.com"
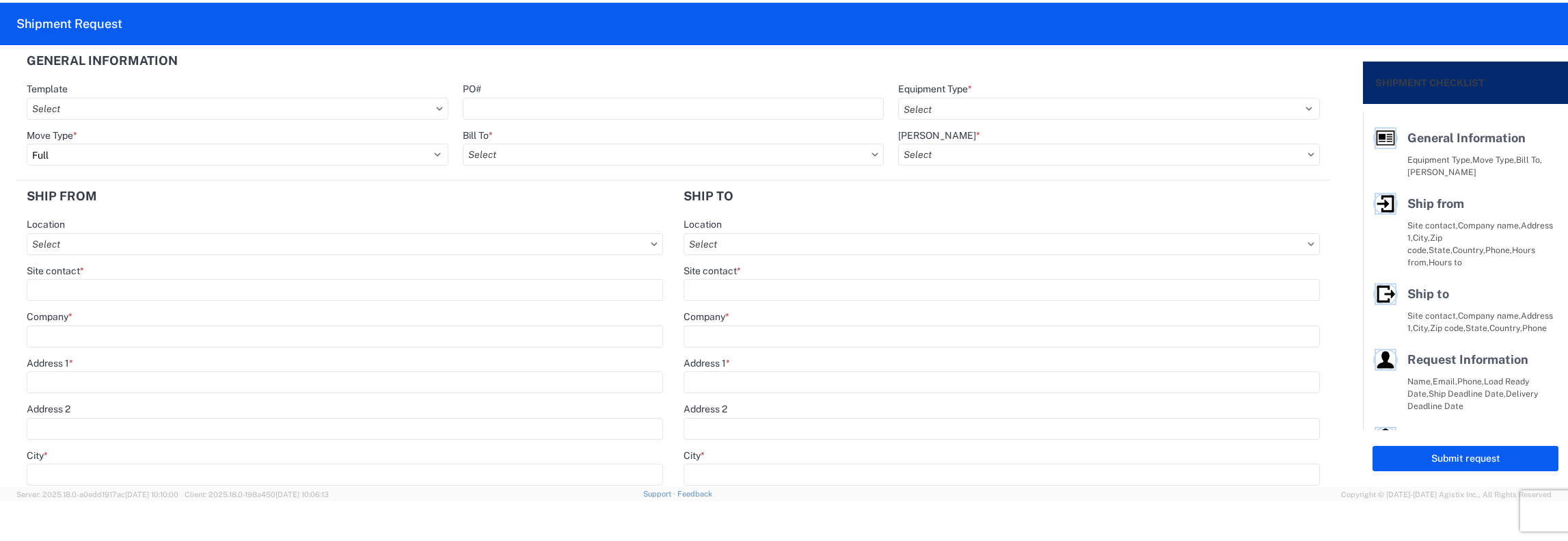
type input "[PHONE_NUMBER]"
type input "2025-09-15"
type input "2025-09-16"
type textarea "AM Pick-up requested."
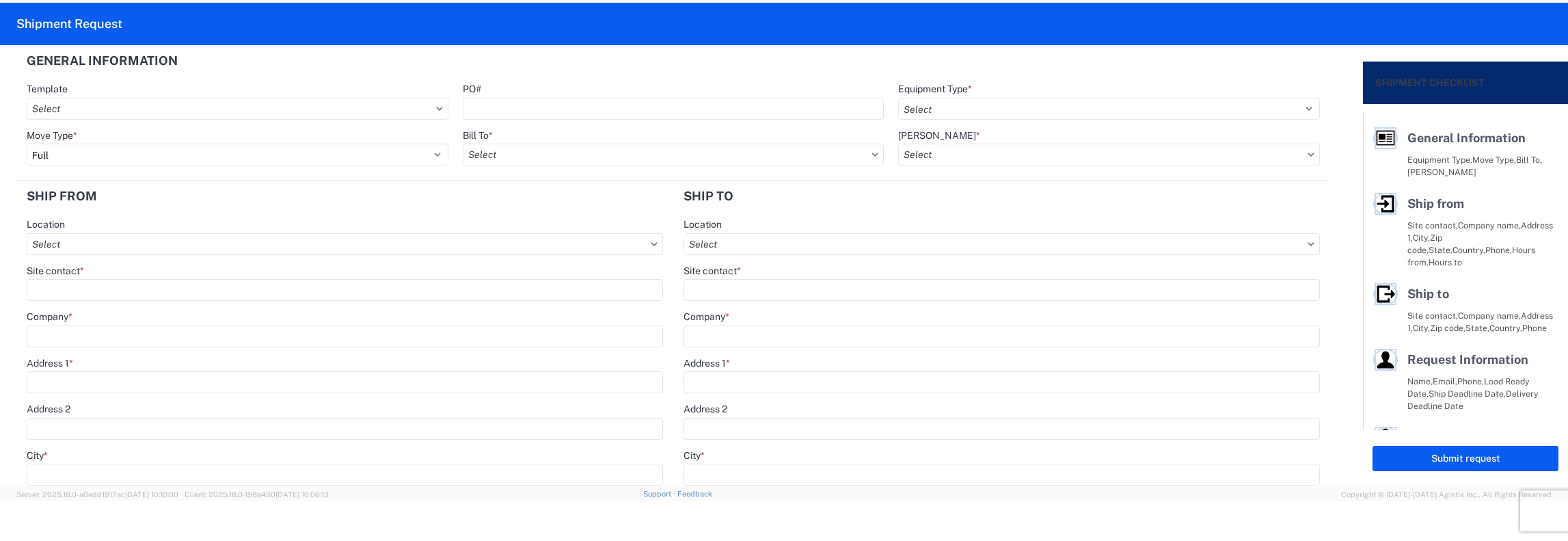
type textarea "AM Pick-up requested."
type input "36000"
type input "General Auto Parts (dry)"
type input "30"
type input "1"
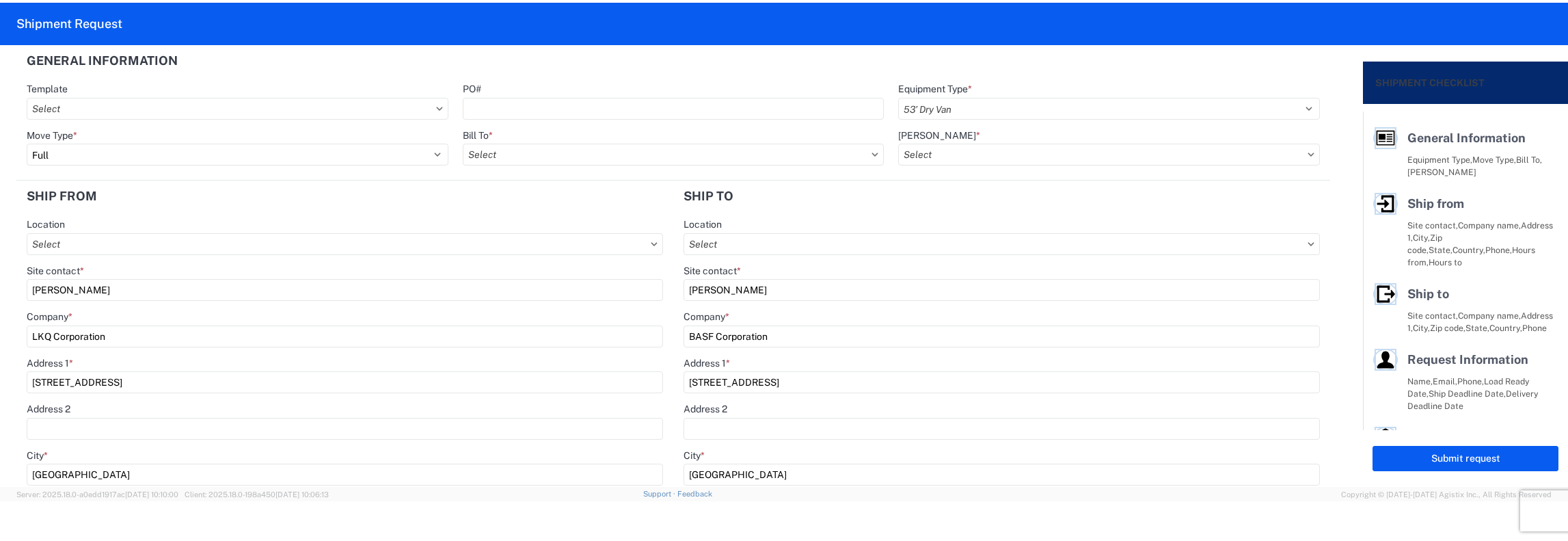
select select "US"
type input "1112 - LKQ Atlanta"
type input "1481 - Precious Metals - Master Mining"
type input "1481-6300-66000-0000 - 1481 Freight Out"
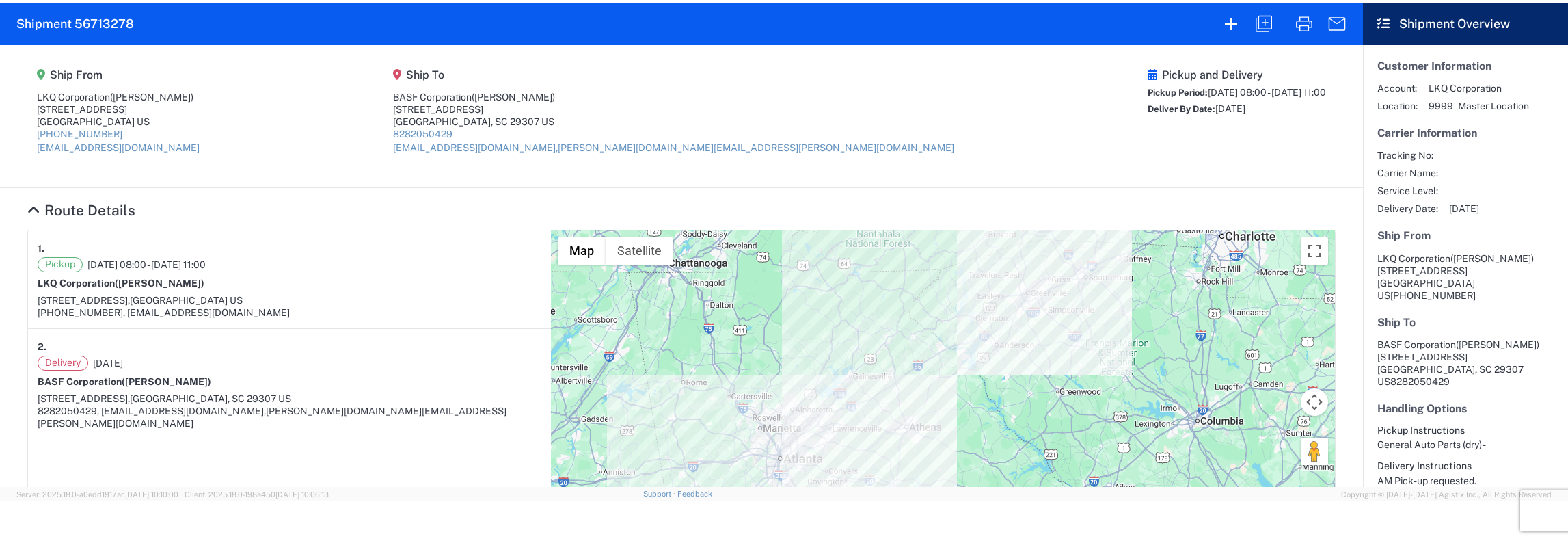
select select "FULL"
select select "US"
select select "LBS"
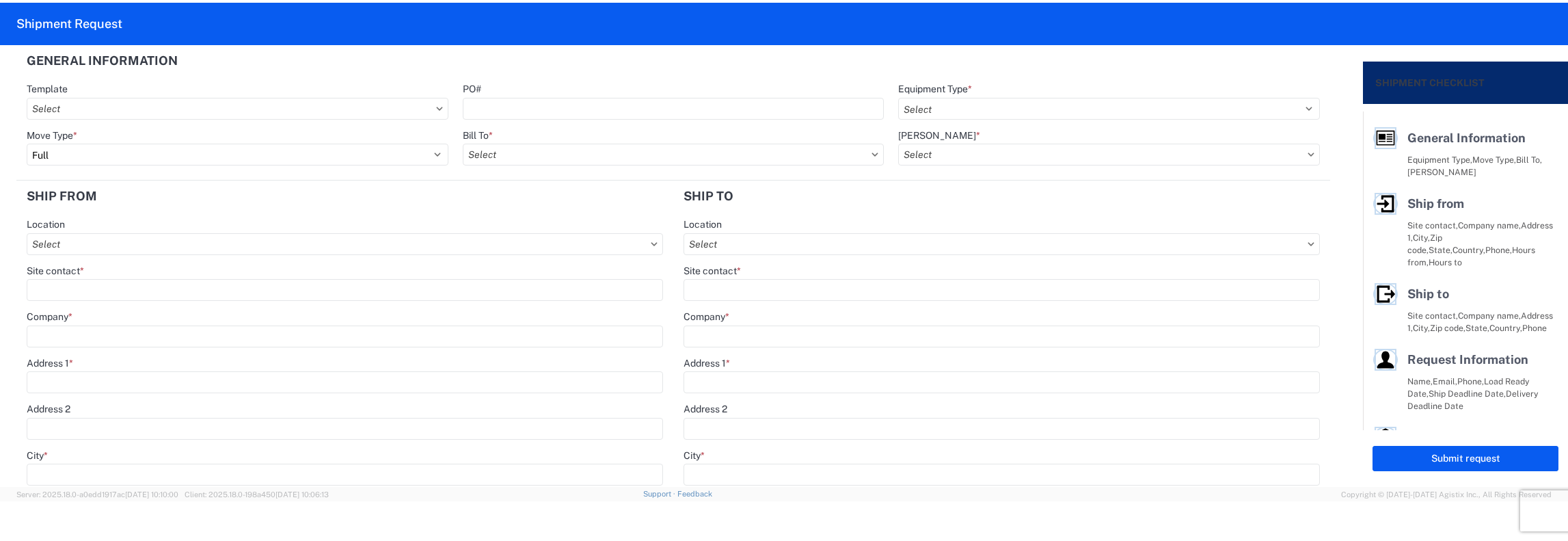
select select "STDV"
type input "Jason Griffin"
type input "LKQ Corporation"
type input "2401 Highway 42 N"
type input "Jenkinsburg"
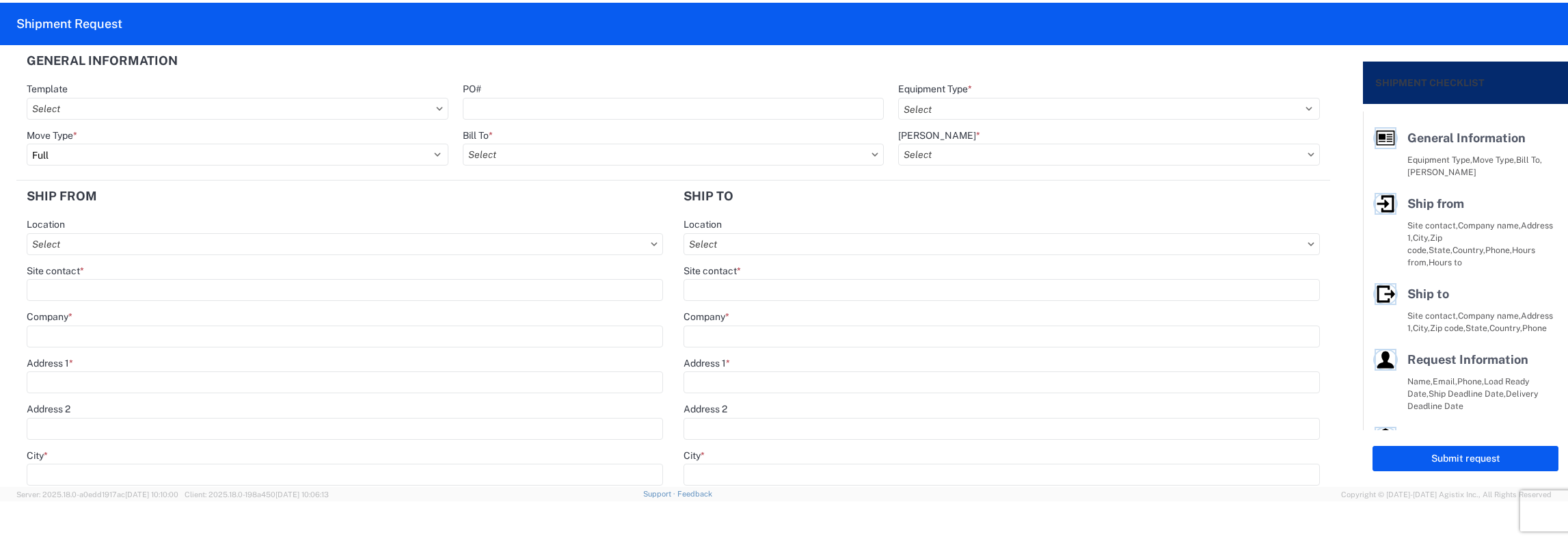
type input "30234"
type input "jagriffin@lkqcorp.com"
type input "[PERSON_NAME]"
type input "BASF Corporation"
type input "[STREET_ADDRESS]"
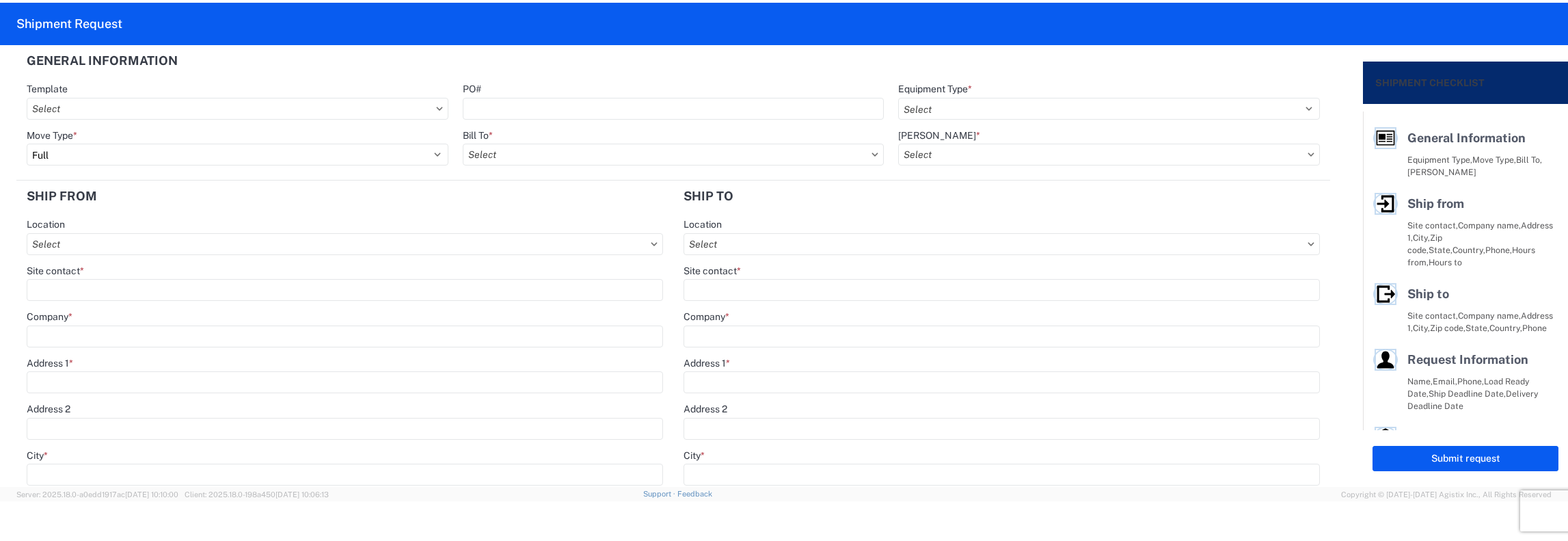
type input "[GEOGRAPHIC_DATA]"
type input "29307"
type input "converse-logistics@basf-catalystsmetals.com,meagan-elizabeth.trozzo@basf-cataly…"
type input "[PERSON_NAME]"
type input "jfkeating@lkqcorp.com, jagriffin@lkqcorp.com"
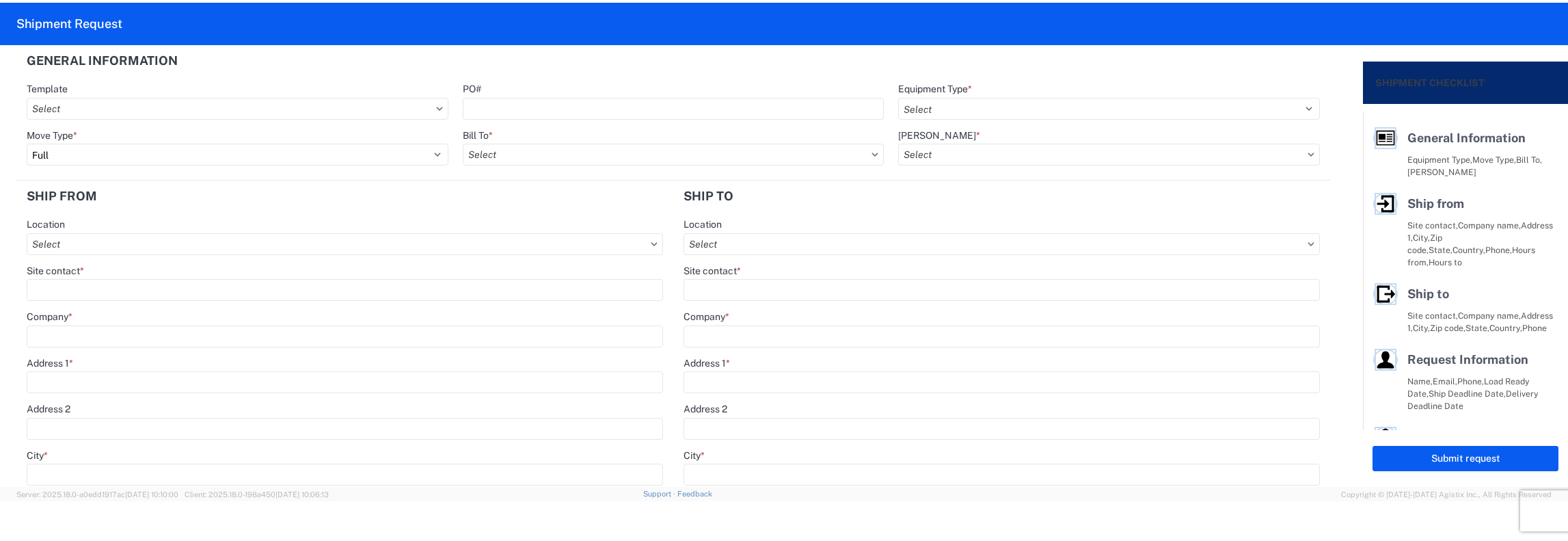
type input "[PHONE_NUMBER]"
type input "2025-08-18"
type input "2025-08-20"
type textarea "AM Pick-up requested."
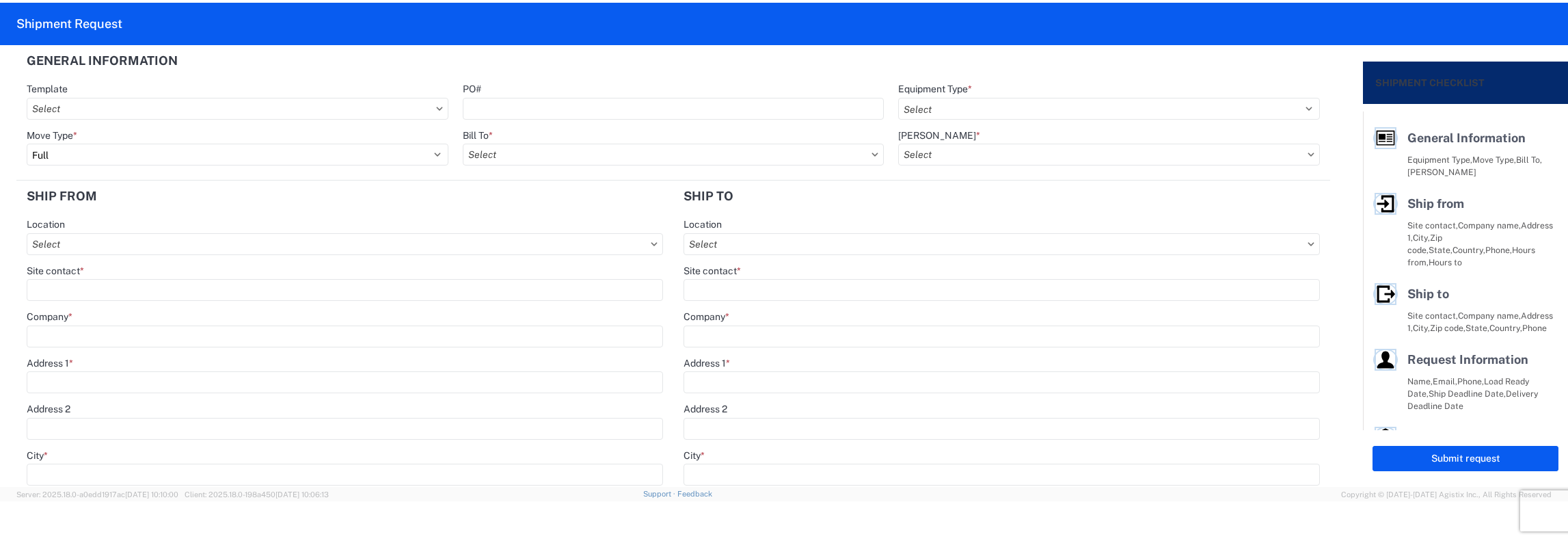
type textarea "AM Pick-up requested."
type input "36000"
type input "General Auto Parts (dry)"
type input "30"
type input "1"
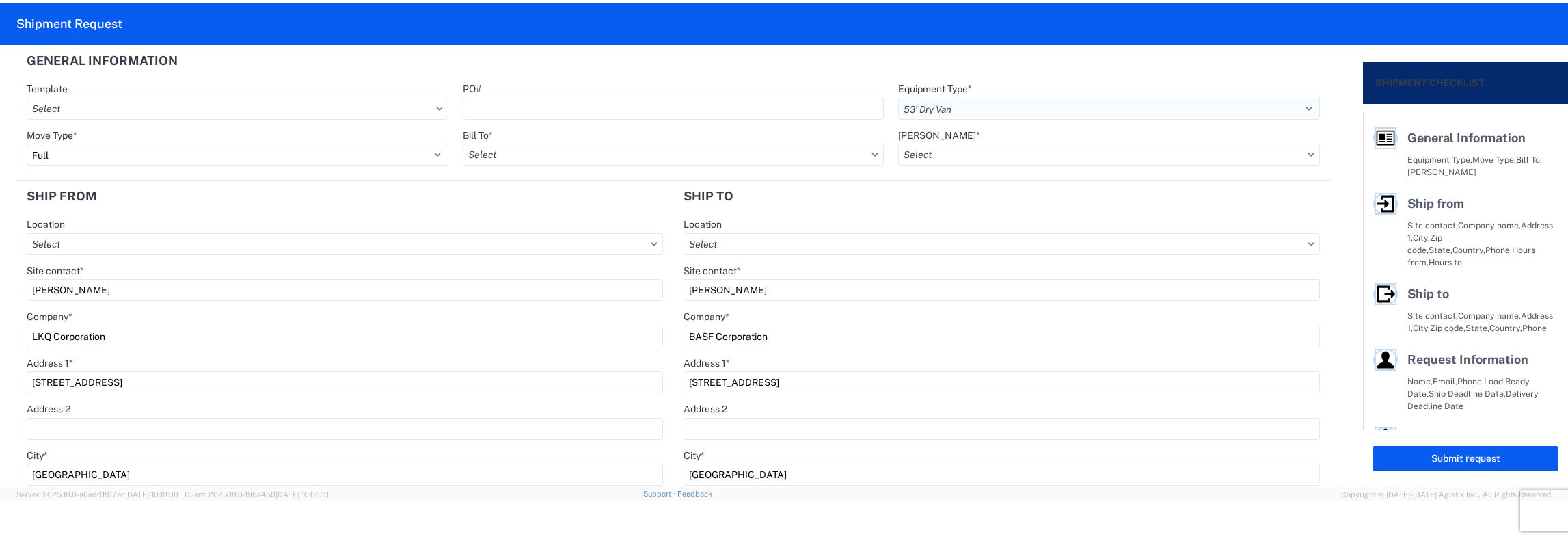
select select "US"
type input "1481-6300-66000-0000 - 1481 Freight Out"
type input "1112 - LKQ Atlanta"
type input "1481 - Precious Metals - Master Mining"
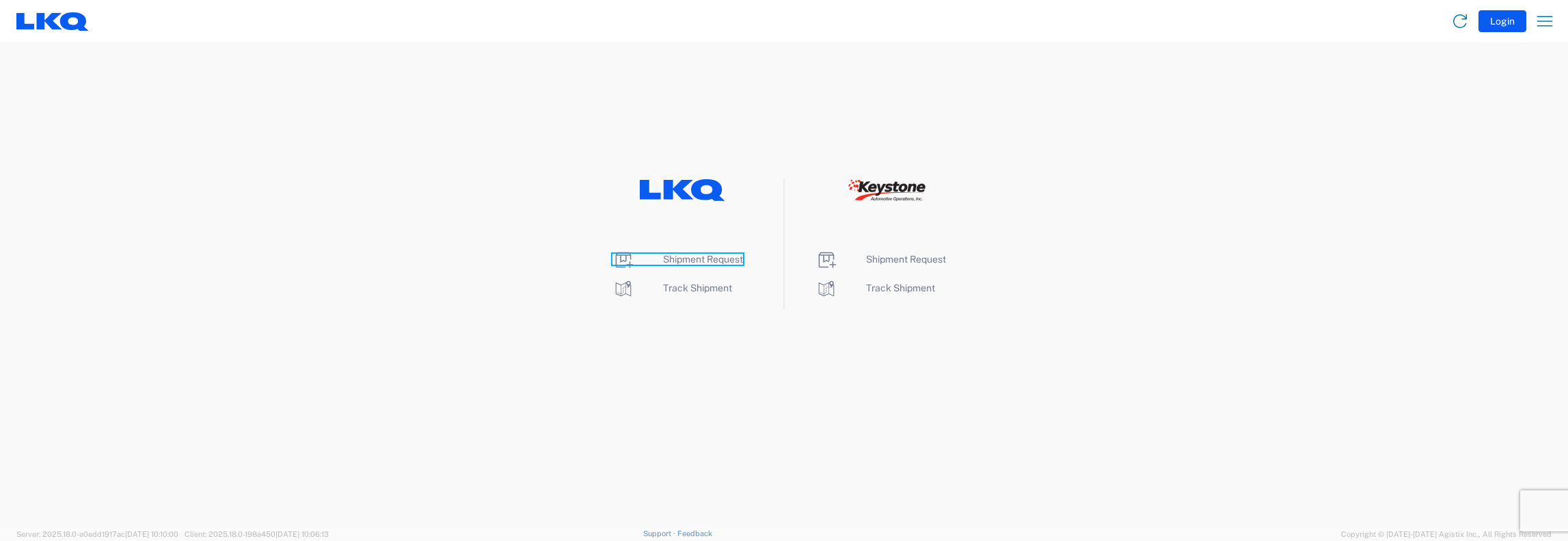
click at [689, 262] on span "Shipment Request" at bounding box center [703, 258] width 80 height 11
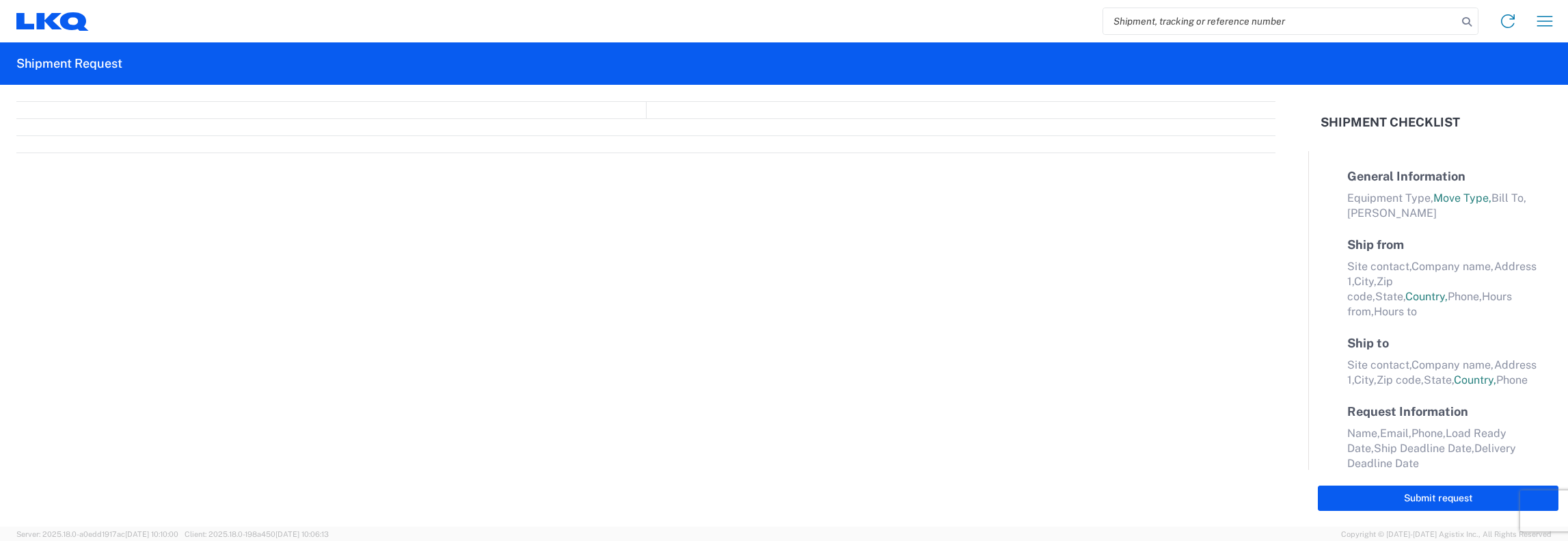
select select "FULL"
select select "LBS"
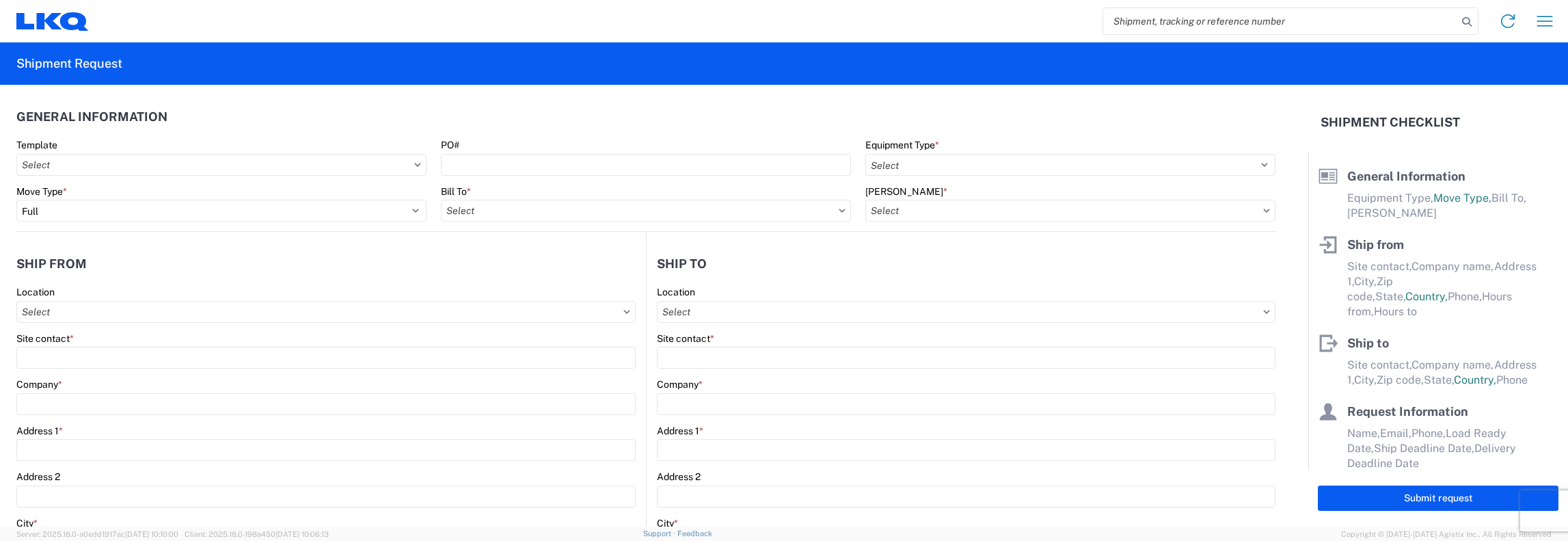
click at [1116, 21] on input "search" at bounding box center [1280, 21] width 354 height 26
type input "56392554"
click at [1470, 19] on icon at bounding box center [1466, 21] width 19 height 19
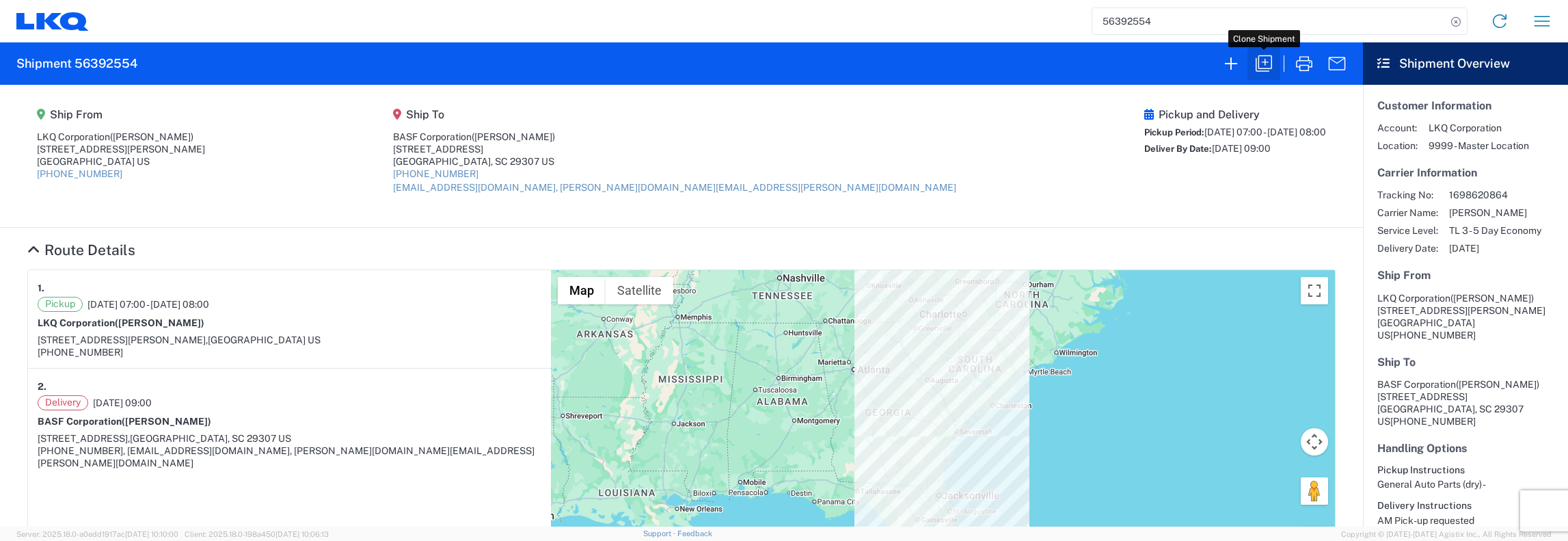
click at [1261, 64] on icon "button" at bounding box center [1263, 63] width 22 height 22
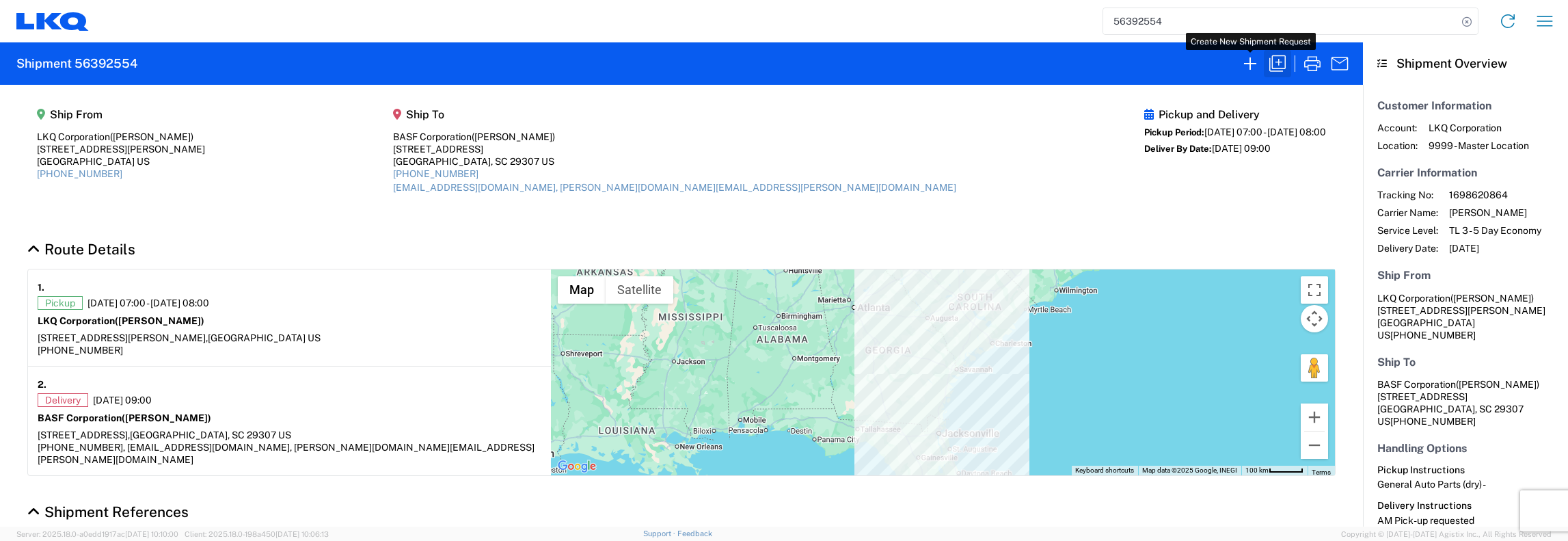
select select "FULL"
select select "LBS"
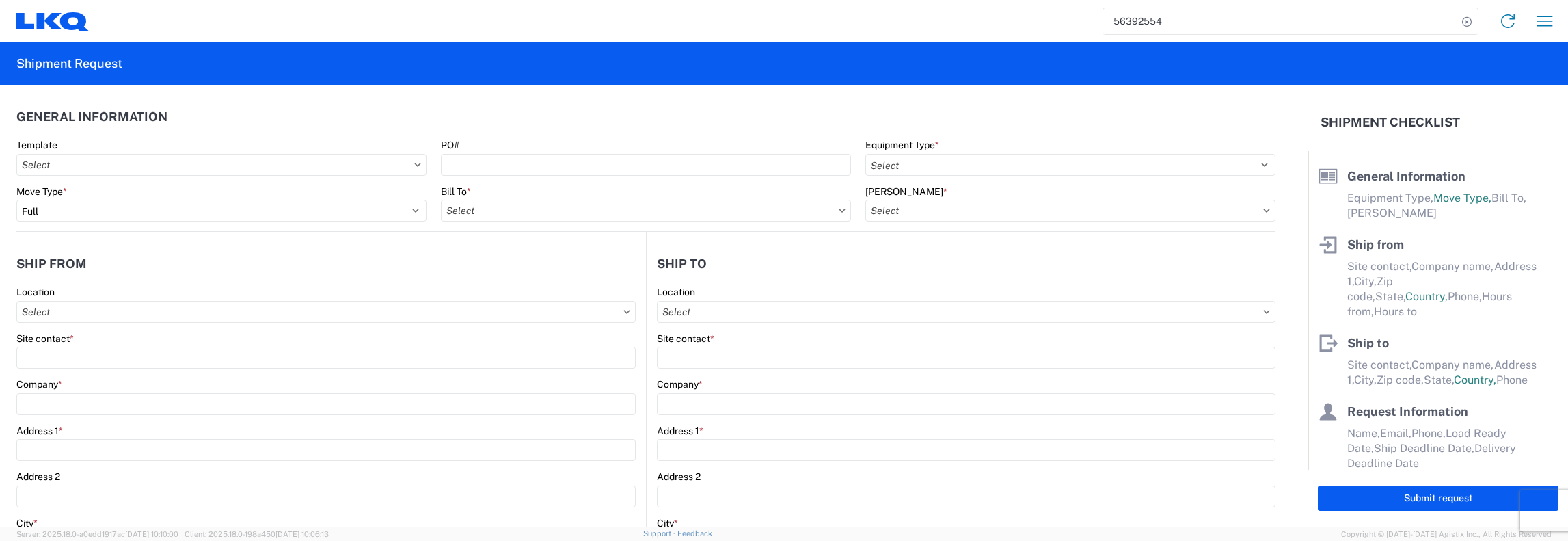
select select "STDV"
type input "[PERSON_NAME]"
type input "LKQ Corporation"
type input "[STREET_ADDRESS][PERSON_NAME]"
type input "Crystal River"
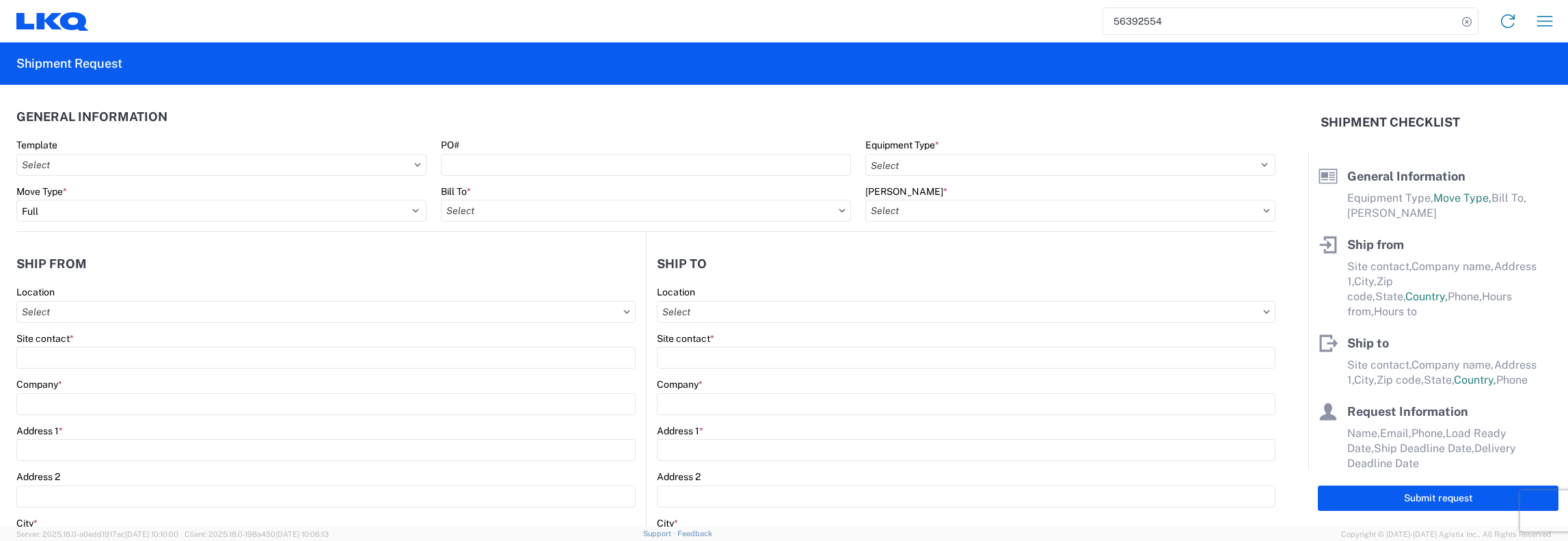
type input "34429"
type input "[PERSON_NAME]"
type input "BASF Corporation"
type input "[STREET_ADDRESS]"
type input "[GEOGRAPHIC_DATA]"
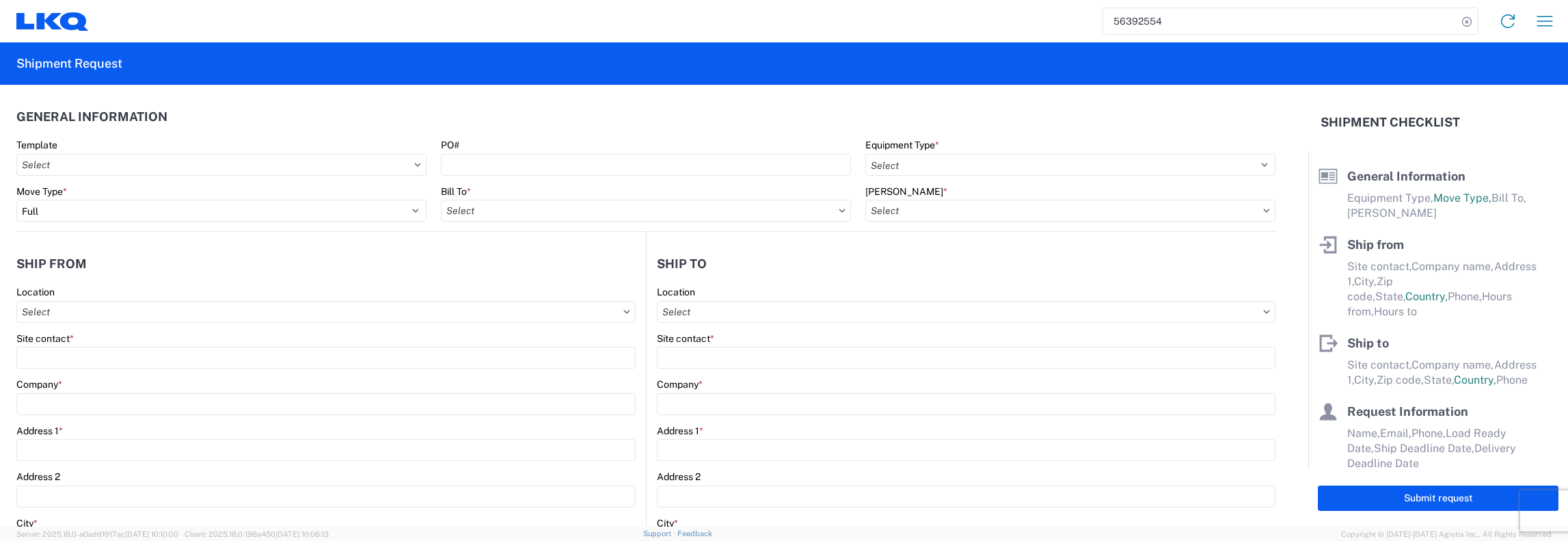
type input "29307"
type input "[EMAIL_ADDRESS][DOMAIN_NAME], [PERSON_NAME][DOMAIN_NAME][EMAIL_ADDRESS][PERSON_…"
type input "[PERSON_NAME]"
type input "[EMAIL_ADDRESS][DOMAIN_NAME], [EMAIL_ADDRESS][DOMAIN_NAME]"
type input "[PHONE_NUMBER]"
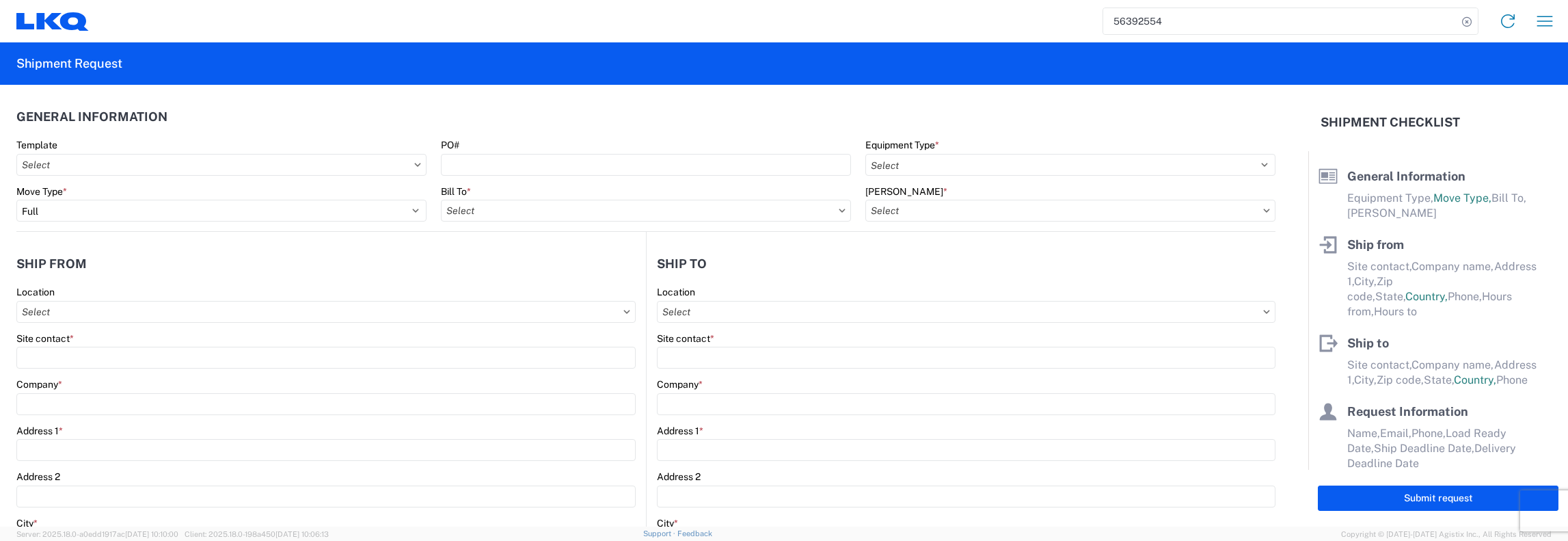
type input "[DATE]"
type textarea "AM Pick-up requested"
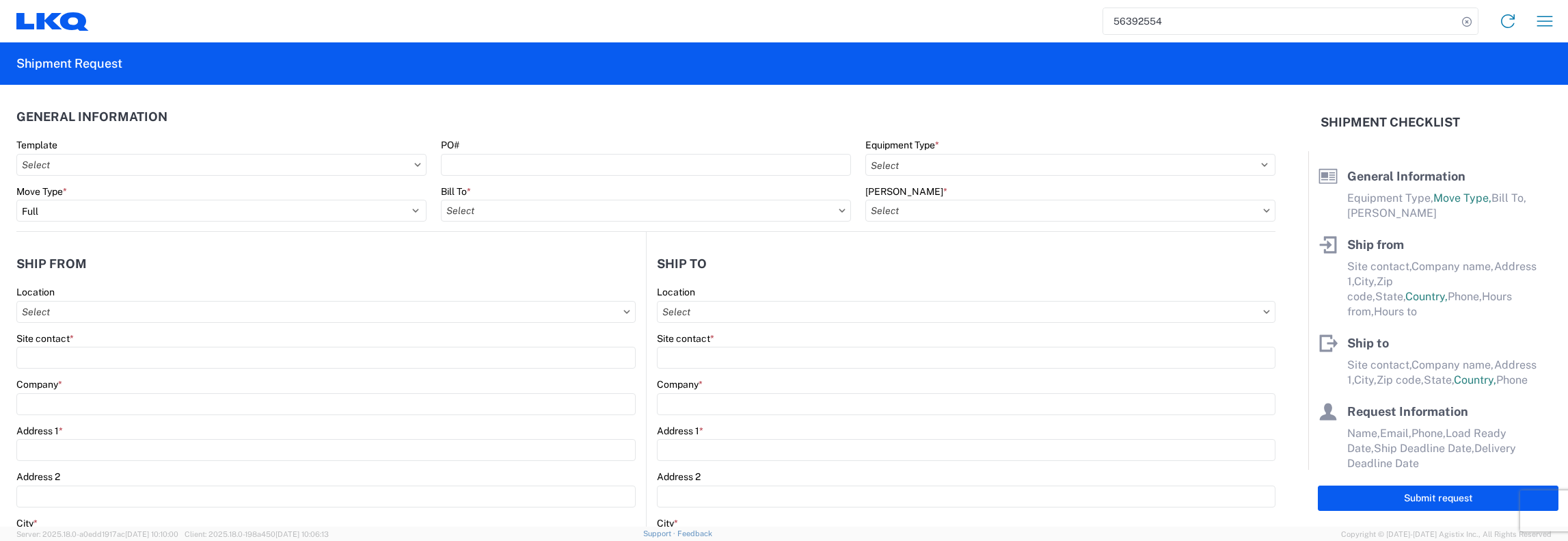
type input "30000"
type input "General Auto Parts (dry)"
type input "24"
type input "1"
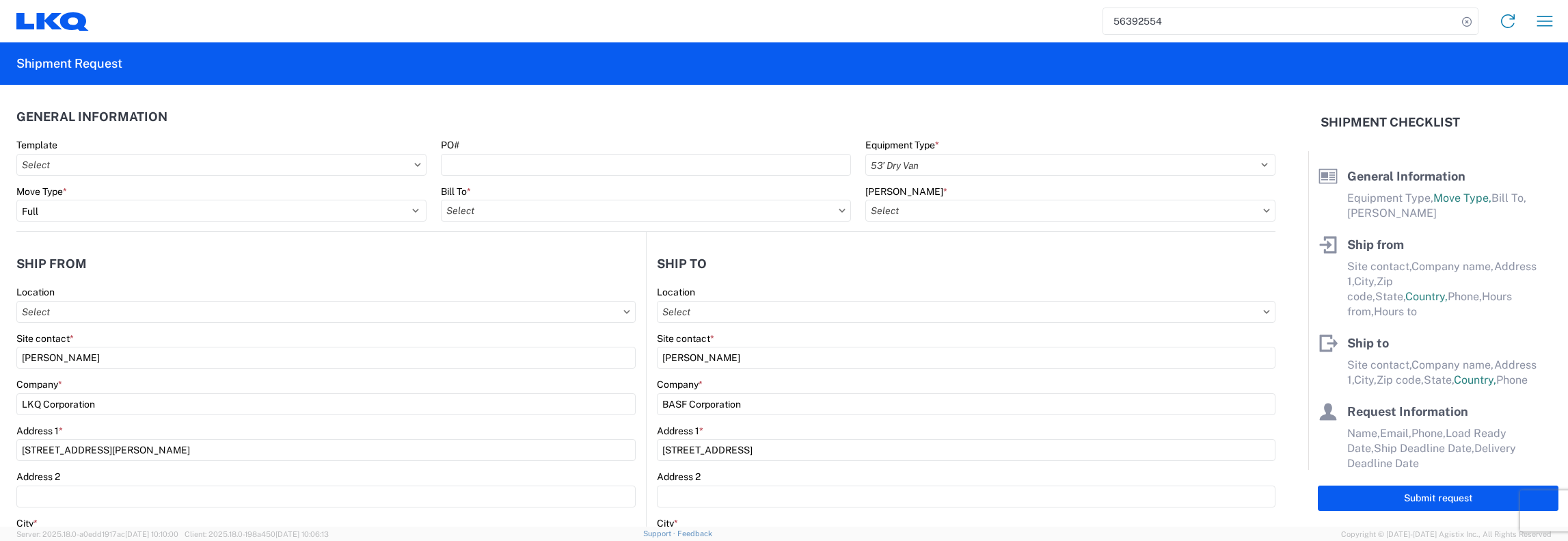
type input "1481 - Precious Metals - Master Mining"
type input "1100 - LKQ Crystal River"
select select "FL"
select select "US"
select select "SC"
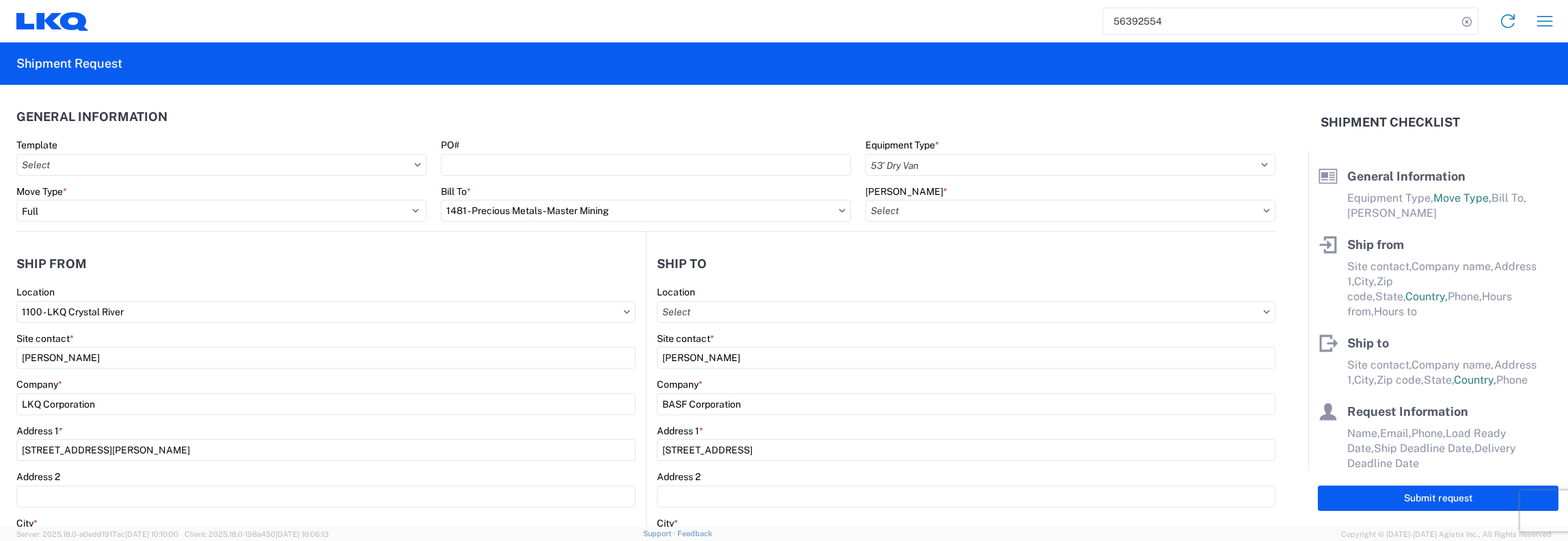
select select "US"
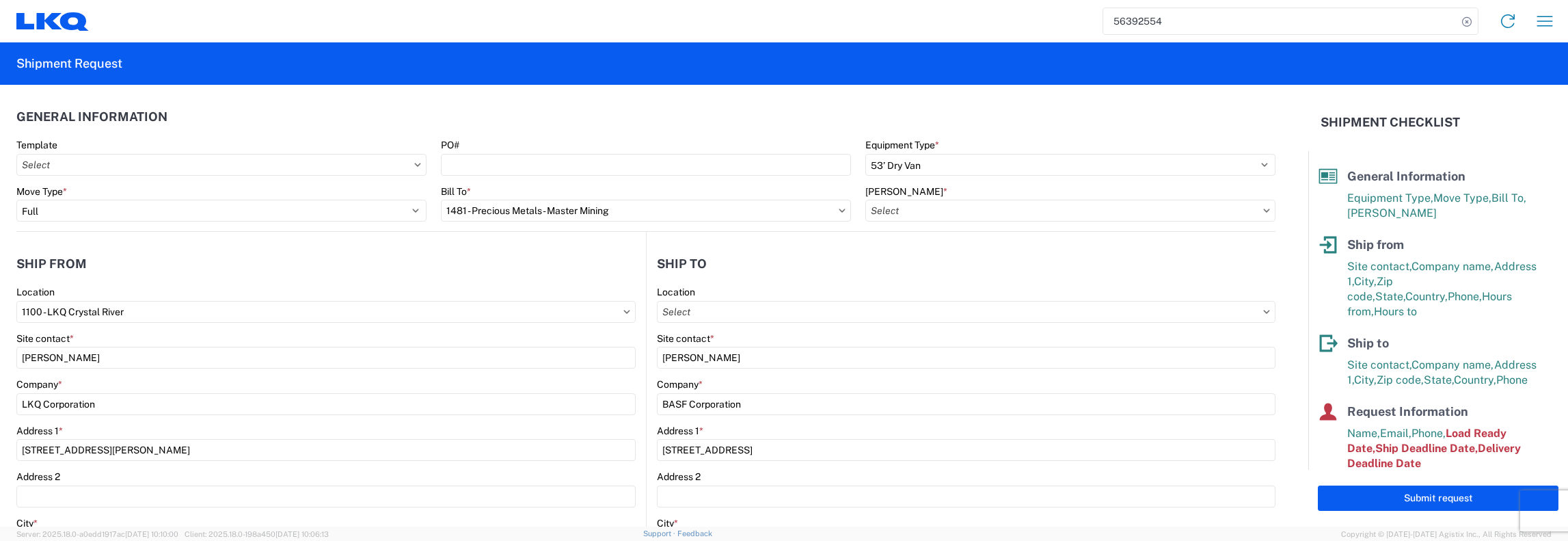
type input "1481-6300-66000-0000 - 1481 Freight Out"
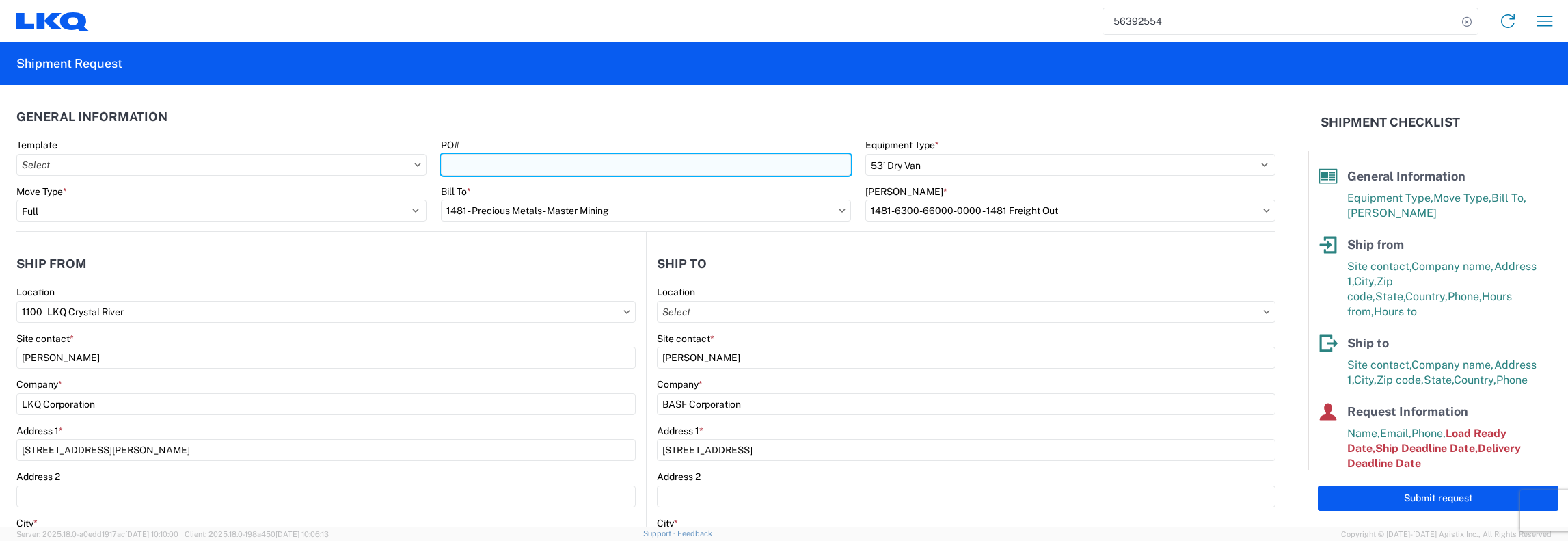
drag, startPoint x: 447, startPoint y: 166, endPoint x: 453, endPoint y: 163, distance: 6.7
click at [448, 166] on input "PO#" at bounding box center [646, 165] width 410 height 22
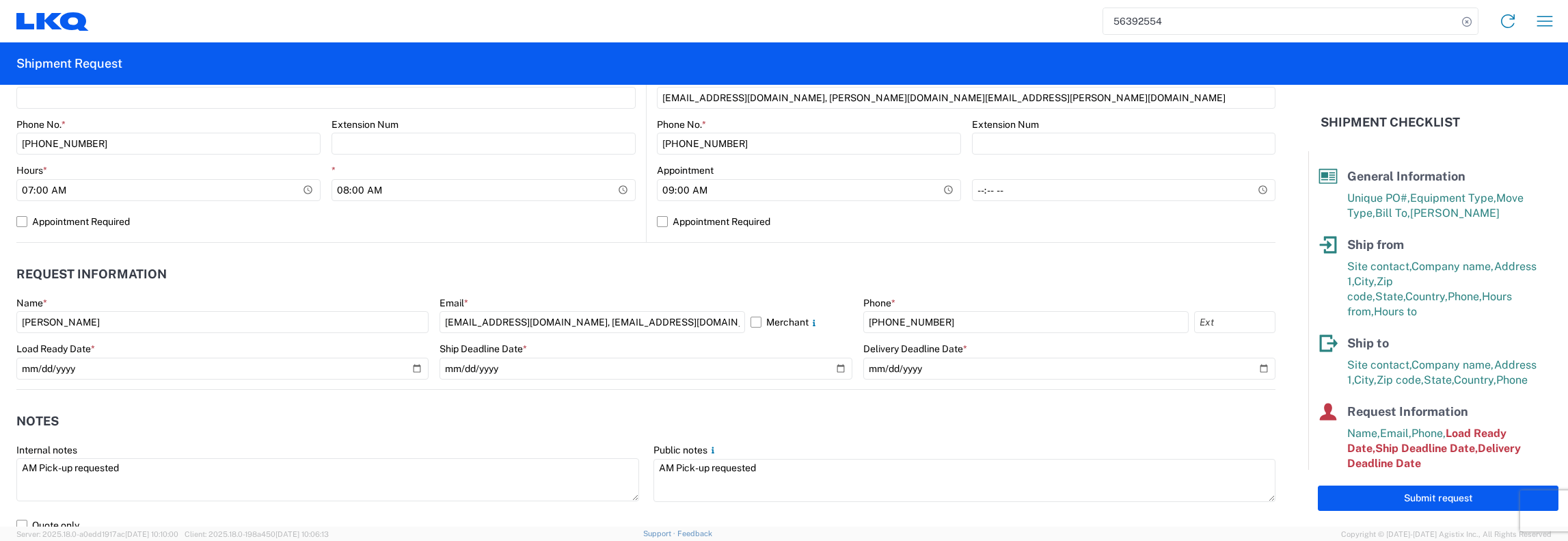
scroll to position [615, 0]
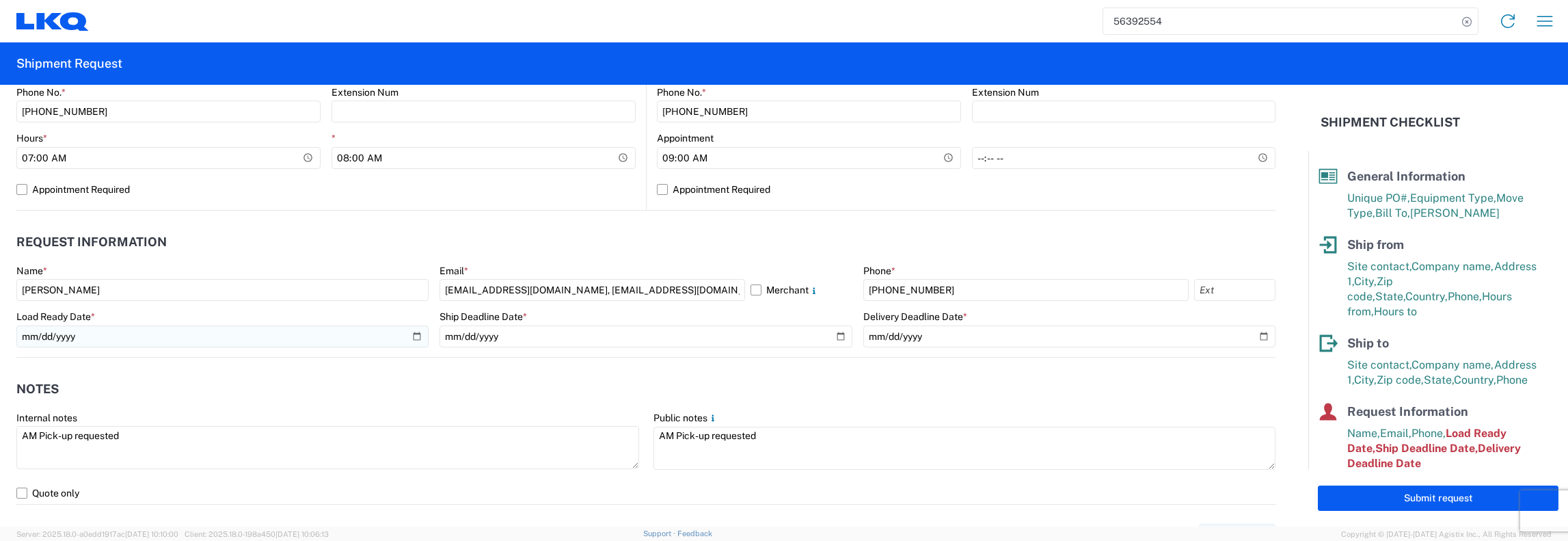
type input "1100-B067"
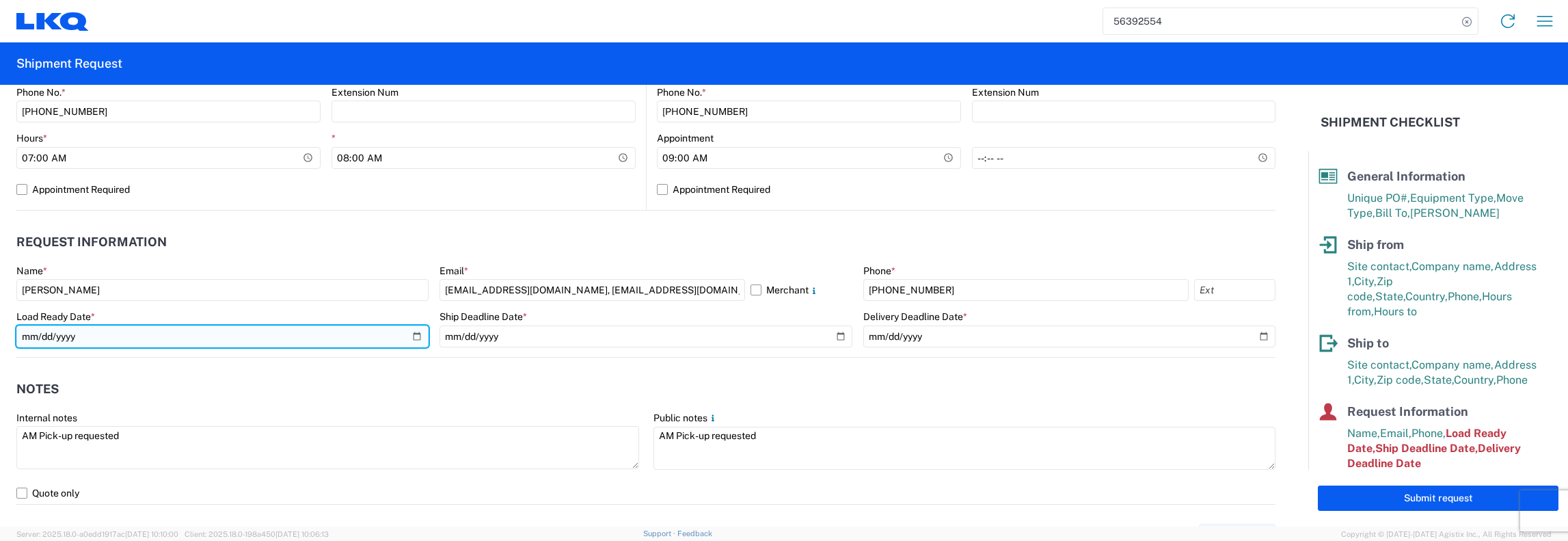
click at [409, 331] on input "[DATE]" at bounding box center [222, 336] width 412 height 22
type input "[DATE]"
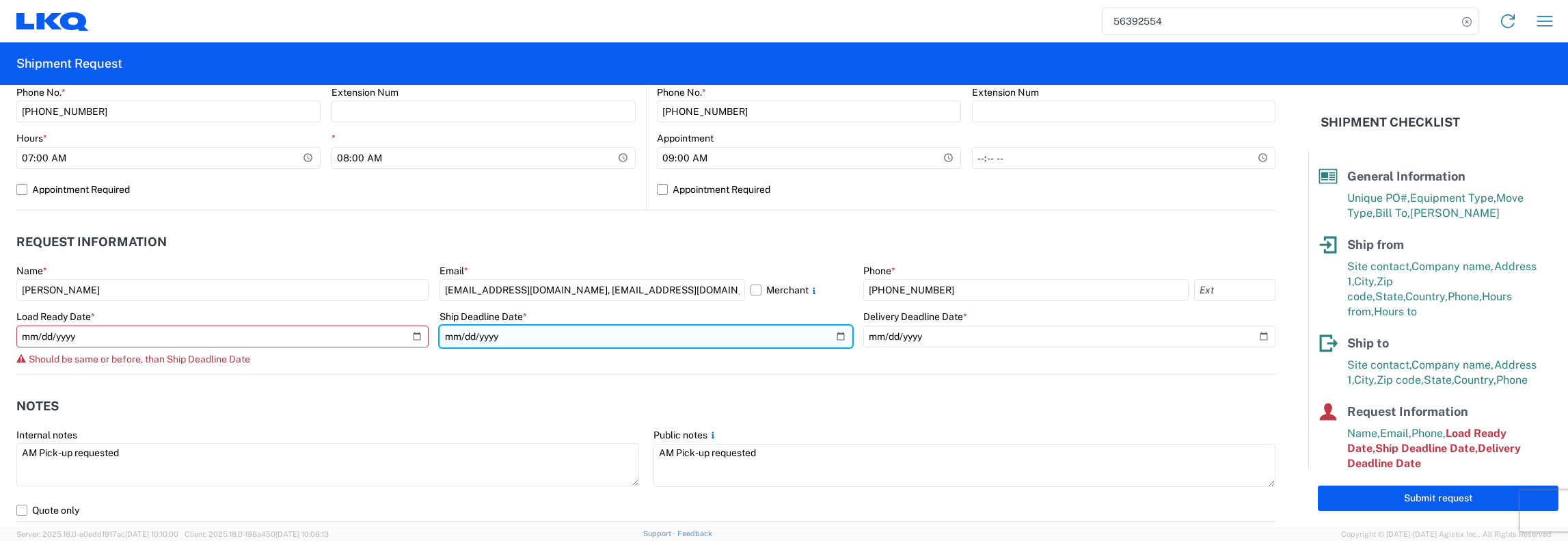
click at [837, 338] on input "[DATE]" at bounding box center [645, 336] width 412 height 22
type input "[DATE]"
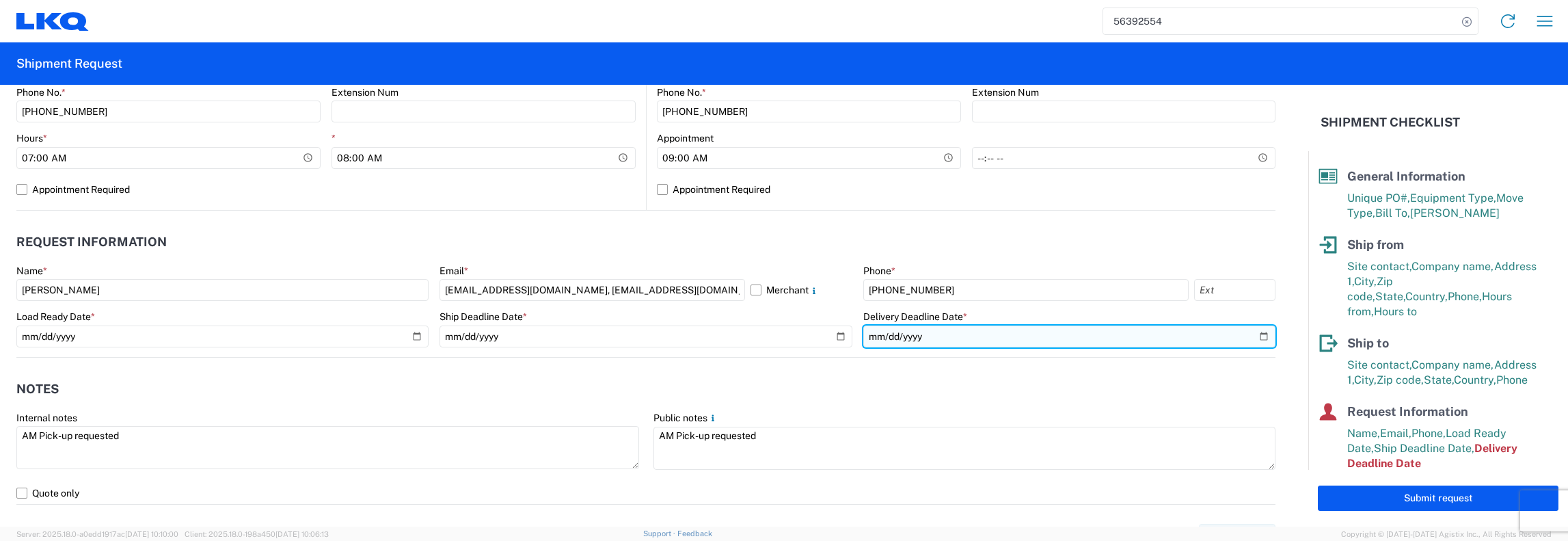
click at [1253, 339] on input "[DATE]" at bounding box center [1069, 336] width 412 height 22
type input "[DATE]"
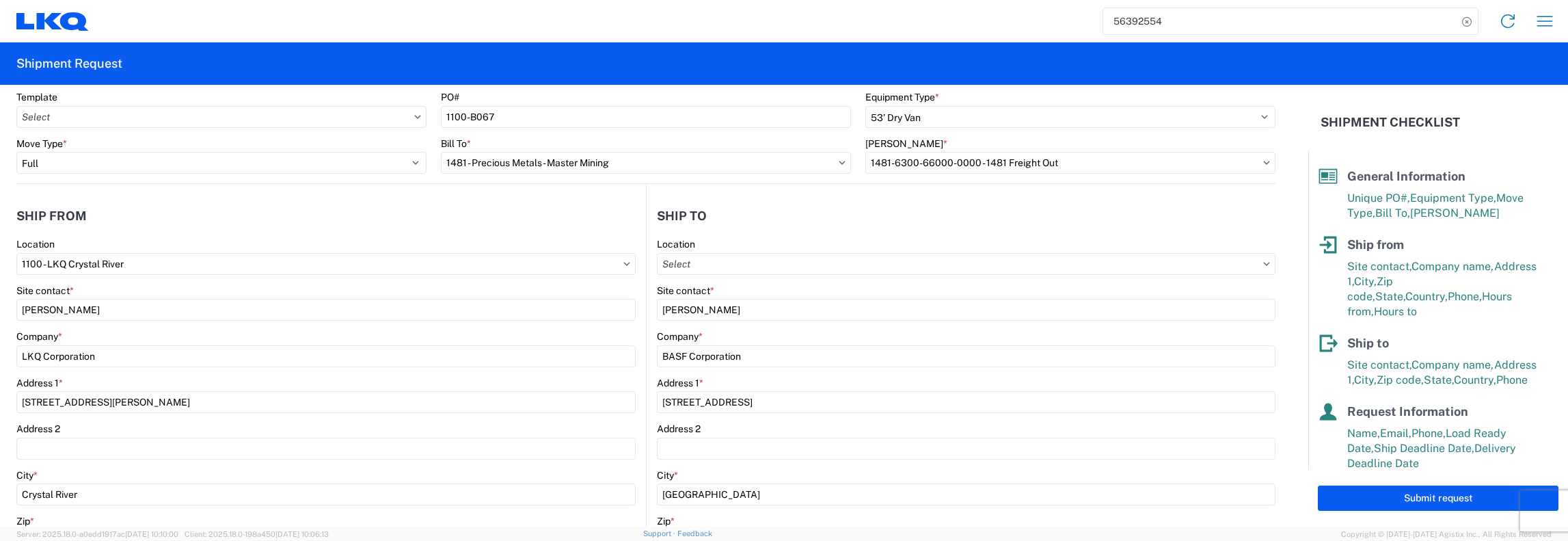
scroll to position [0, 0]
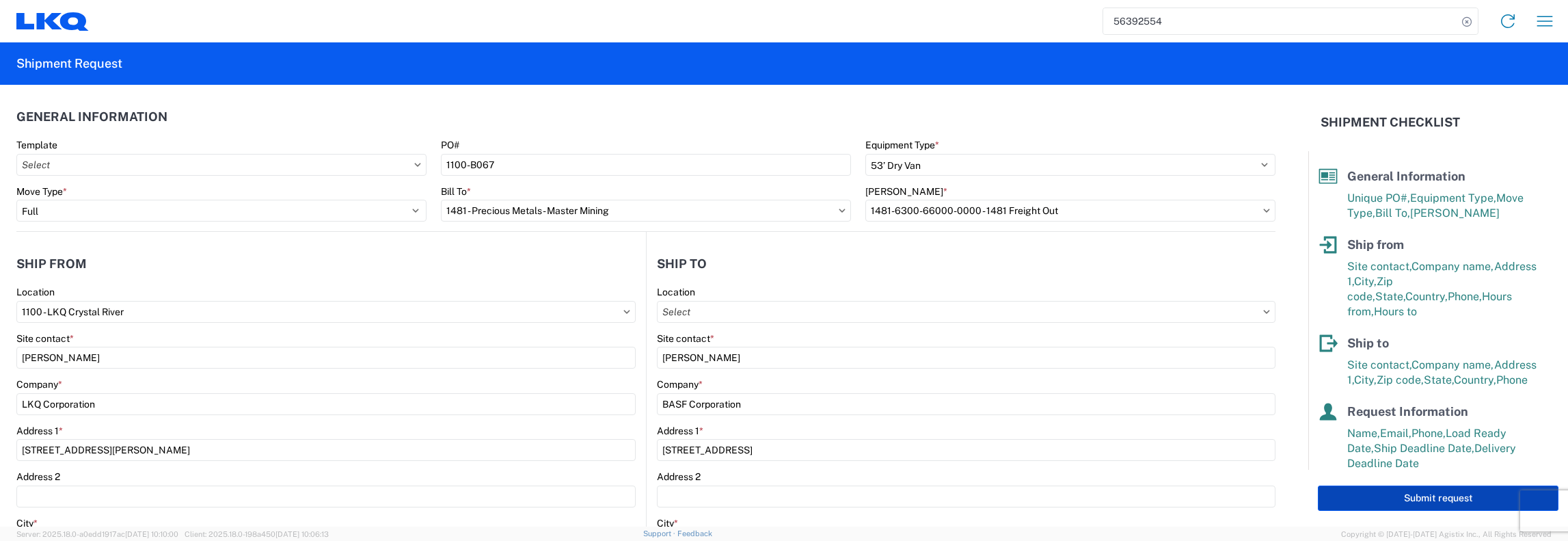
click at [1449, 498] on button "Submit request" at bounding box center [1438, 498] width 241 height 25
